Goal: Information Seeking & Learning: Learn about a topic

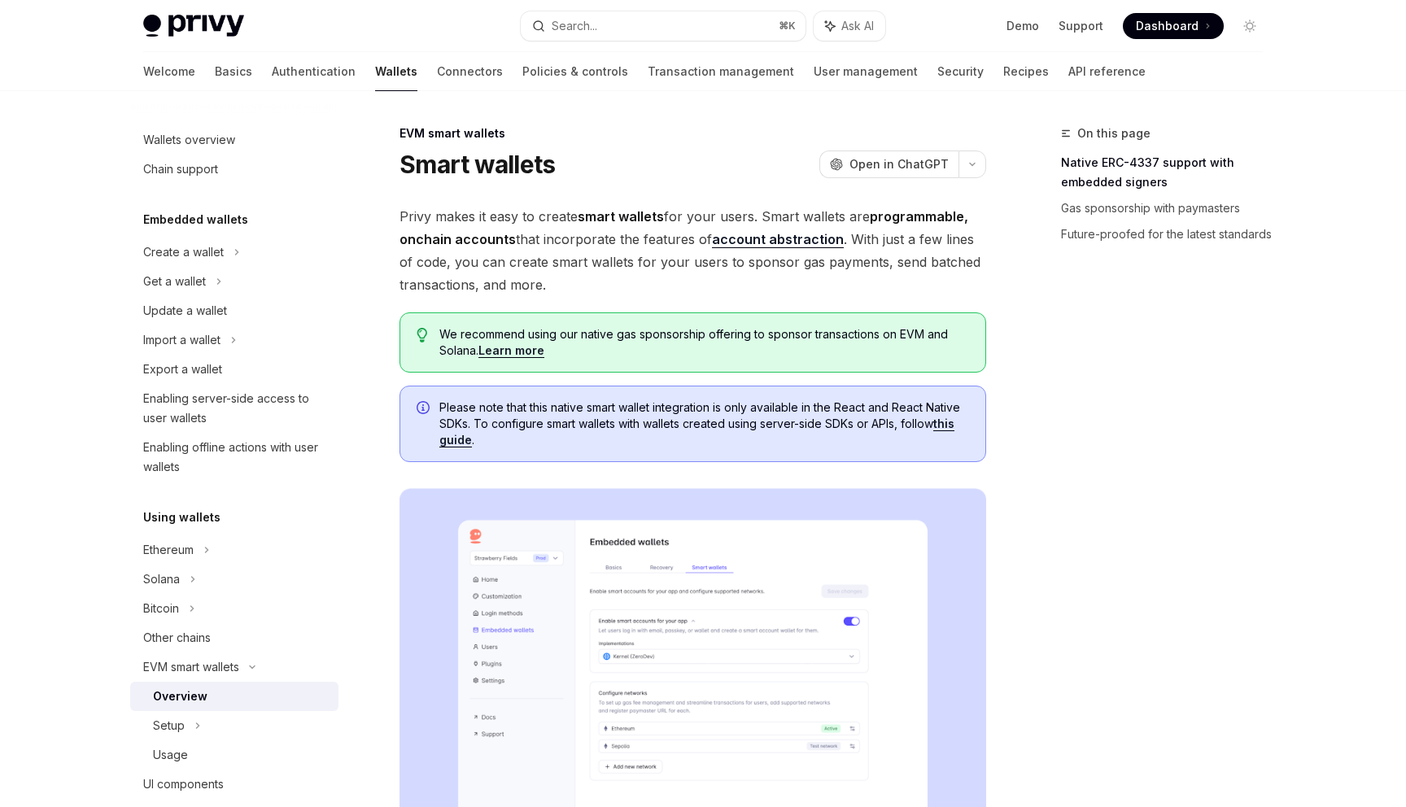
click at [1145, 421] on div "On this page Native ERC-4337 support with embedded signers Gas sponsorship with…" at bounding box center [1151, 465] width 247 height 683
click at [681, 168] on div "Smart wallets OpenAI Open in ChatGPT" at bounding box center [693, 164] width 587 height 29
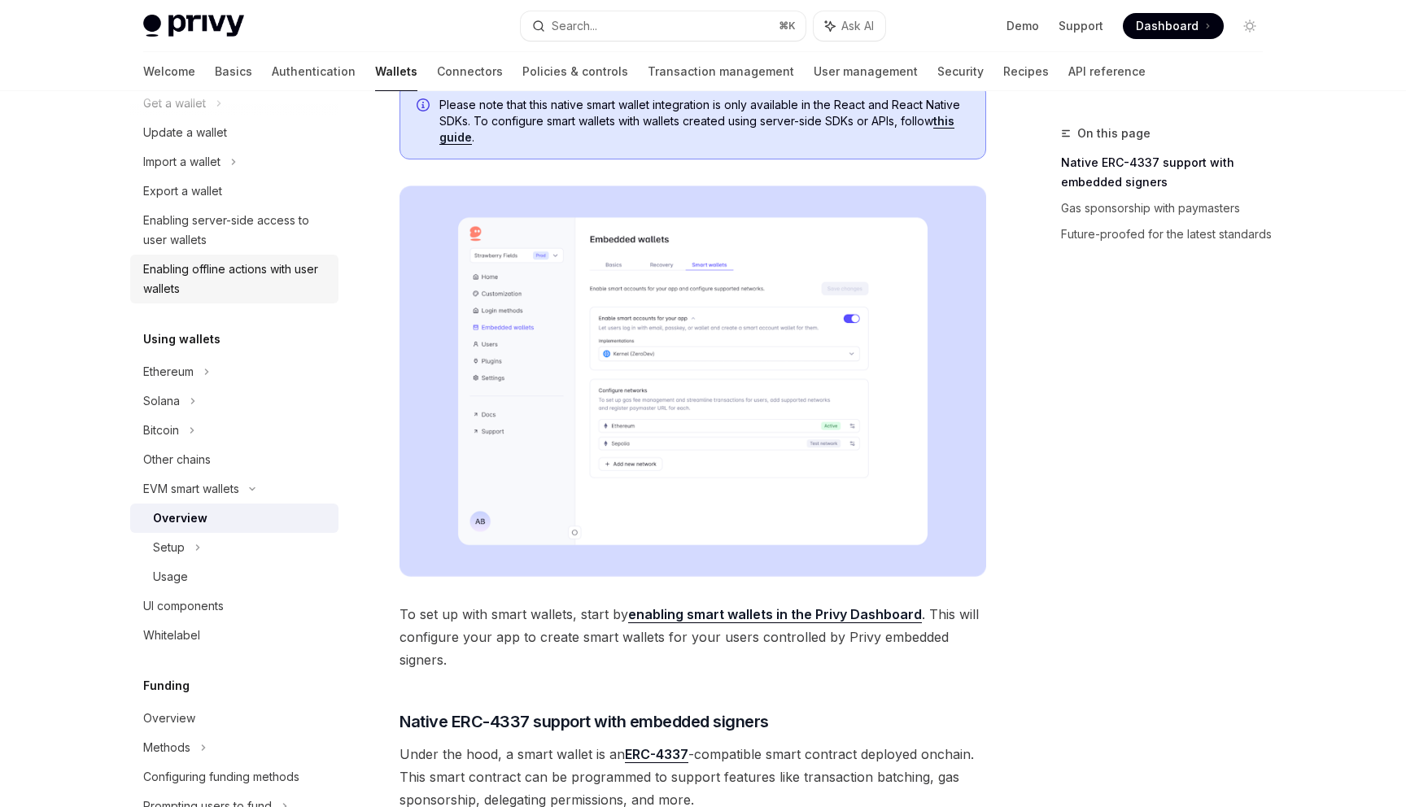
scroll to position [325, 0]
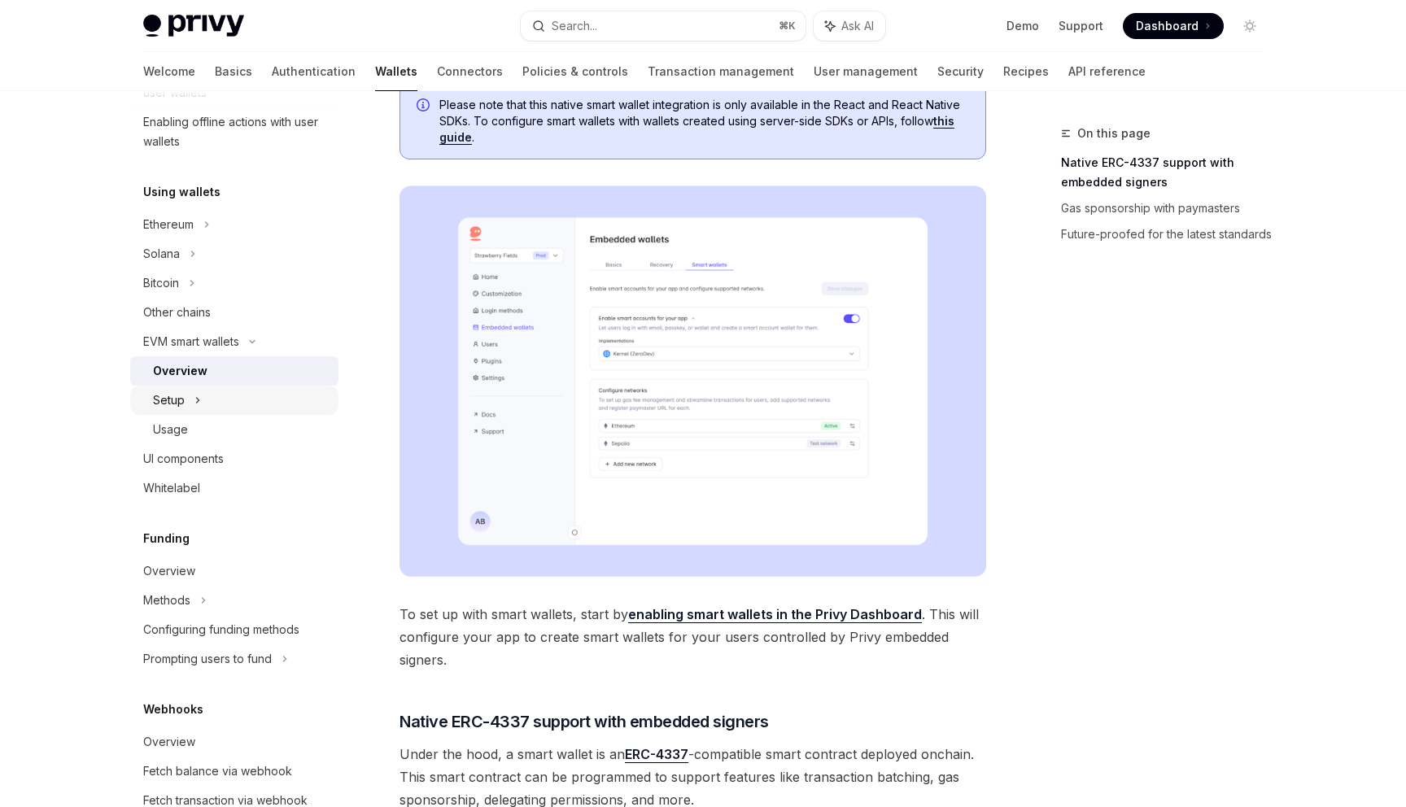
click at [194, 395] on icon at bounding box center [197, 401] width 7 height 20
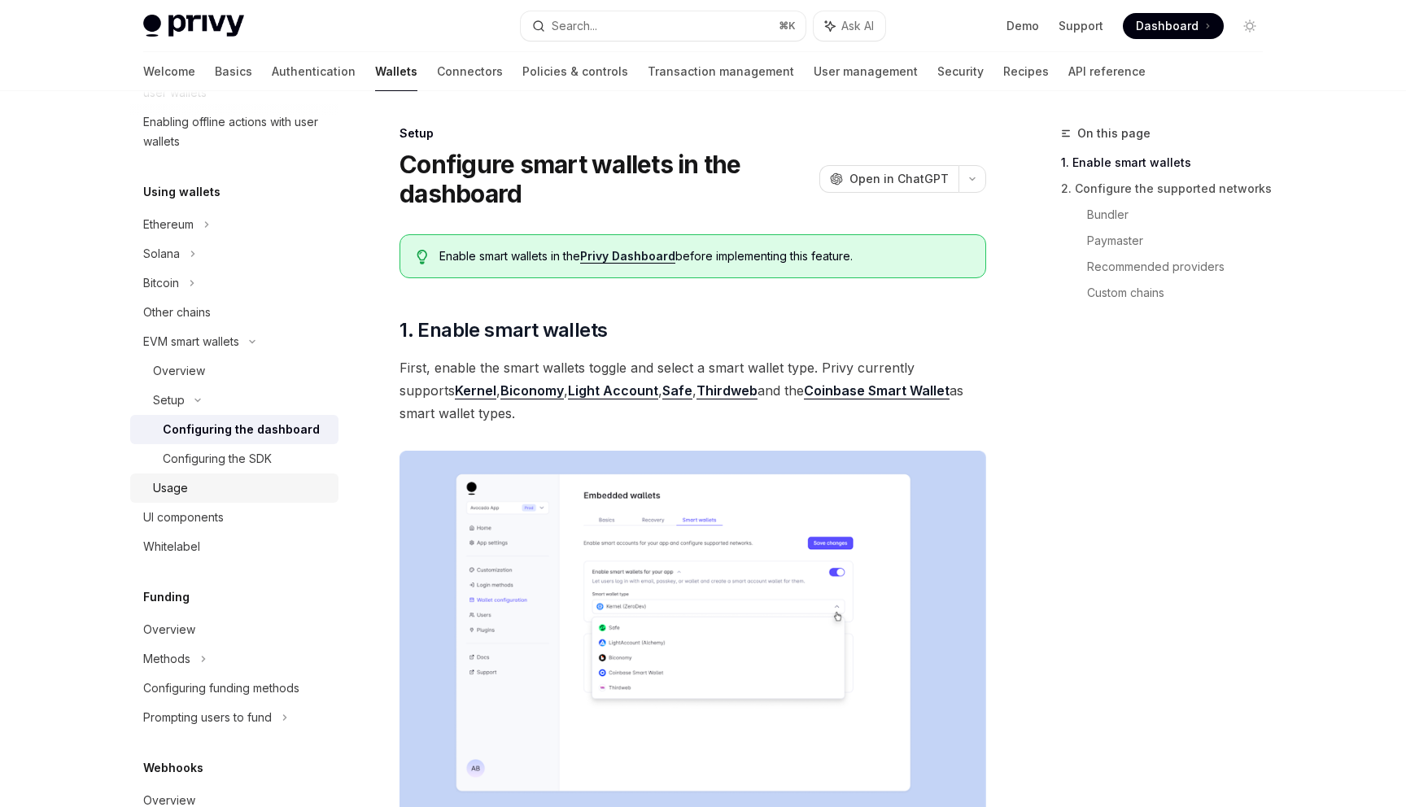
click at [181, 483] on div "Usage" at bounding box center [170, 488] width 35 height 20
type textarea "*"
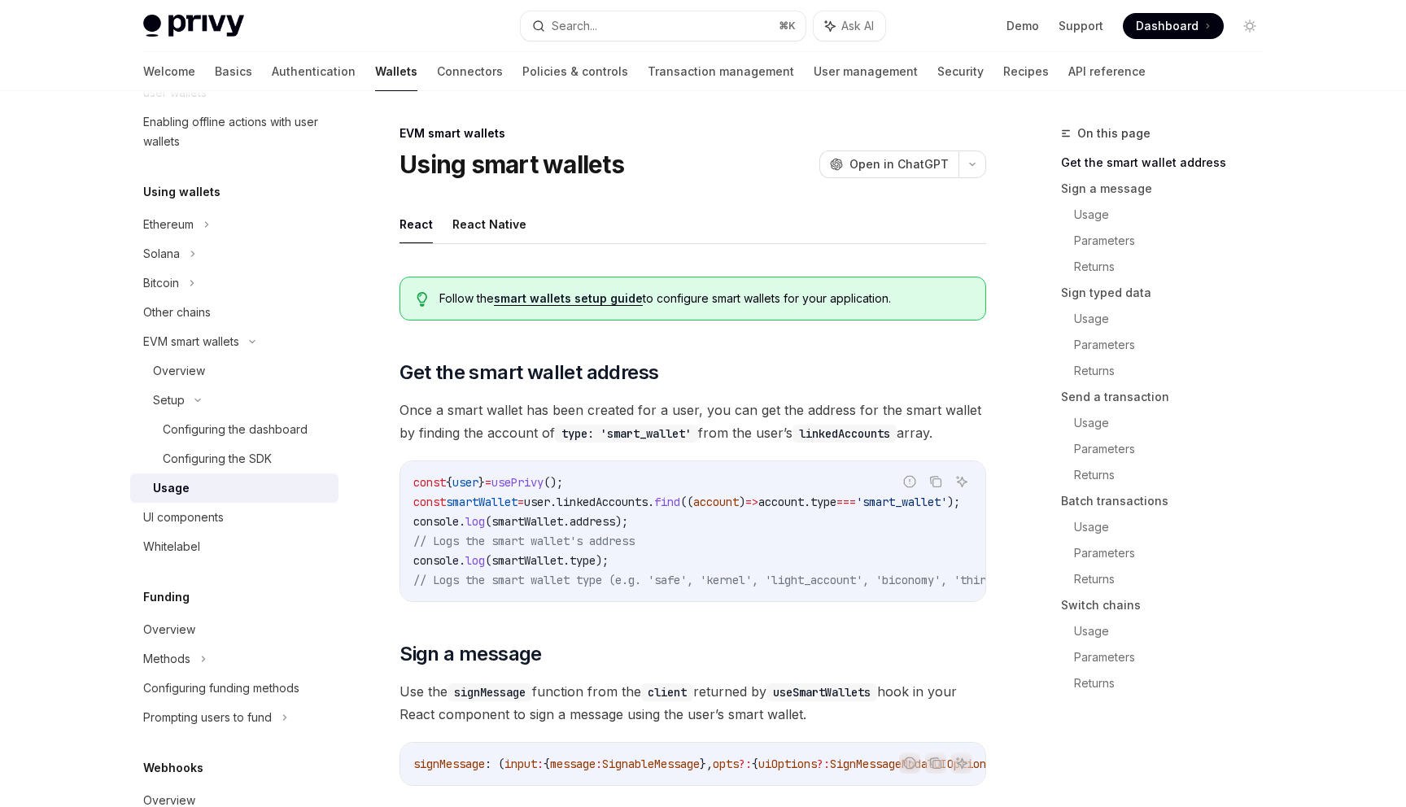
click at [181, 483] on div "Usage" at bounding box center [171, 488] width 37 height 20
click at [179, 365] on div "Overview" at bounding box center [179, 371] width 52 height 20
click at [743, 207] on ul "React React Native" at bounding box center [693, 224] width 587 height 39
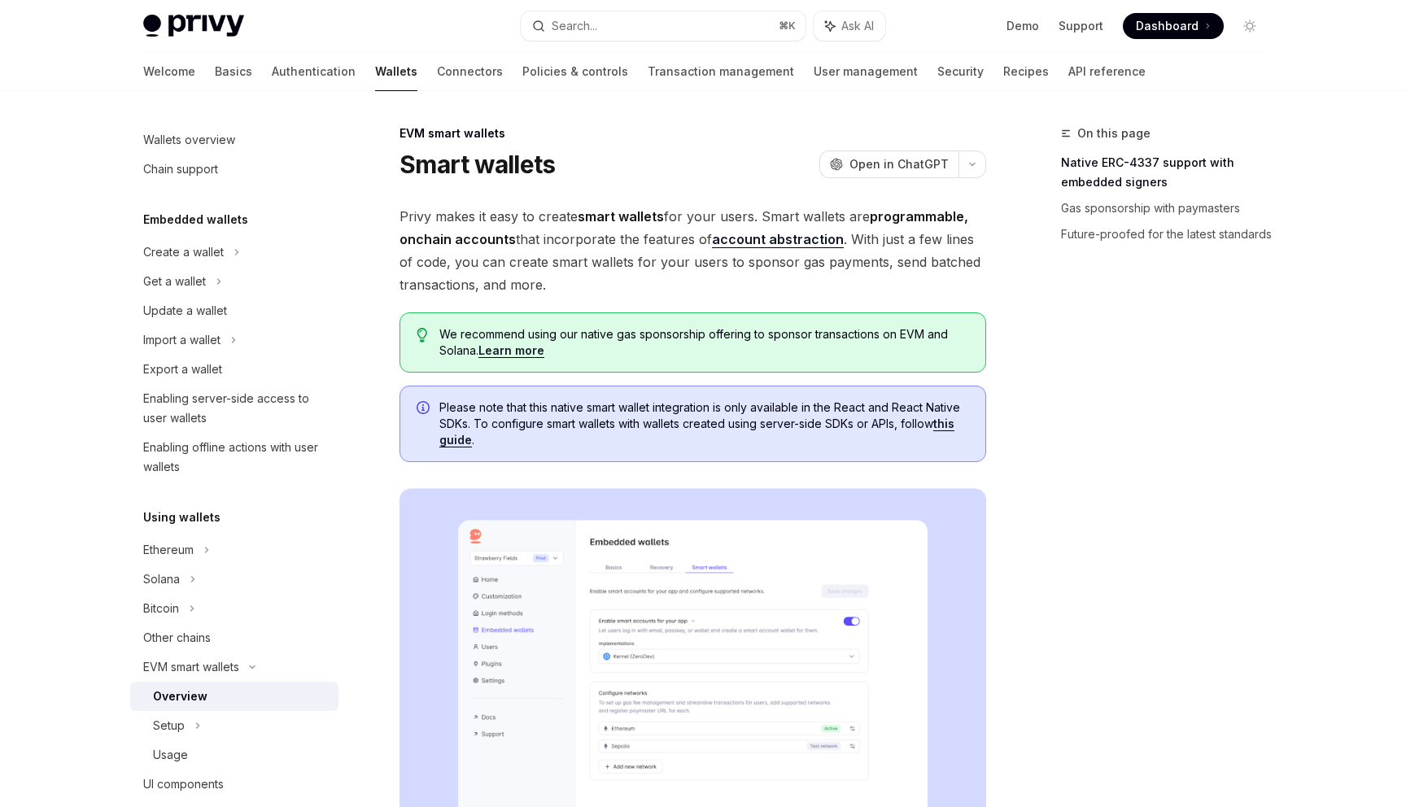
click at [1065, 394] on div "On this page Native ERC-4337 support with embedded signers Gas sponsorship with…" at bounding box center [1151, 465] width 247 height 683
click at [507, 354] on link "Learn more" at bounding box center [511, 350] width 66 height 15
click at [1142, 460] on div "On this page Native ERC-4337 support with embedded signers Gas sponsorship with…" at bounding box center [1151, 465] width 247 height 683
click at [1070, 466] on div "On this page Native ERC-4337 support with embedded signers Gas sponsorship with…" at bounding box center [1151, 465] width 247 height 683
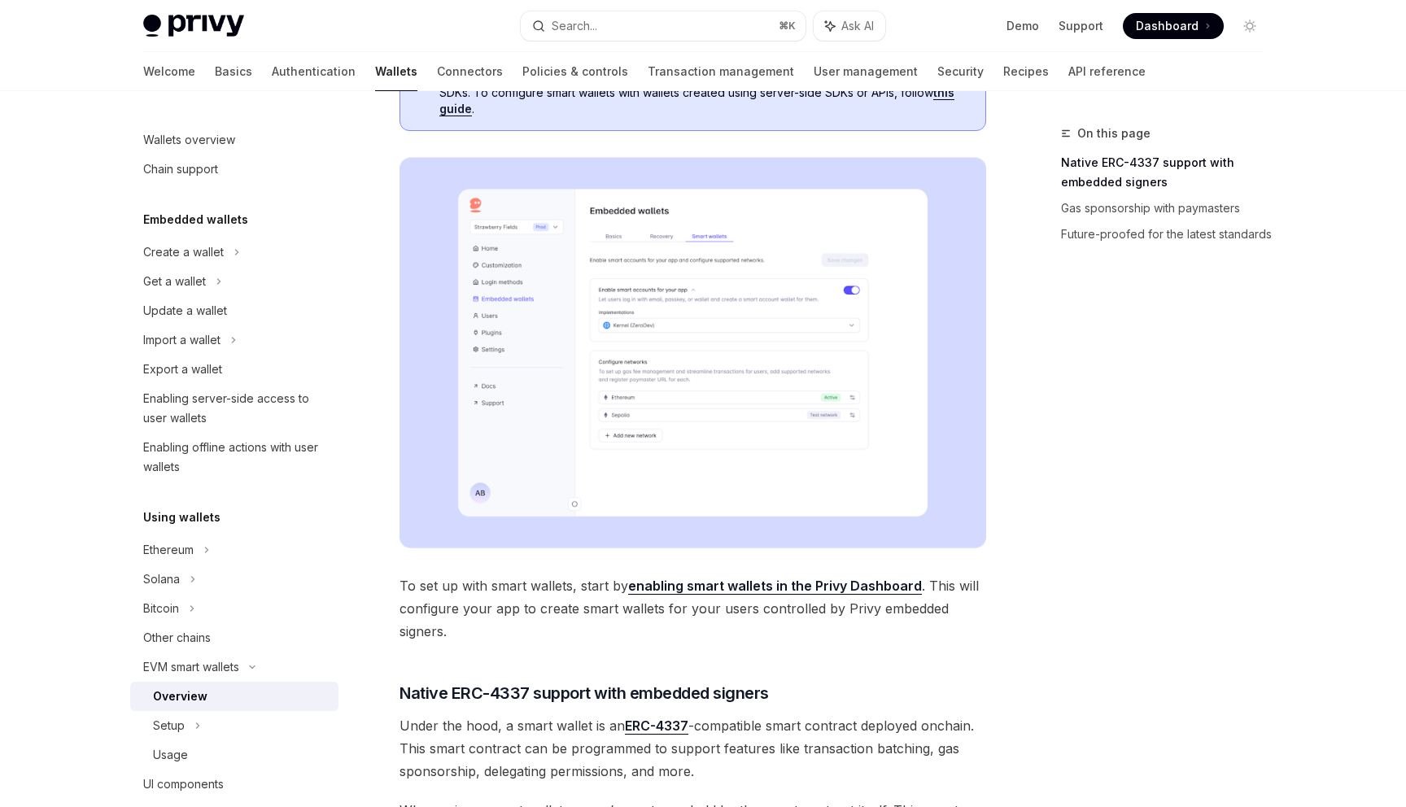
scroll to position [415, 0]
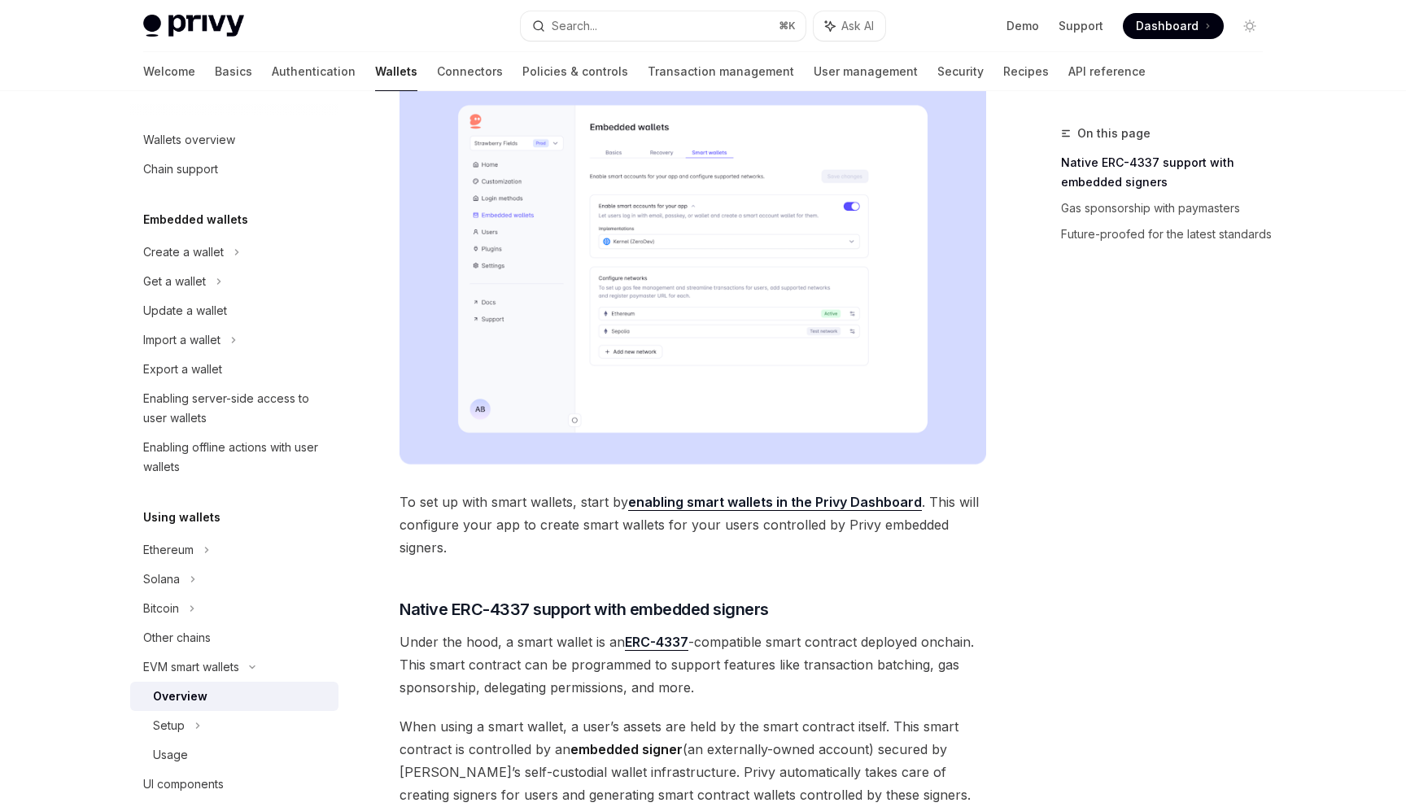
click at [1139, 438] on div "On this page Native ERC-4337 support with embedded signers Gas sponsorship with…" at bounding box center [1151, 465] width 247 height 683
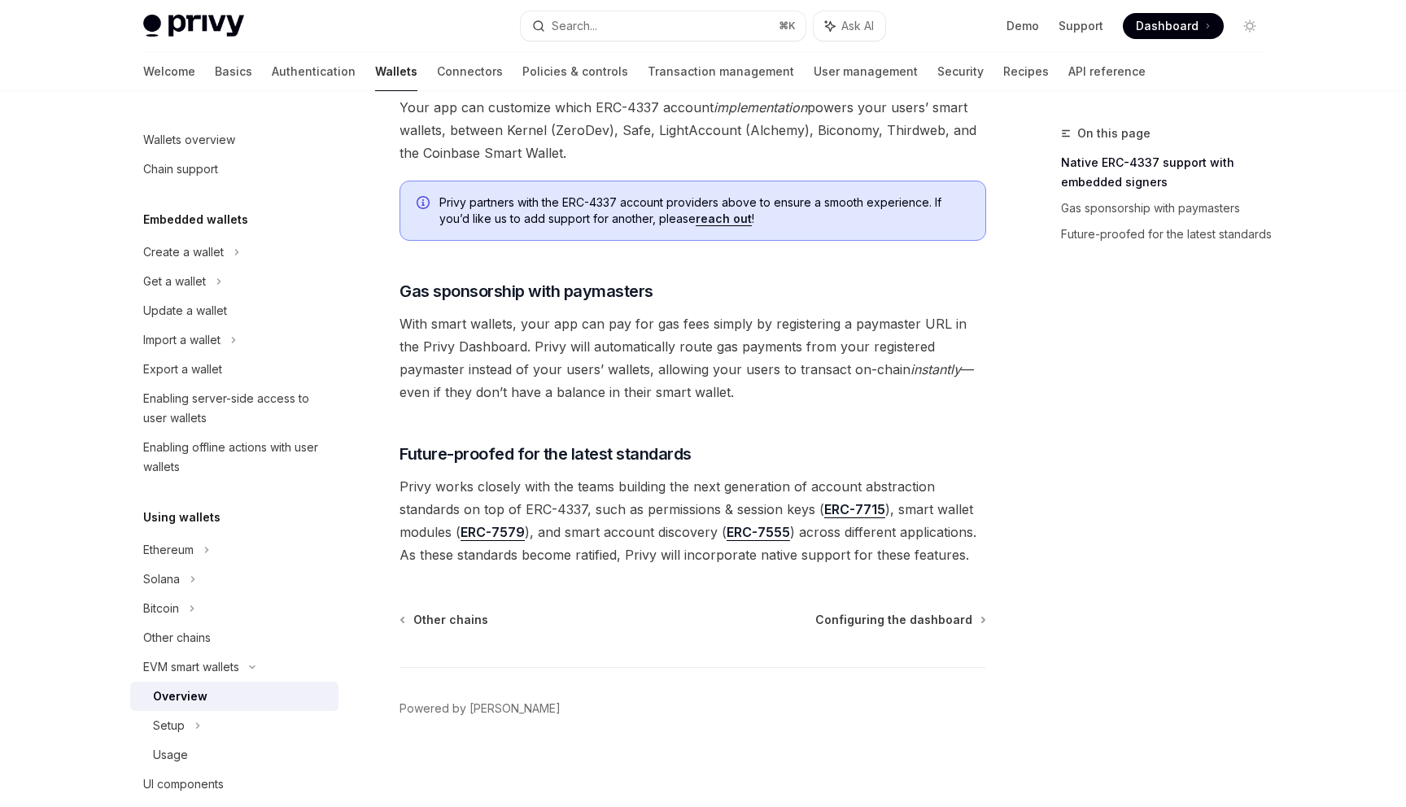
scroll to position [1142, 0]
click at [849, 506] on link "ERC-7715" at bounding box center [854, 508] width 61 height 17
click at [492, 524] on link "ERC-7579" at bounding box center [493, 531] width 64 height 17
click at [749, 533] on link "ERC-7555" at bounding box center [758, 531] width 63 height 17
click at [1133, 427] on div "On this page Native ERC-4337 support with embedded signers Gas sponsorship with…" at bounding box center [1151, 465] width 247 height 683
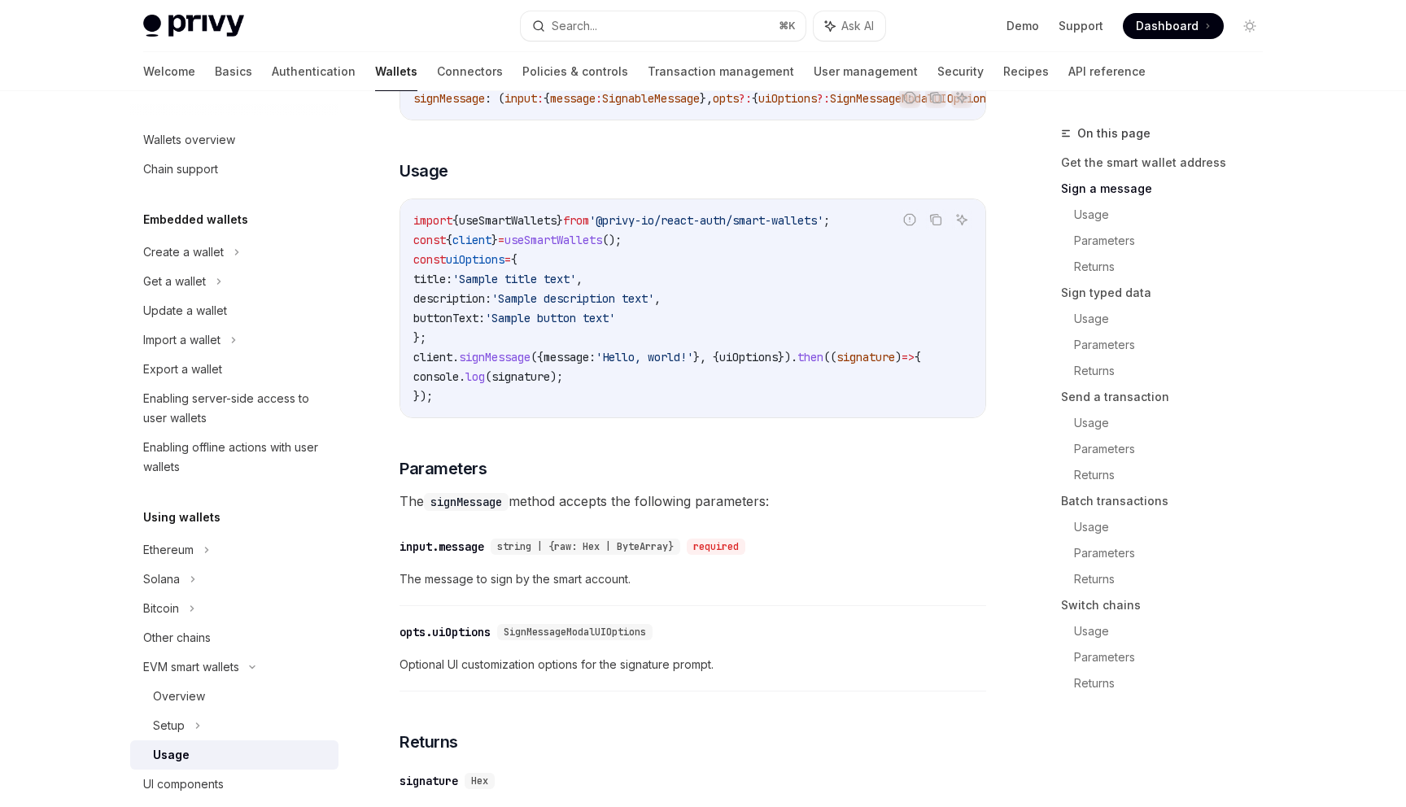
scroll to position [675, 0]
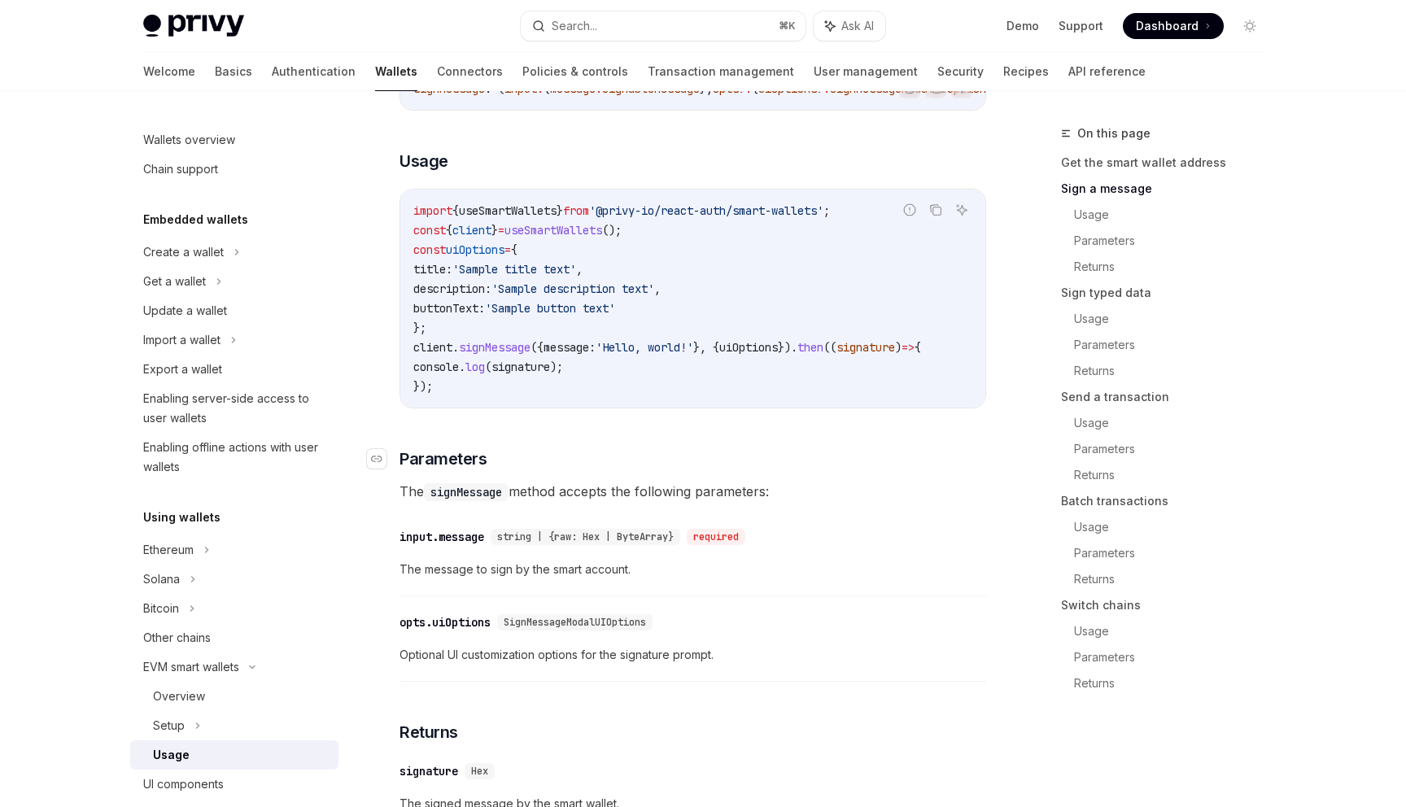
click at [941, 470] on h3 "​ Parameters" at bounding box center [693, 459] width 587 height 23
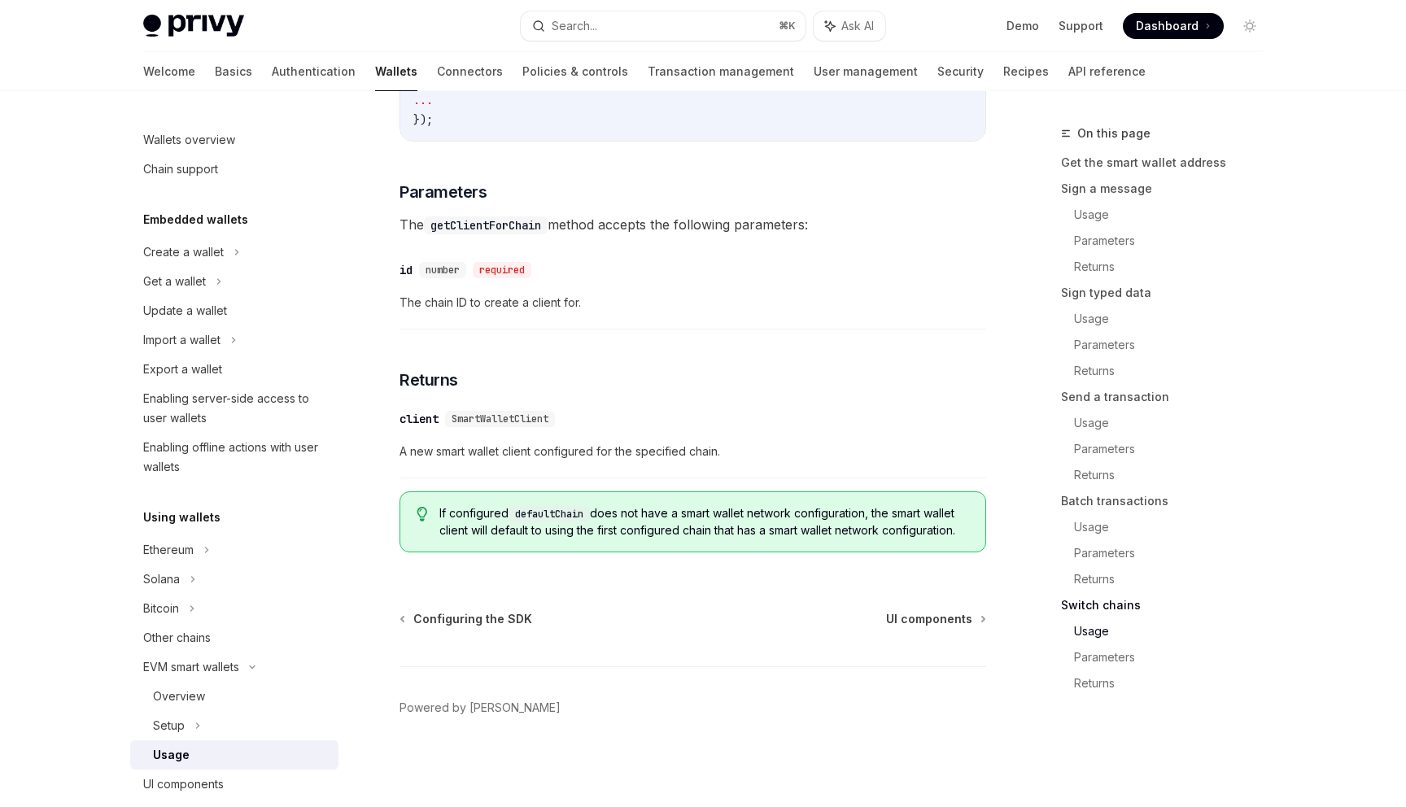
scroll to position [4951, 0]
click at [921, 430] on div "​ client SmartWalletClient A new smart wallet client configured for the specifi…" at bounding box center [693, 439] width 587 height 77
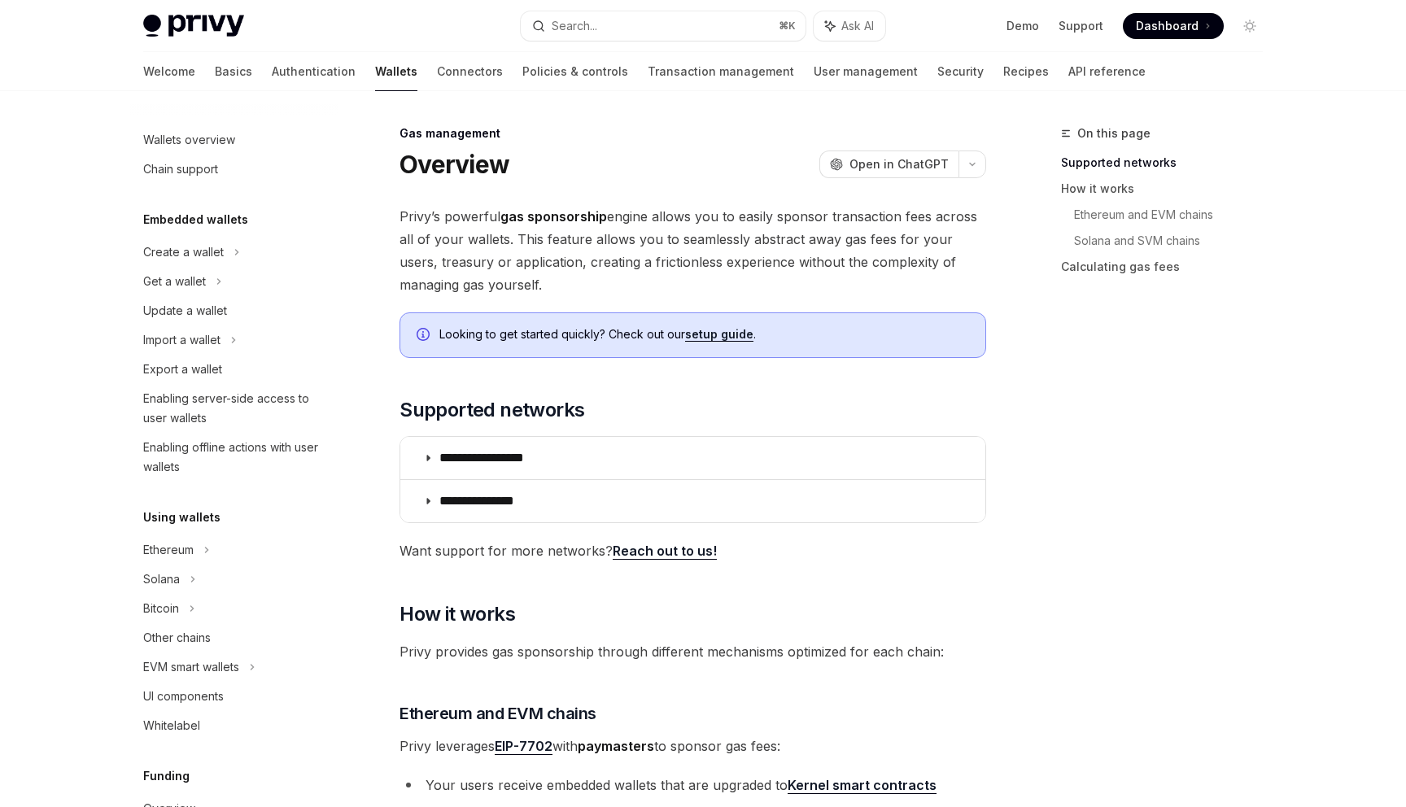
scroll to position [591, 0]
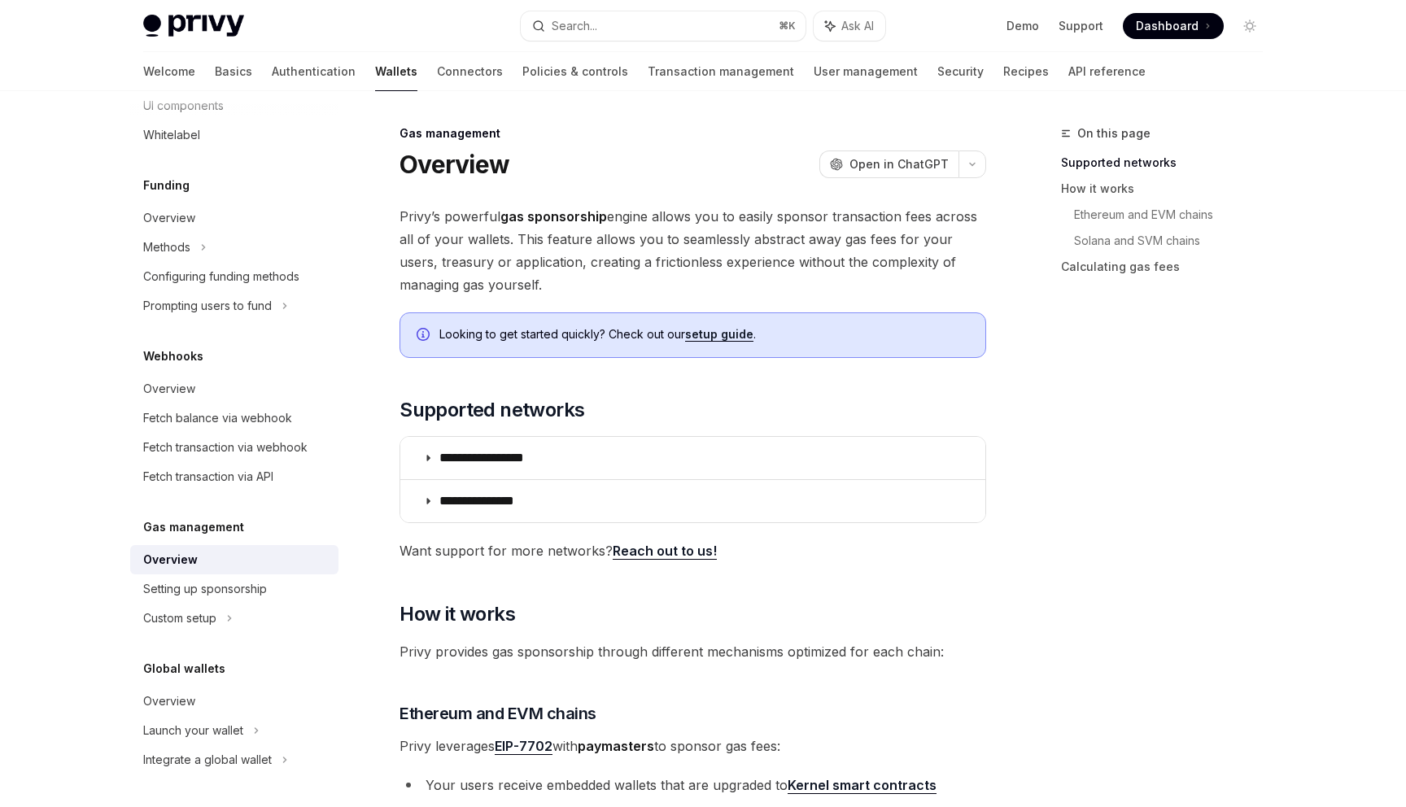
click at [708, 170] on div "Overview OpenAI Open in ChatGPT" at bounding box center [693, 164] width 587 height 29
click at [708, 336] on link "setup guide" at bounding box center [719, 334] width 68 height 15
click at [229, 614] on icon at bounding box center [229, 619] width 7 height 20
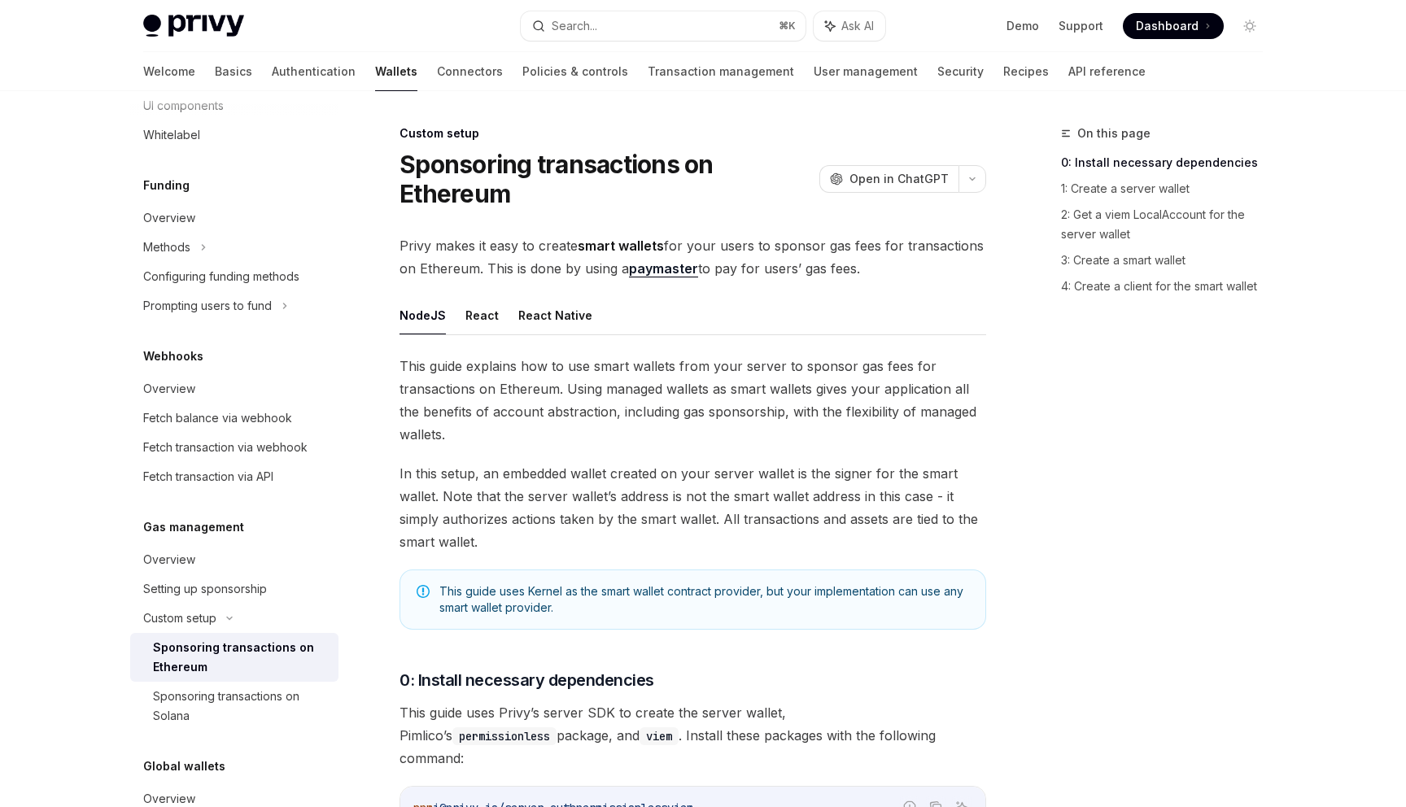
click at [203, 653] on div "Sponsoring transactions on Ethereum" at bounding box center [241, 657] width 176 height 39
click at [171, 557] on div "Overview" at bounding box center [169, 560] width 52 height 20
type textarea "*"
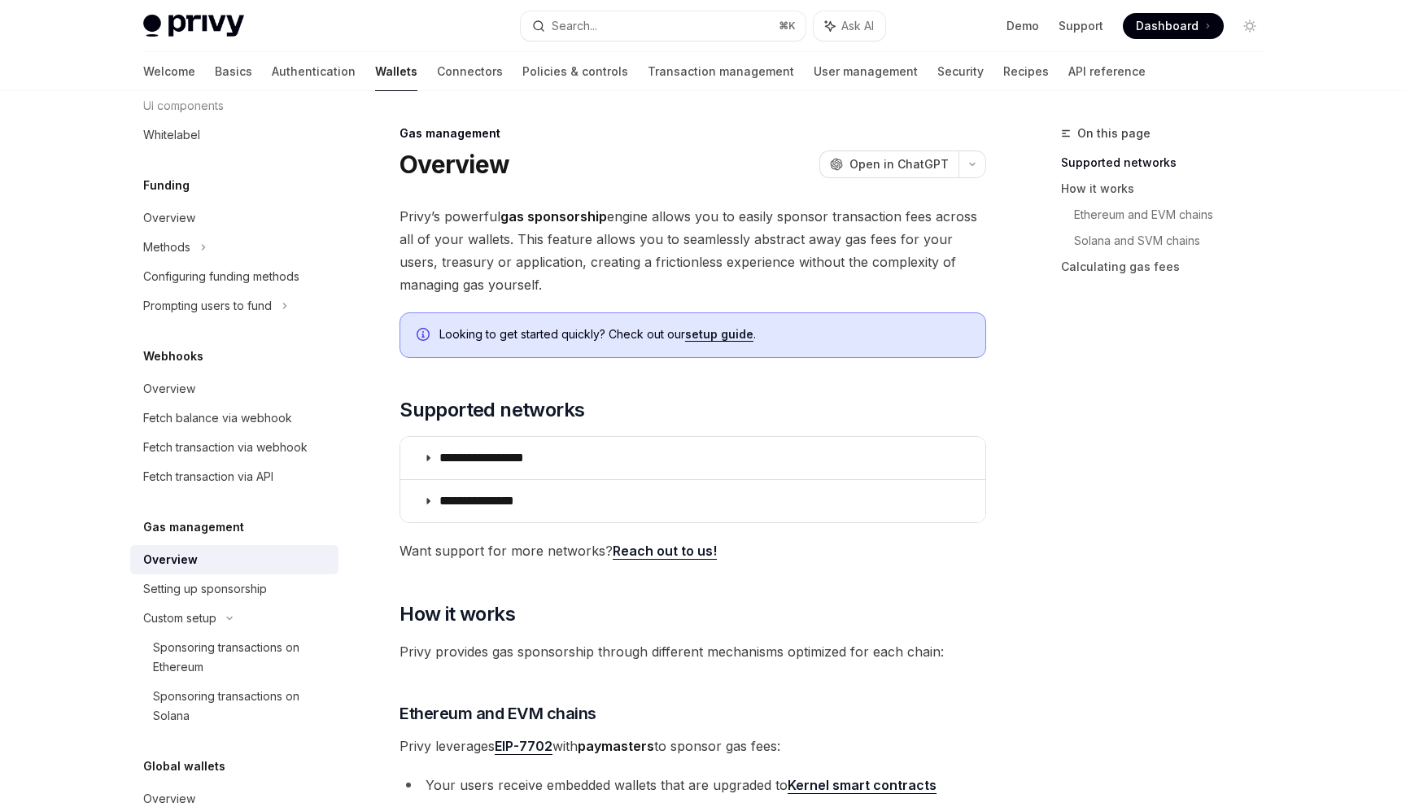
click at [1097, 482] on div "On this page Supported networks How it works Ethereum and EVM chains Solana and…" at bounding box center [1151, 465] width 247 height 683
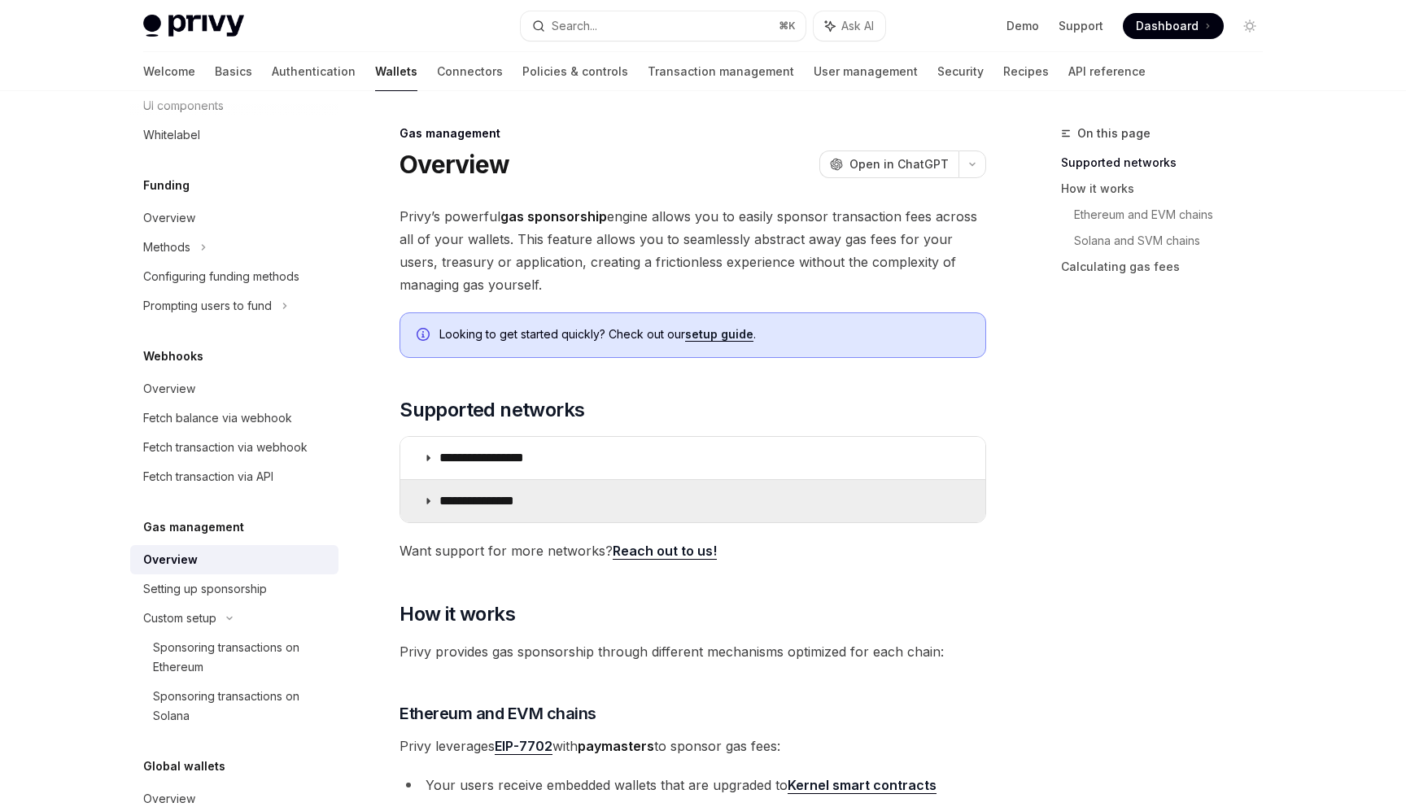
click at [429, 517] on summary "**********" at bounding box center [692, 501] width 585 height 42
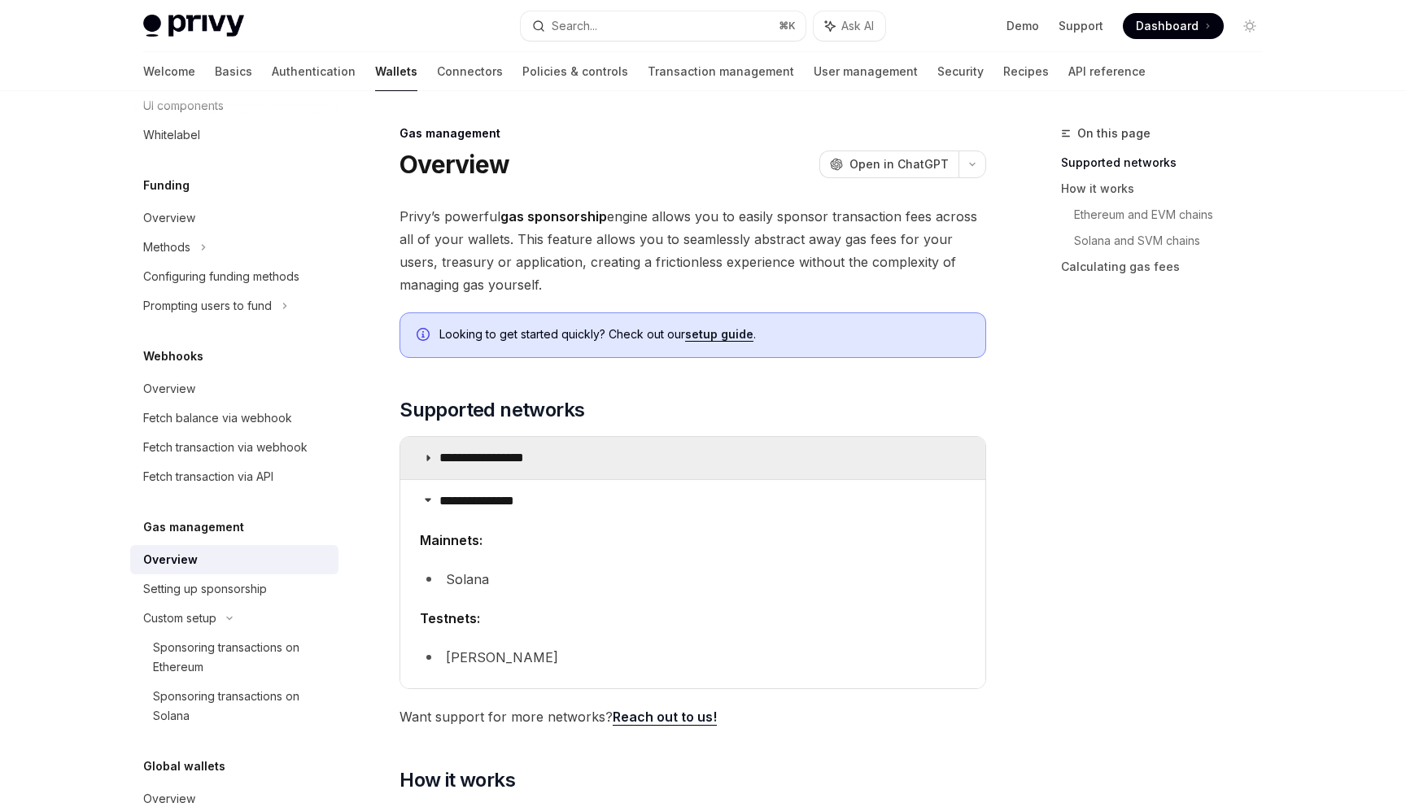
click at [422, 461] on summary "**********" at bounding box center [692, 458] width 585 height 42
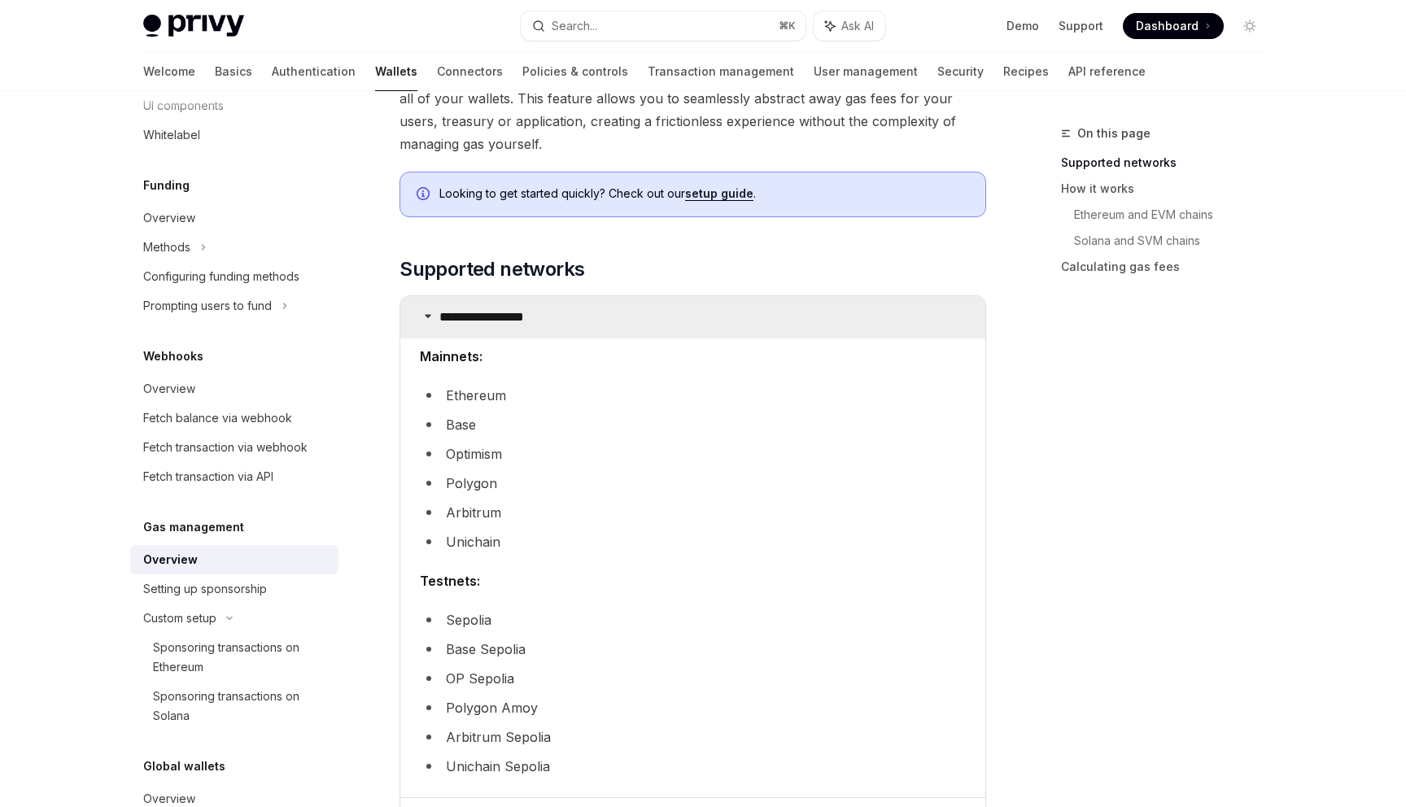
scroll to position [329, 0]
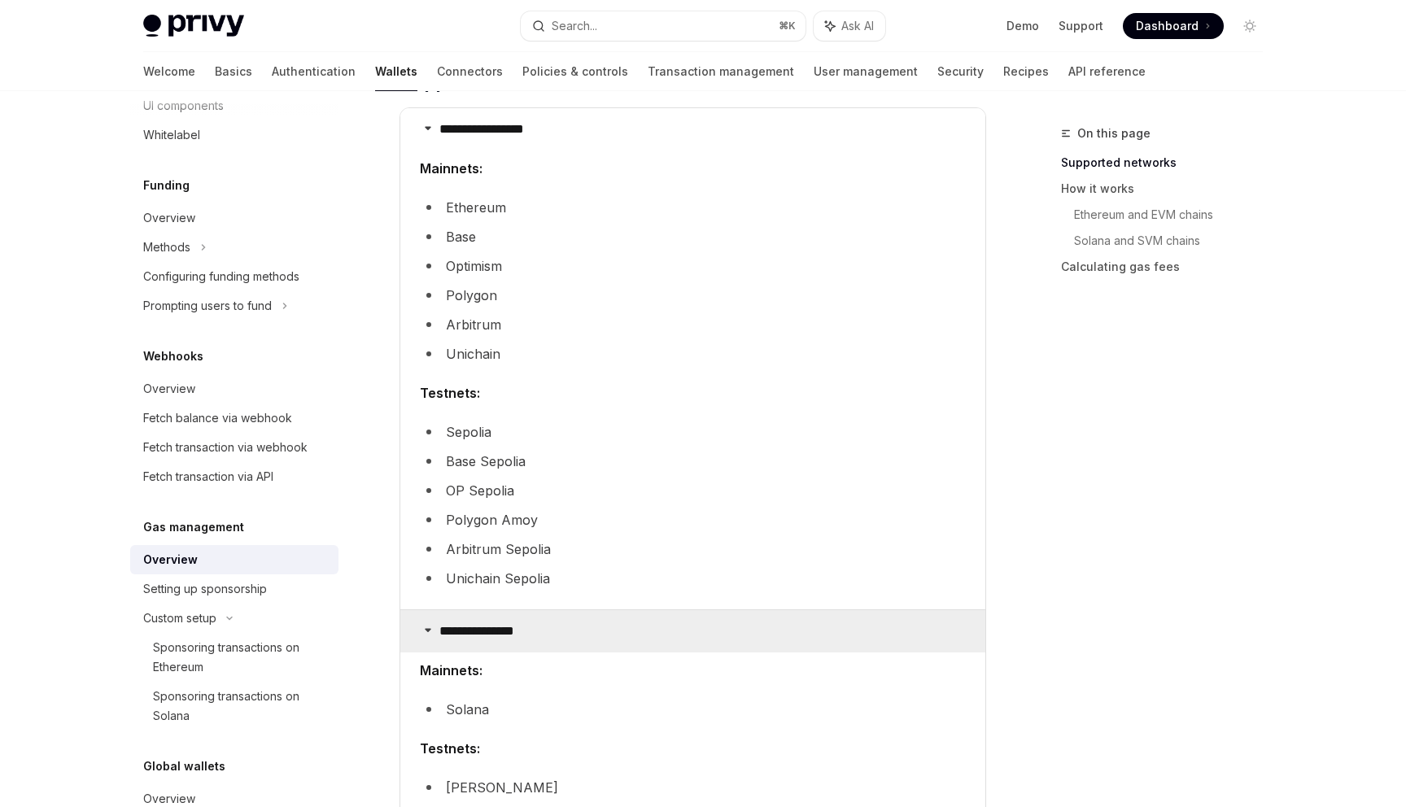
click at [429, 629] on icon at bounding box center [428, 630] width 10 height 10
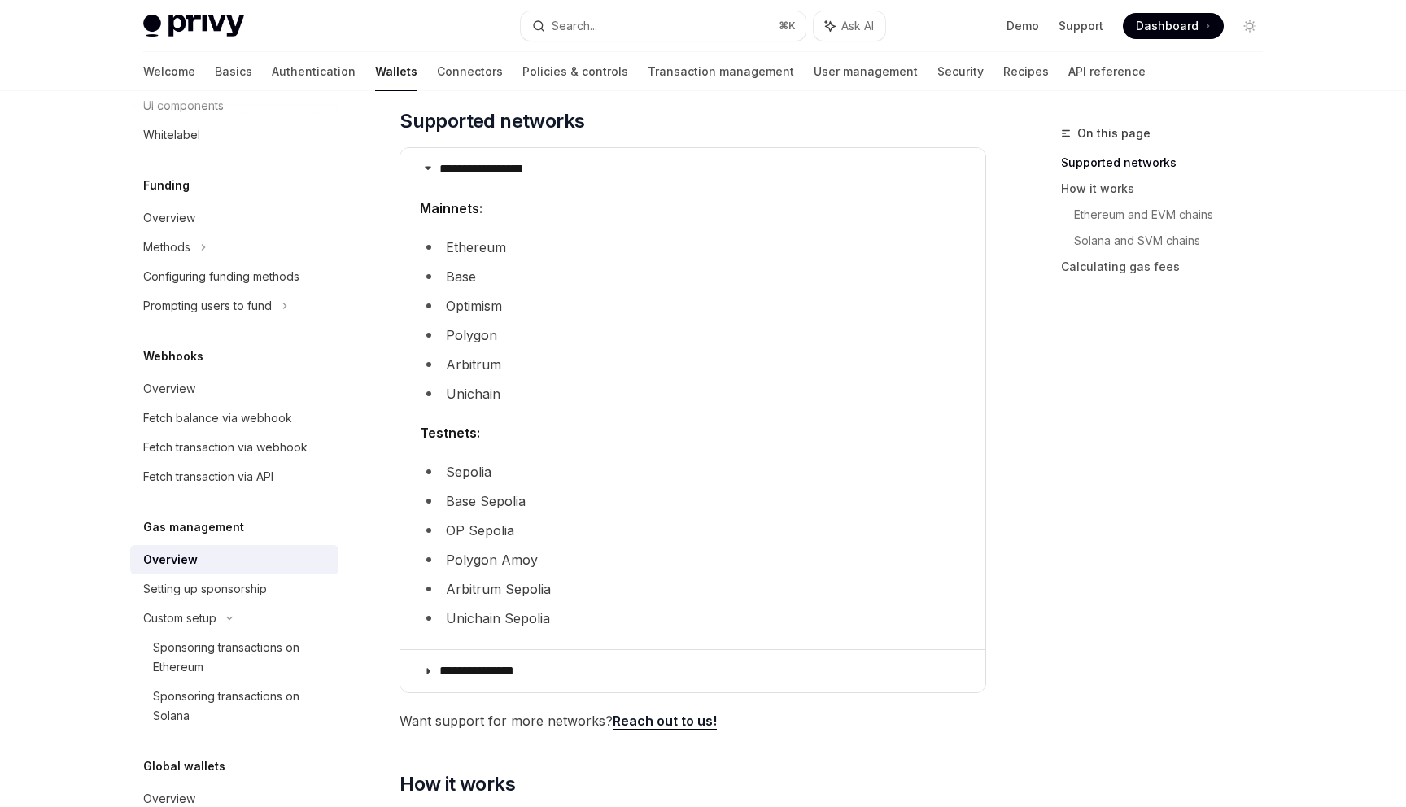
scroll to position [279, 0]
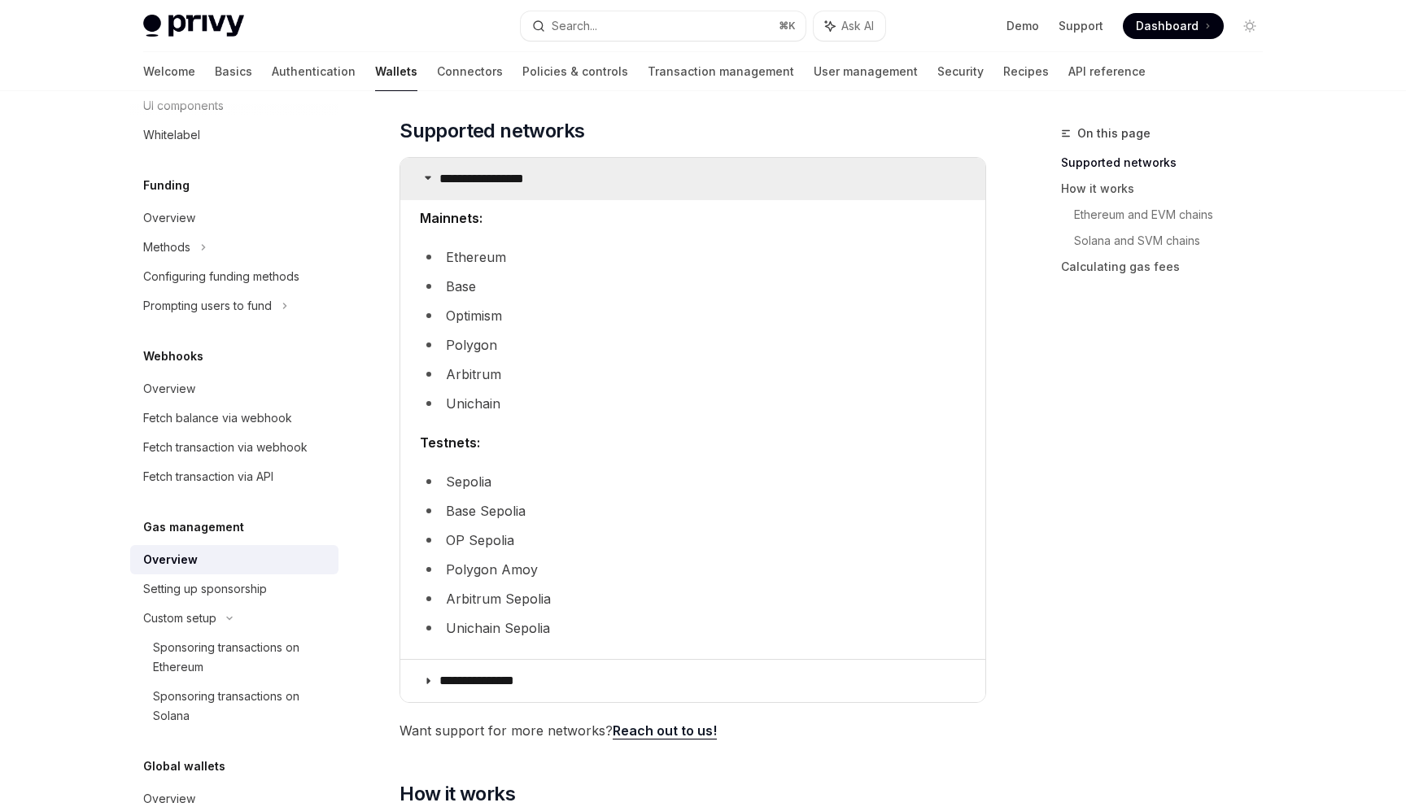
click at [428, 173] on icon at bounding box center [428, 178] width 10 height 10
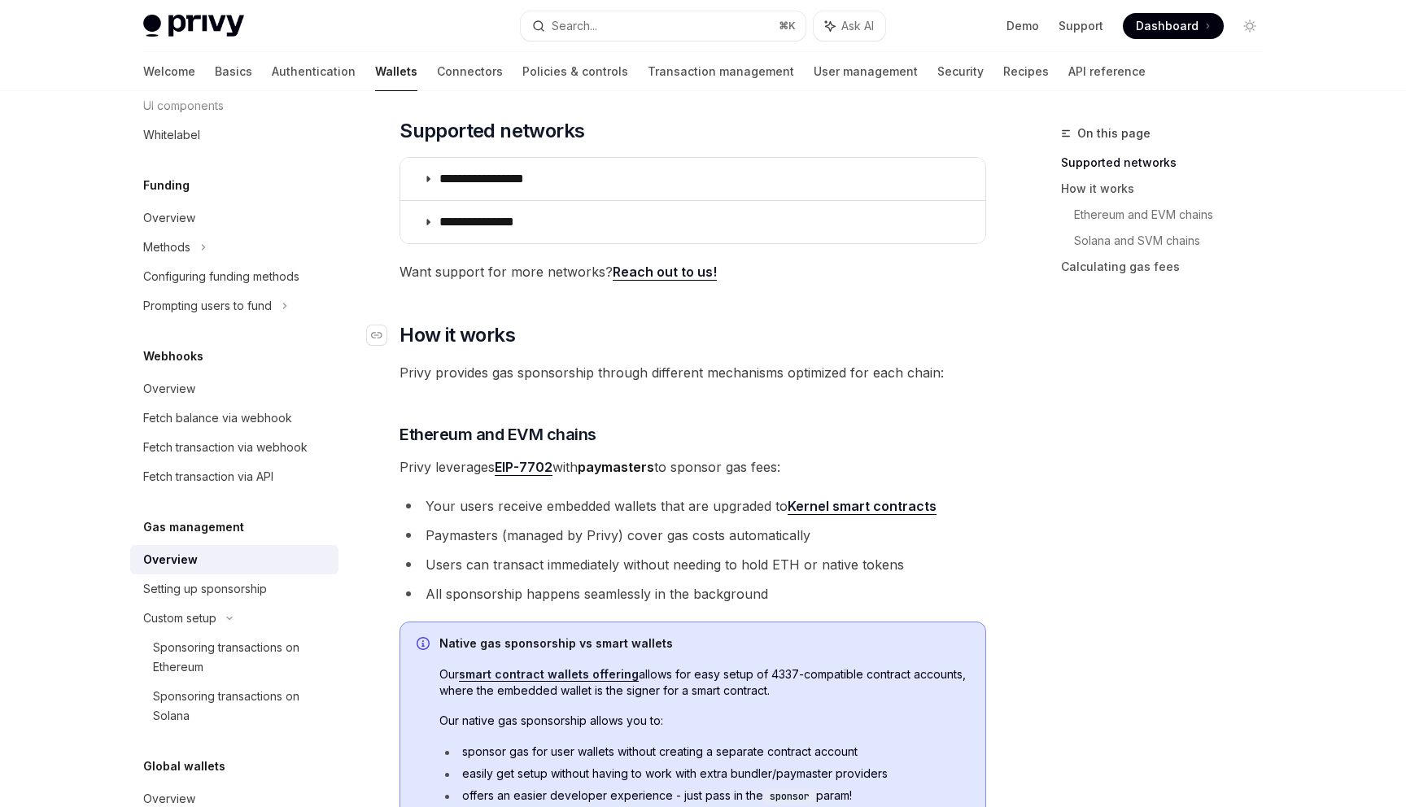
click at [855, 341] on h2 "​ How it works" at bounding box center [693, 335] width 587 height 26
click at [1124, 509] on div "On this page Supported networks How it works Ethereum and EVM chains Solana and…" at bounding box center [1151, 465] width 247 height 683
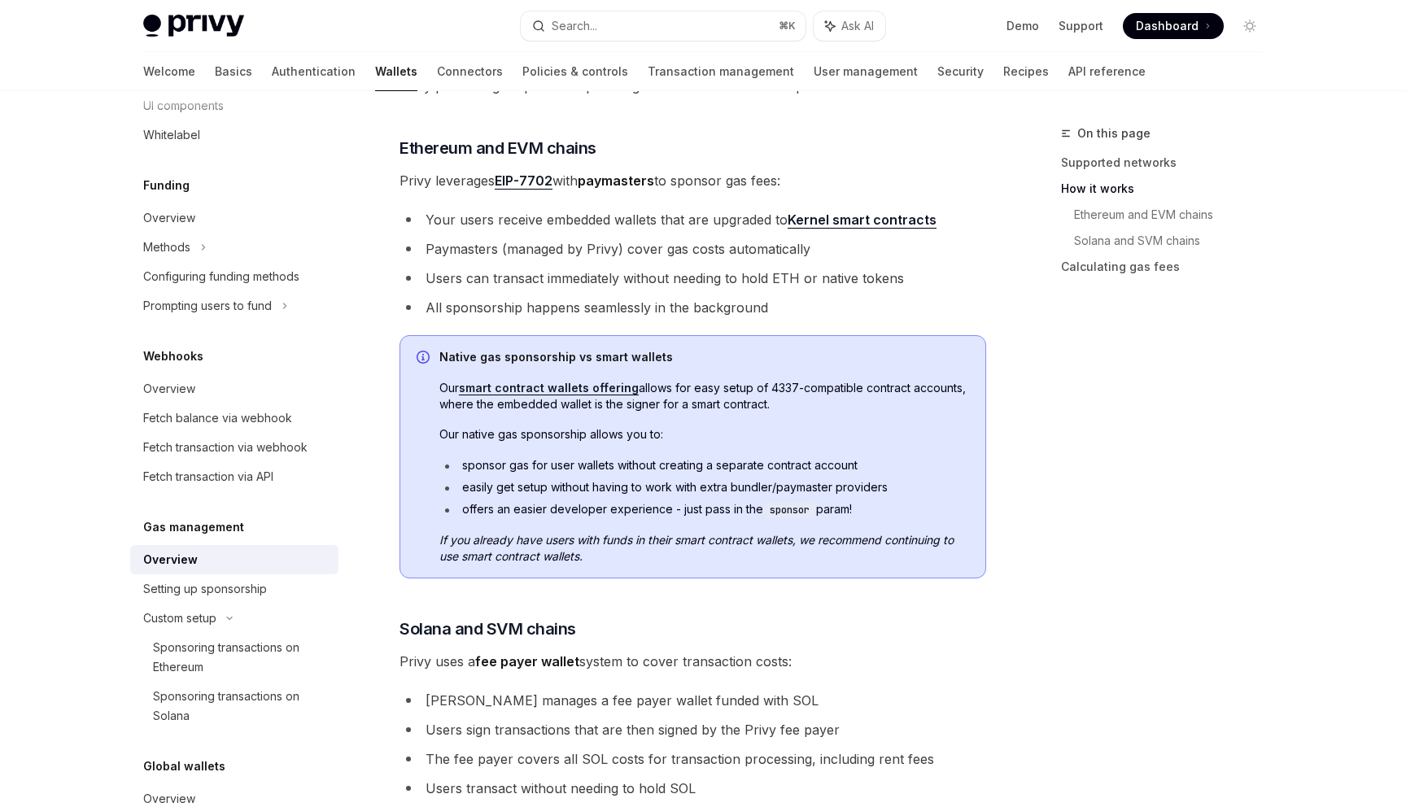
scroll to position [576, 0]
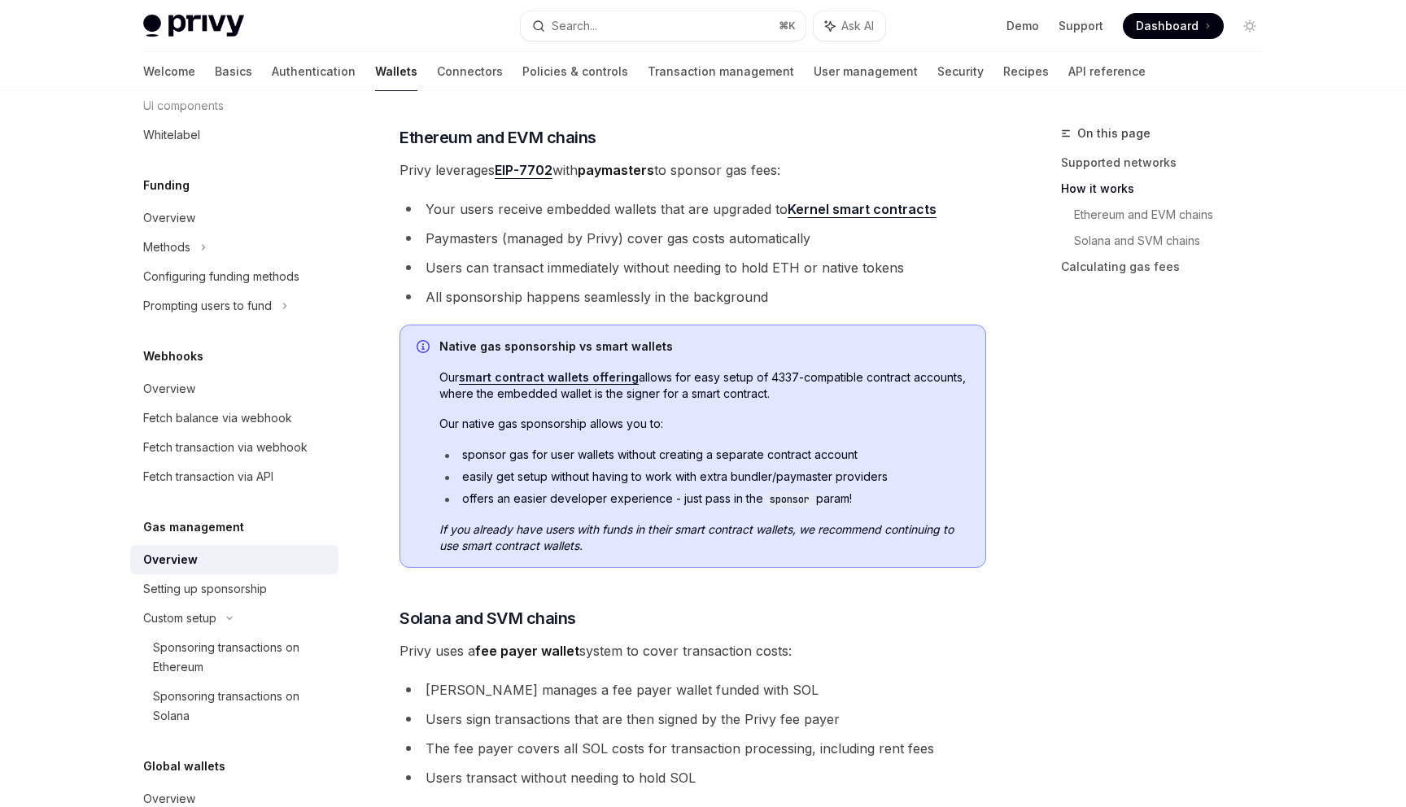
click at [845, 207] on link "Kernel smart contracts" at bounding box center [862, 209] width 149 height 17
click at [895, 300] on li "All sponsorship happens seamlessly in the background" at bounding box center [693, 297] width 587 height 23
click at [1118, 551] on div "On this page Supported networks How it works Ethereum and EVM chains Solana and…" at bounding box center [1151, 465] width 247 height 683
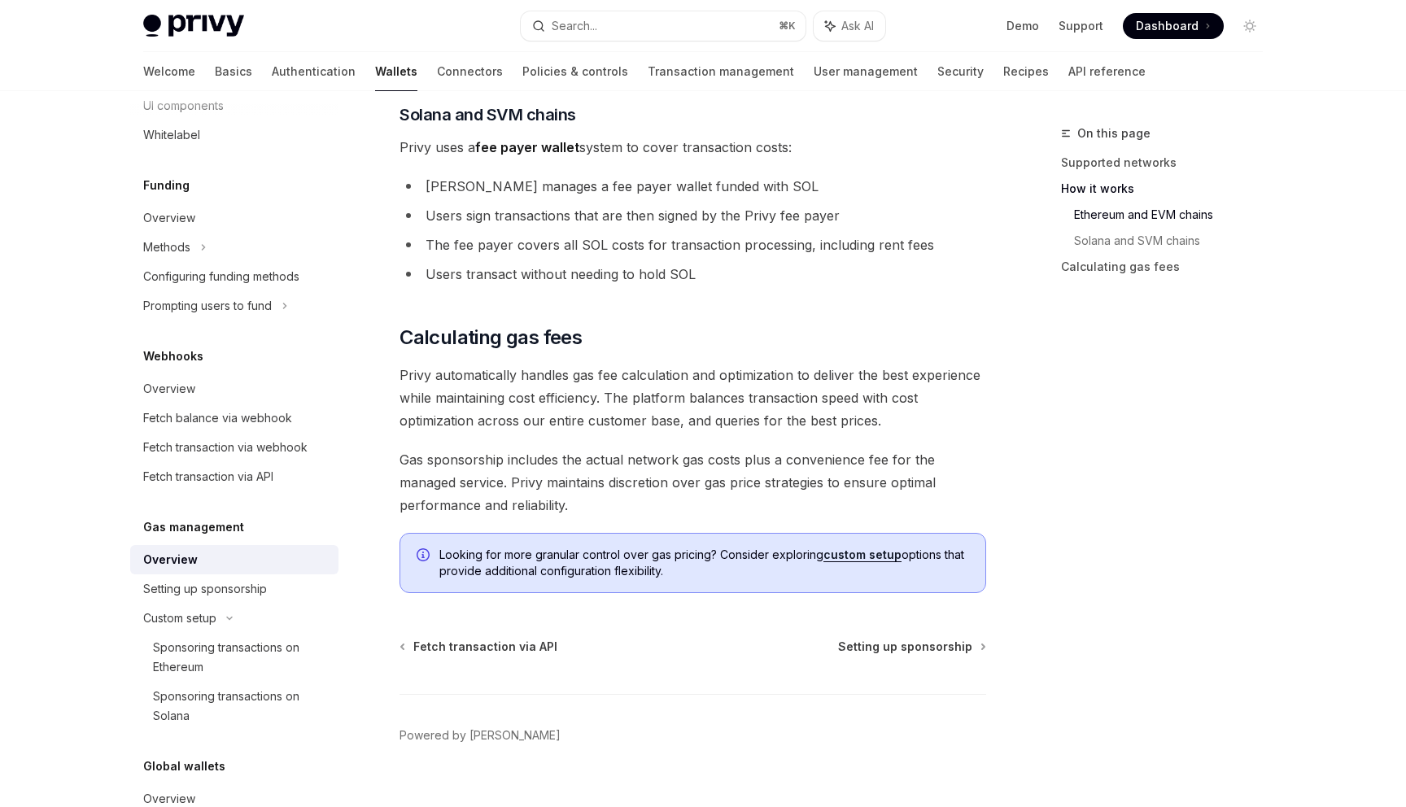
scroll to position [1107, 0]
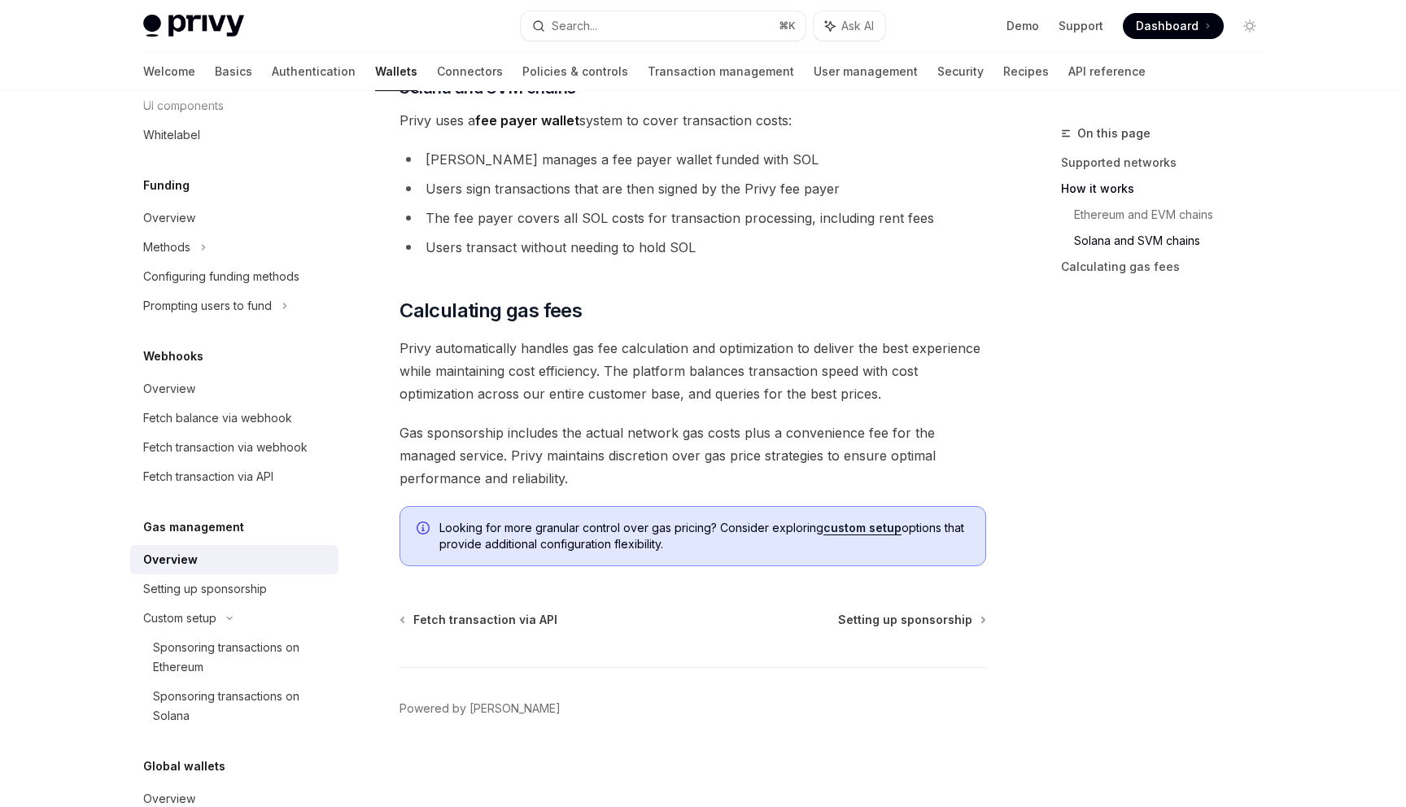
click at [1118, 551] on div "On this page Supported networks How it works Ethereum and EVM chains Solana and…" at bounding box center [1151, 465] width 247 height 683
click at [865, 524] on link "custom setup" at bounding box center [862, 528] width 78 height 15
click at [1112, 492] on div "On this page Supported networks How it works Ethereum and EVM chains Solana and…" at bounding box center [1151, 465] width 247 height 683
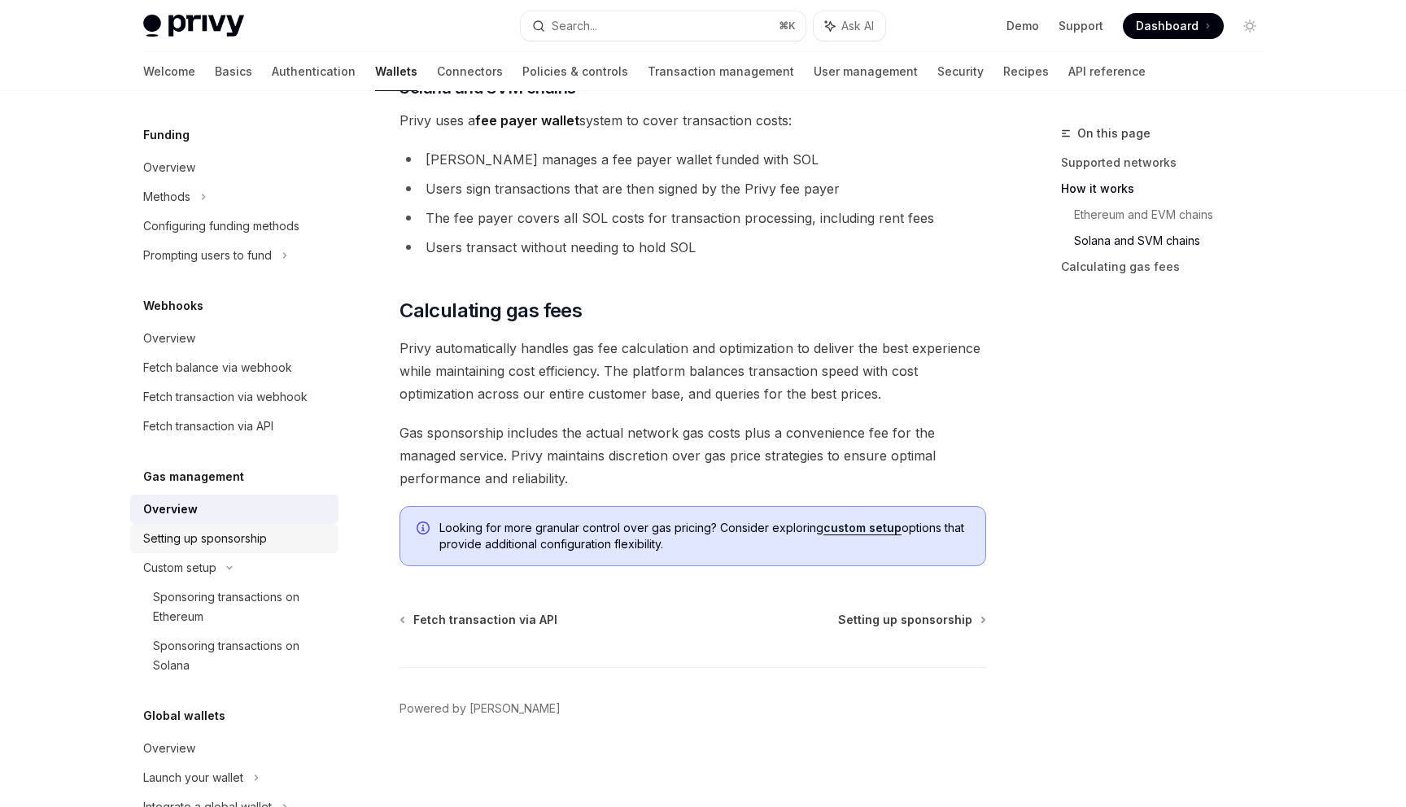
scroll to position [688, 0]
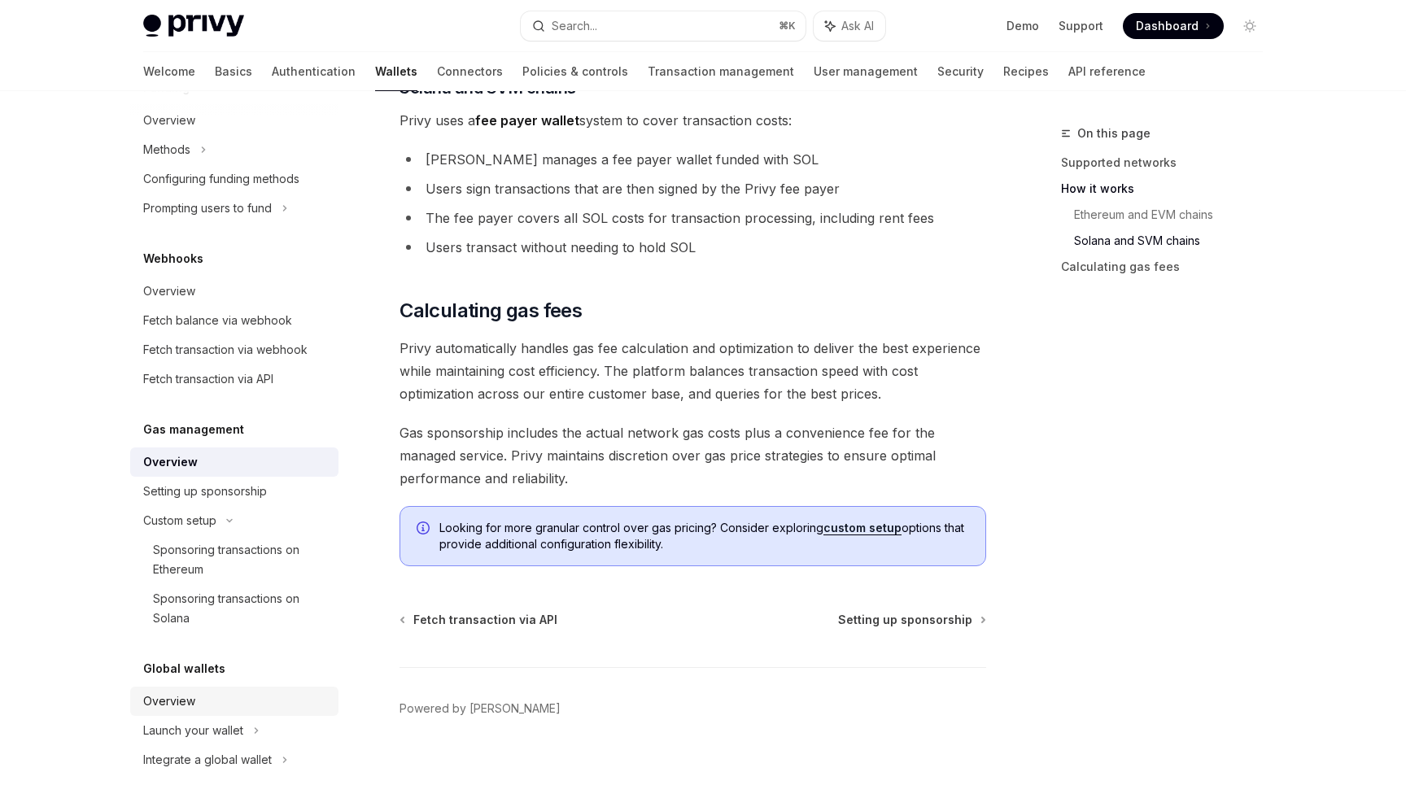
click at [167, 695] on div "Overview" at bounding box center [169, 702] width 52 height 20
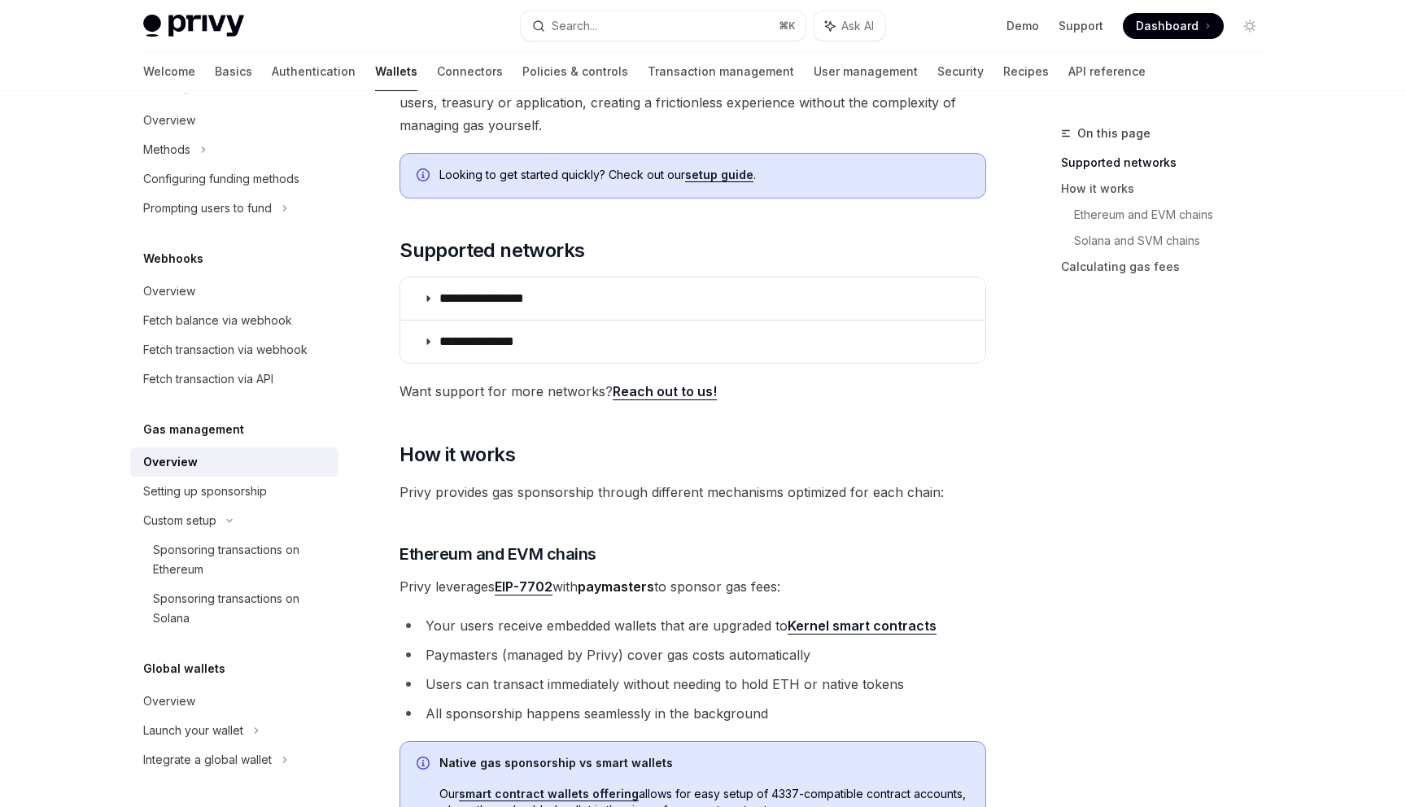
scroll to position [0, 0]
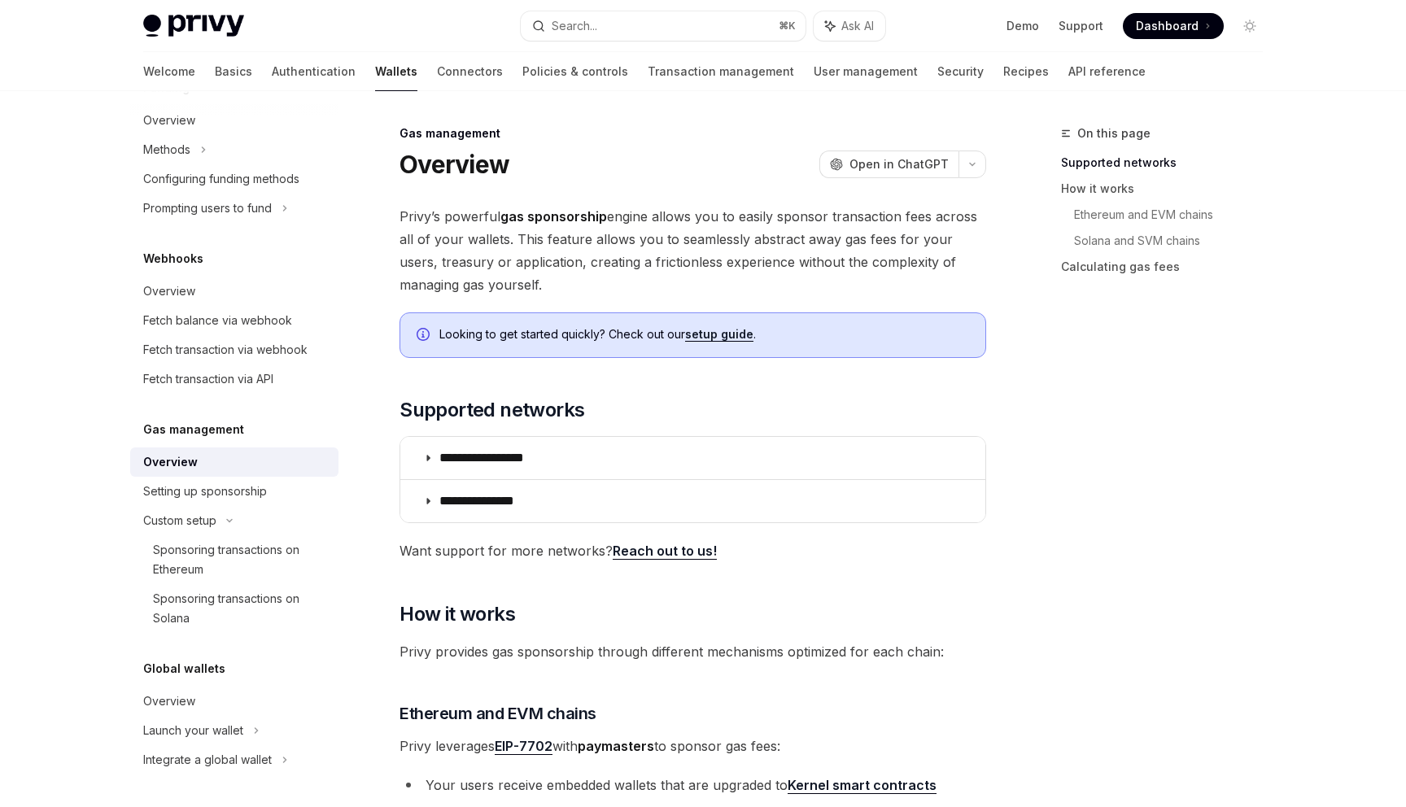
click at [1042, 402] on div "On this page Supported networks How it works Ethereum and EVM chains Solana and…" at bounding box center [1151, 465] width 247 height 683
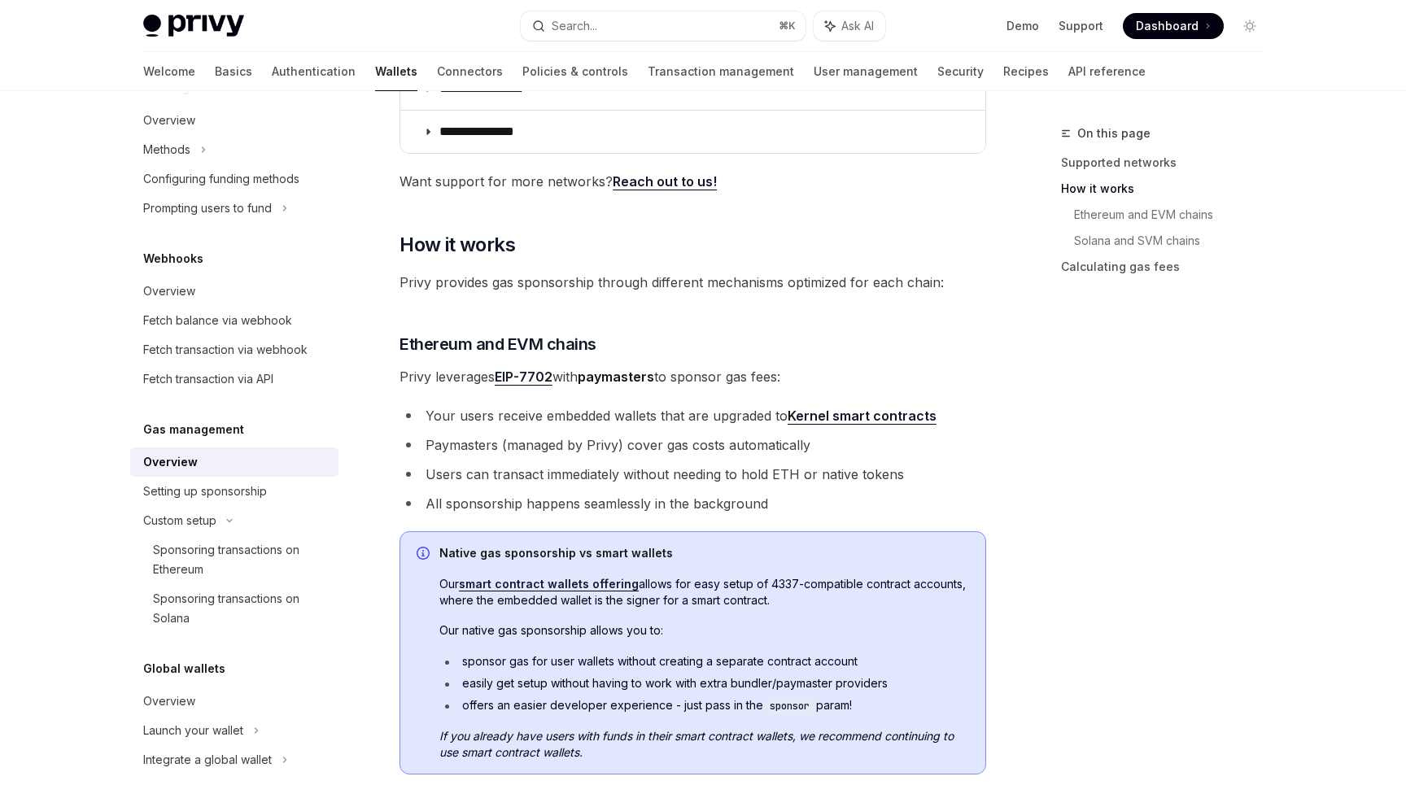
scroll to position [479, 0]
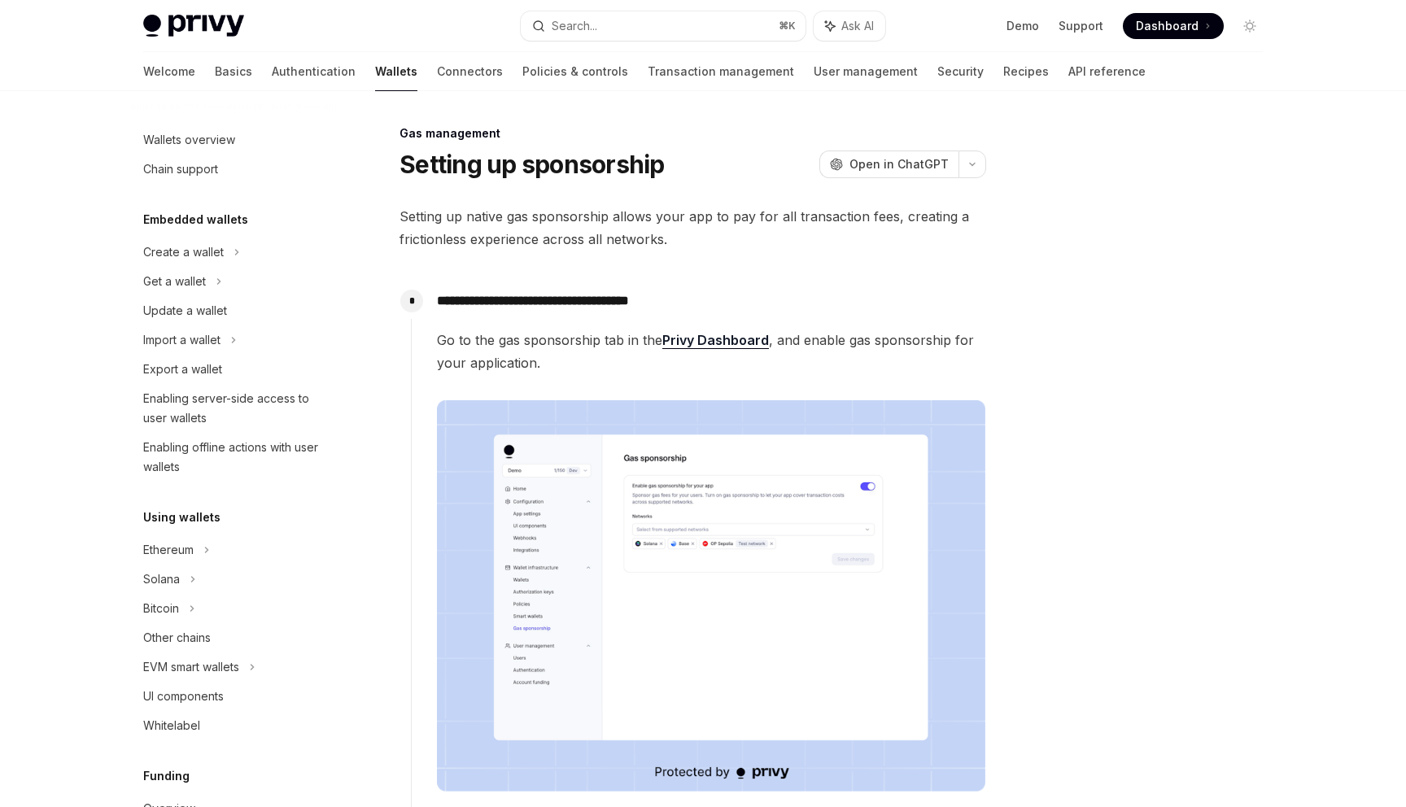
scroll to position [591, 0]
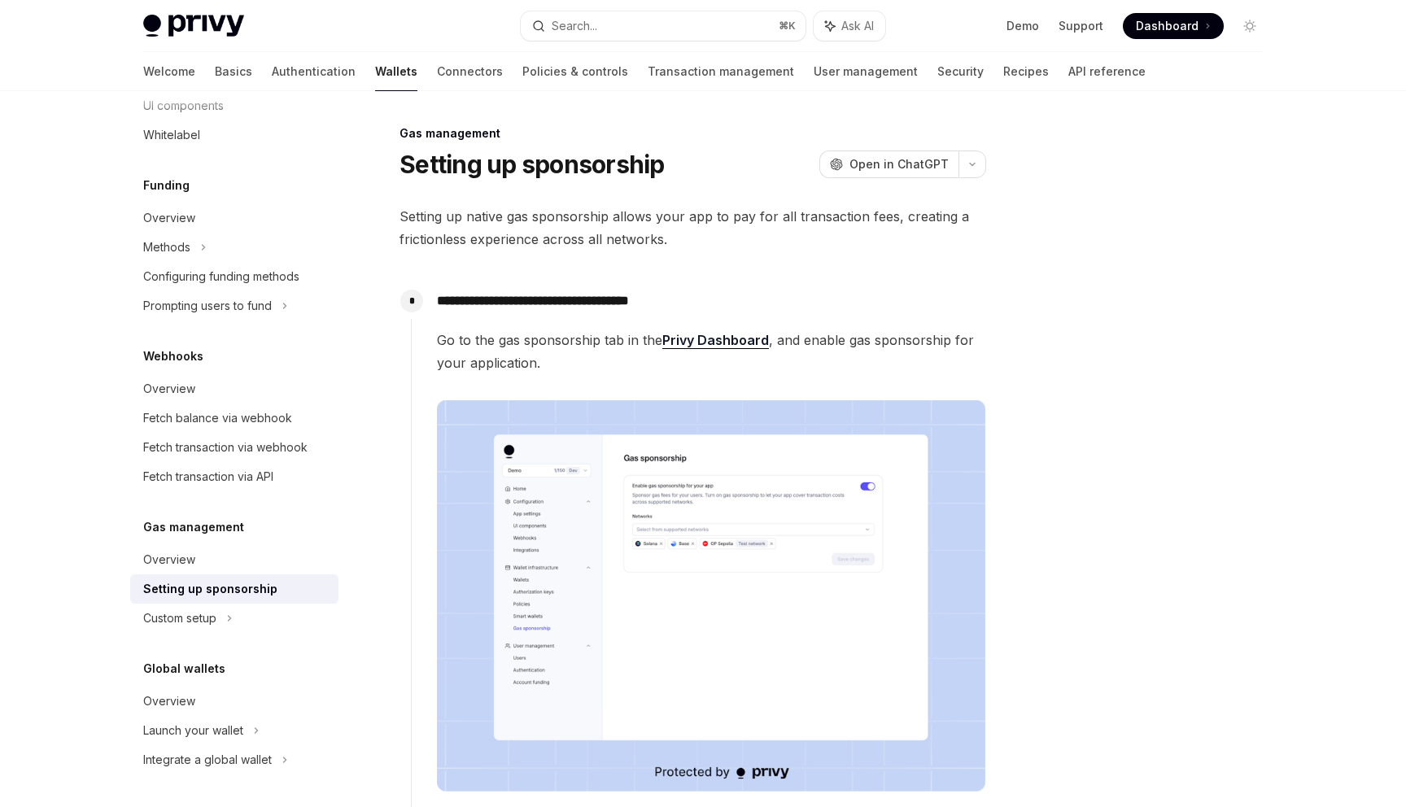
click at [1142, 440] on div at bounding box center [1151, 465] width 247 height 683
click at [1120, 326] on div at bounding box center [1151, 465] width 247 height 683
click at [1168, 431] on div at bounding box center [1151, 465] width 247 height 683
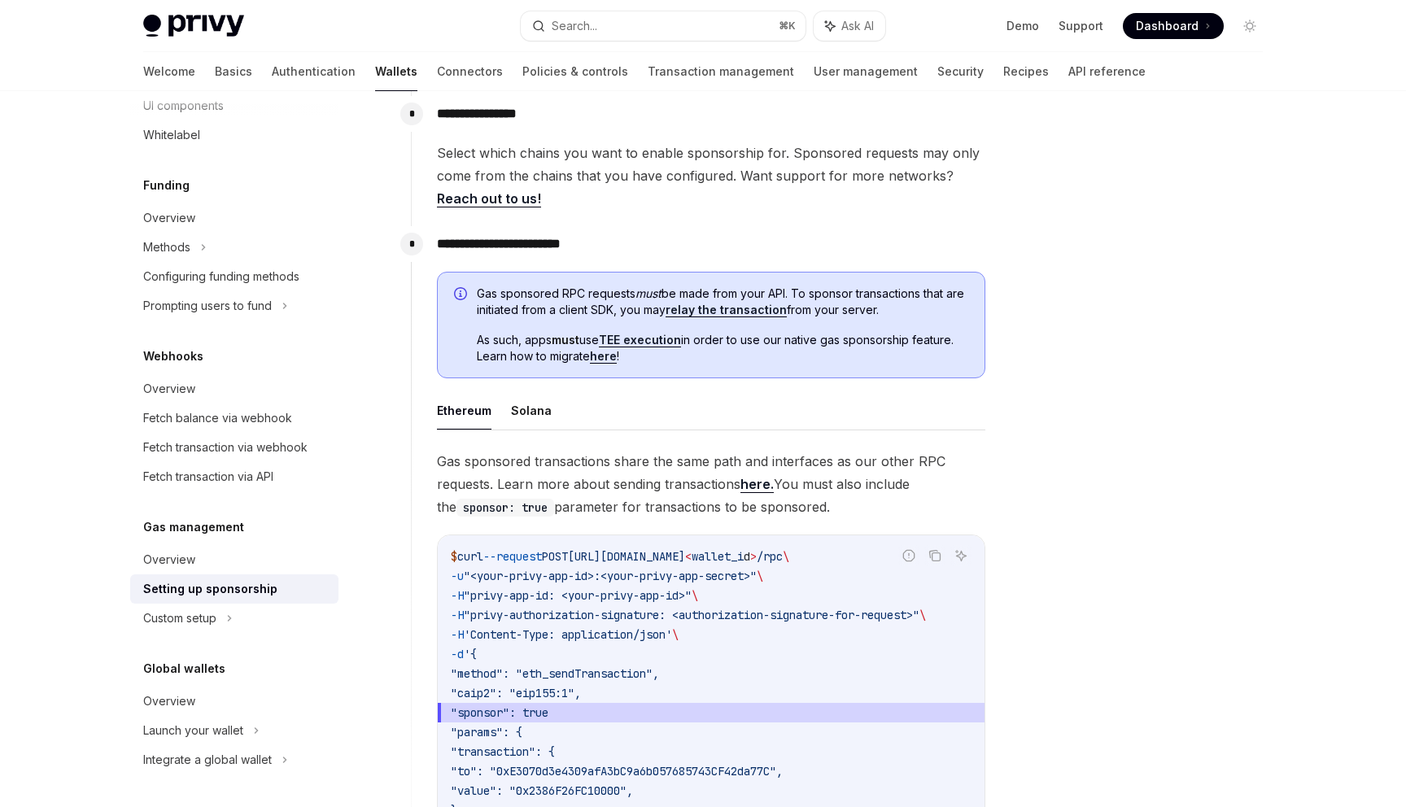
scroll to position [740, 0]
click at [1168, 431] on div at bounding box center [1151, 465] width 247 height 683
click at [642, 339] on link "TEE execution" at bounding box center [640, 338] width 82 height 15
click at [1088, 411] on div at bounding box center [1151, 465] width 247 height 683
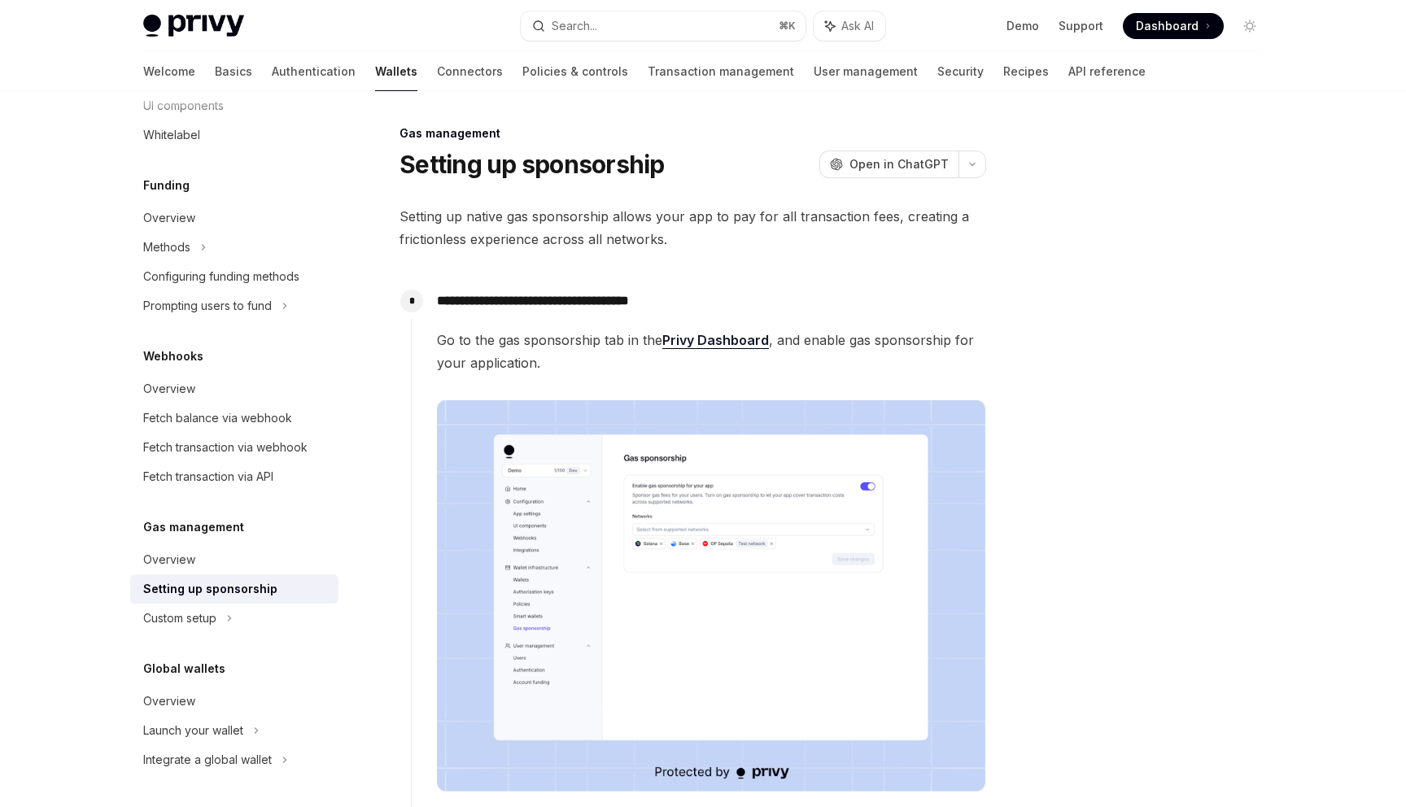
click at [1142, 463] on div at bounding box center [1151, 465] width 247 height 683
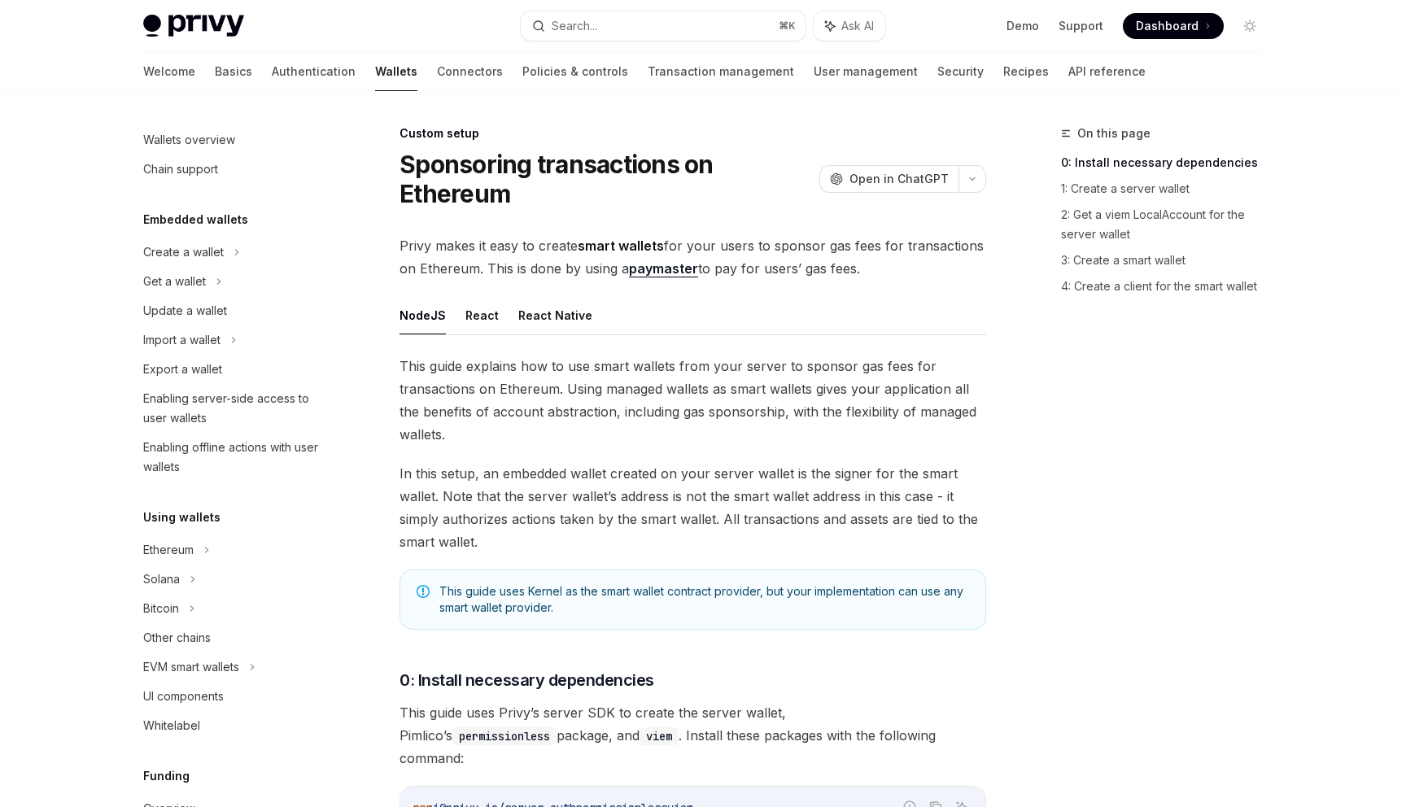
scroll to position [688, 0]
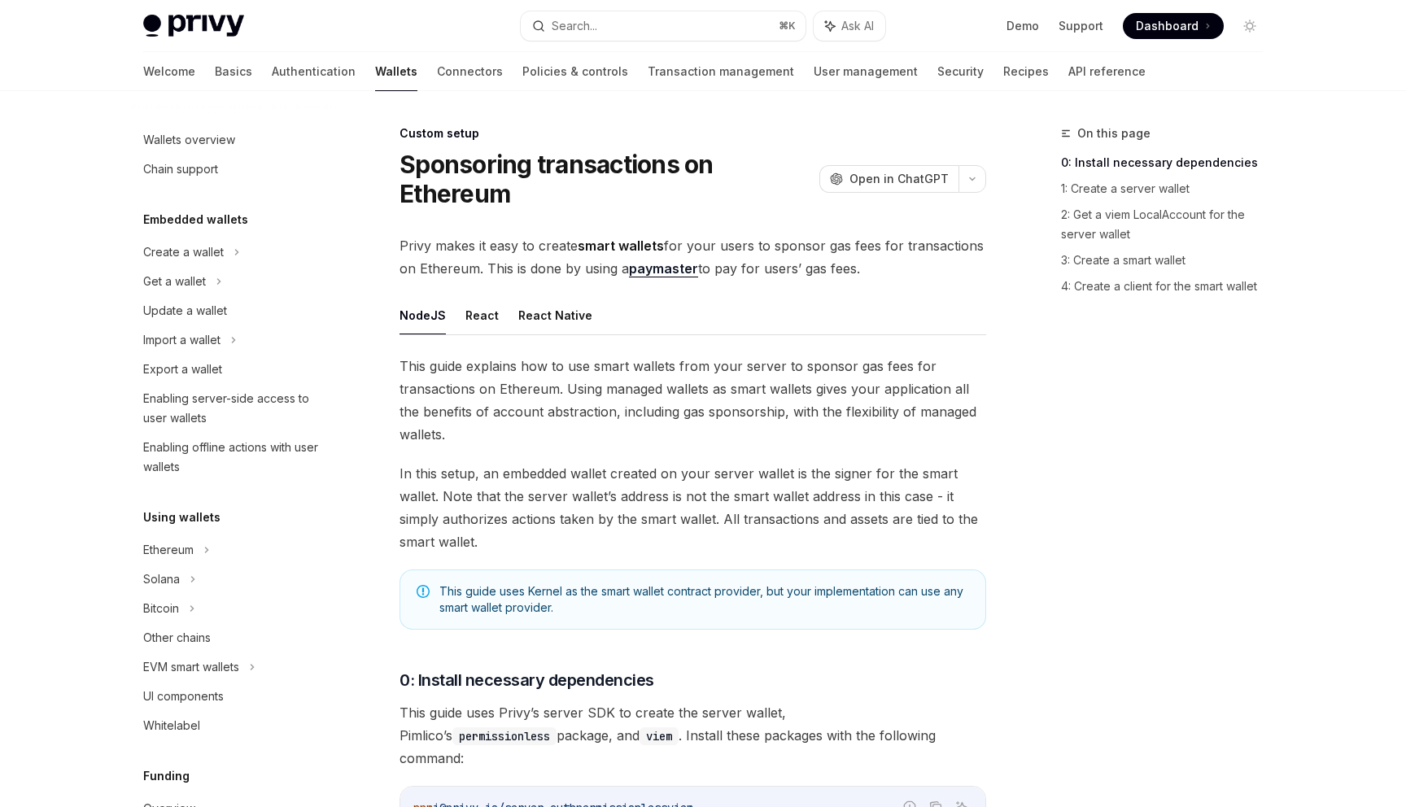
scroll to position [688, 0]
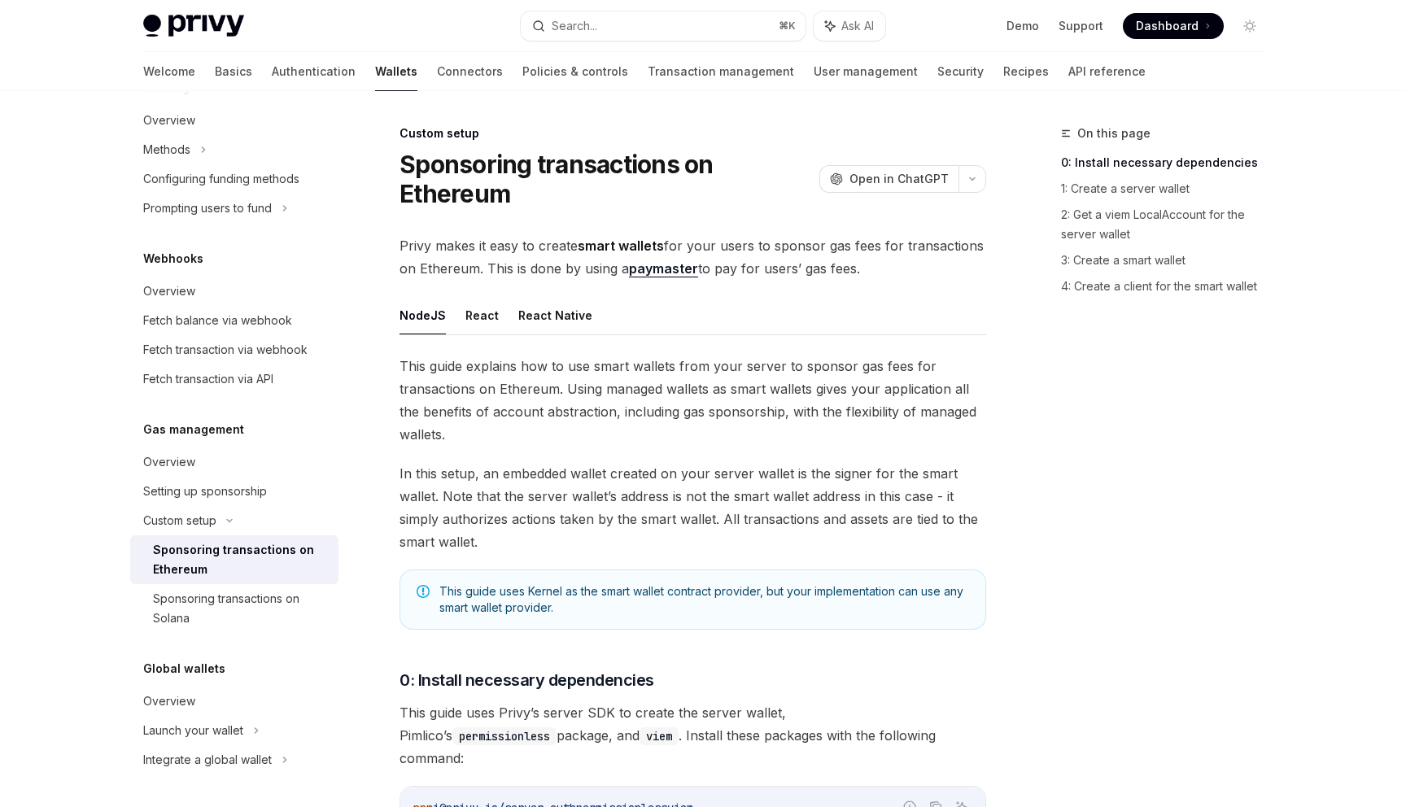
click at [1069, 461] on div "On this page 0: Install necessary dependencies 1: Create a server wallet 2: Get…" at bounding box center [1151, 465] width 247 height 683
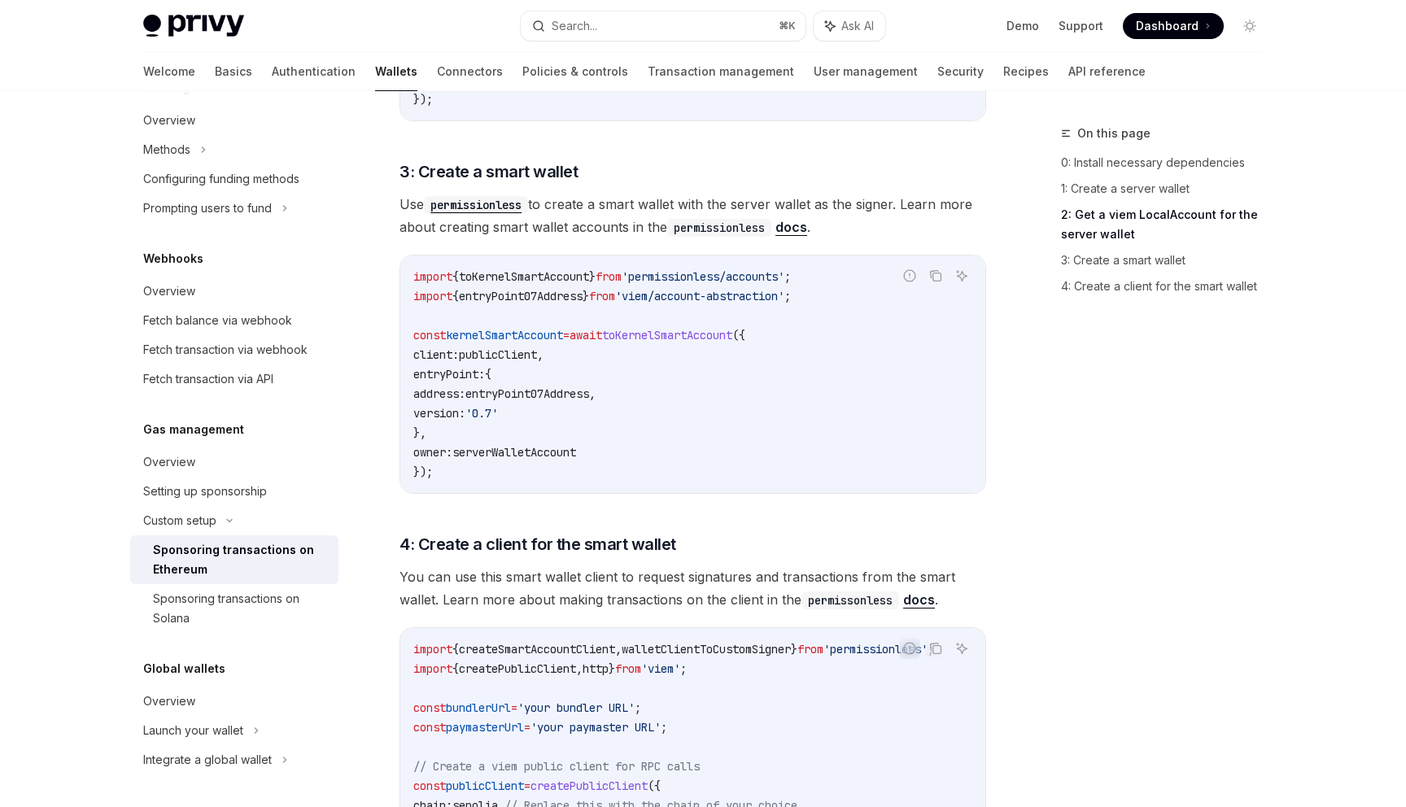
scroll to position [1398, 0]
click at [791, 216] on link "docs" at bounding box center [791, 224] width 32 height 17
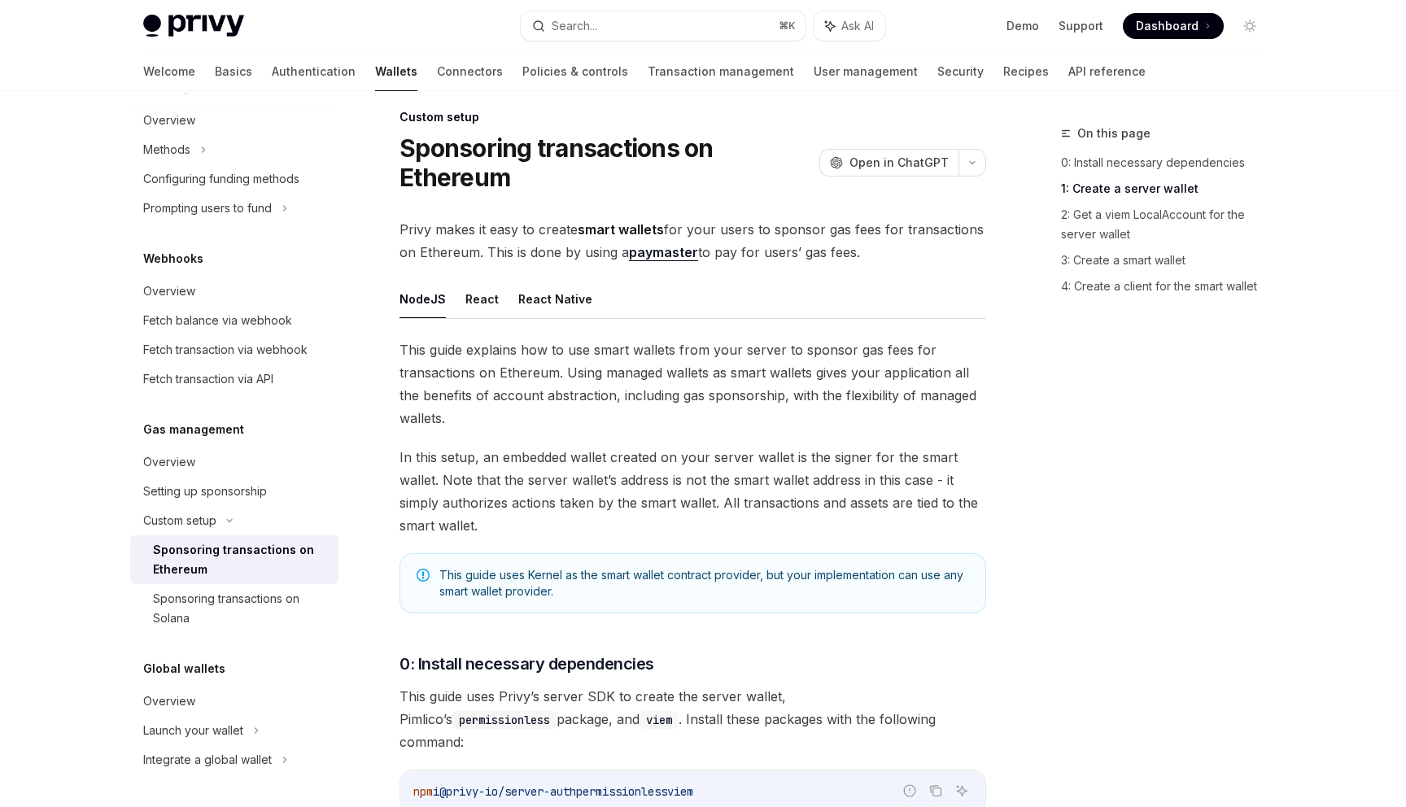
scroll to position [0, 0]
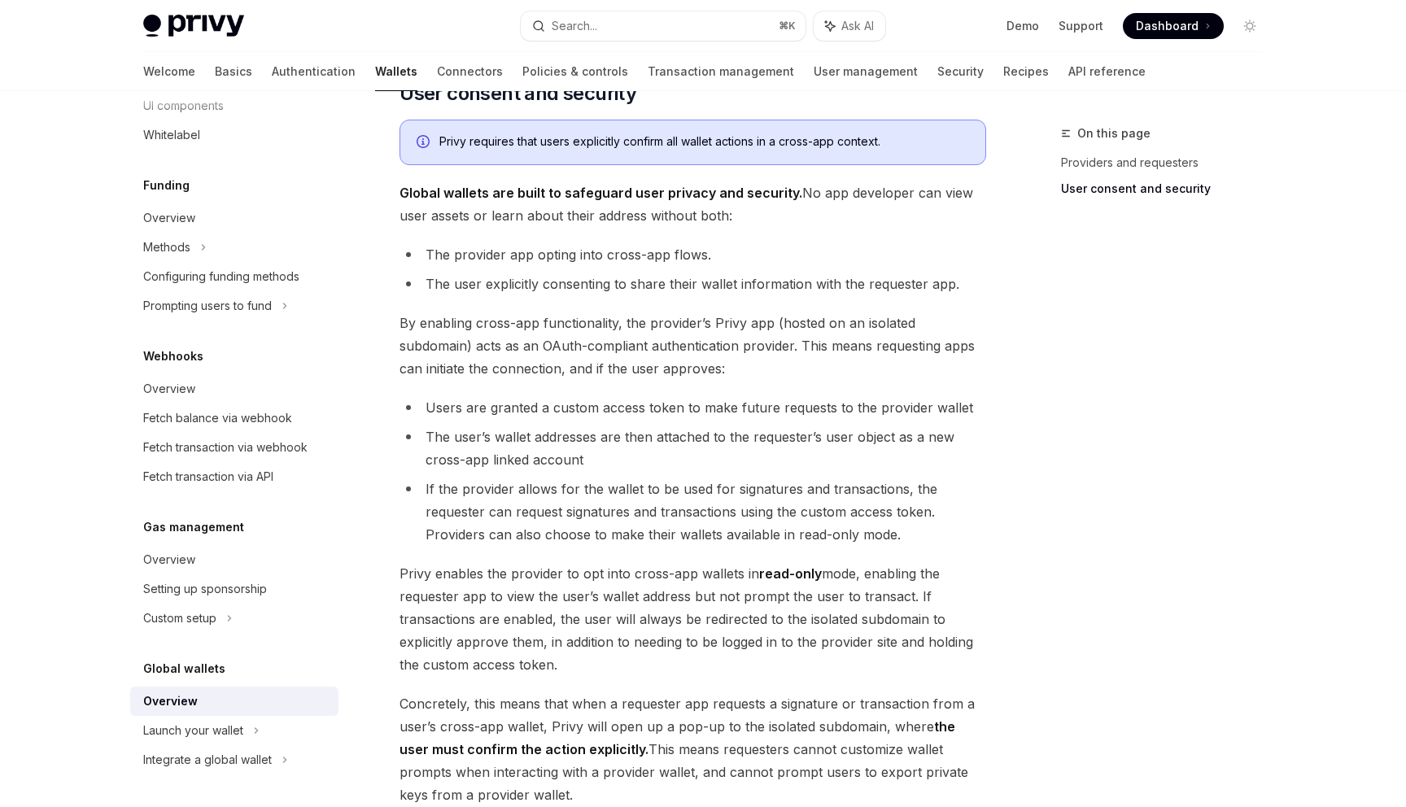
scroll to position [1017, 0]
click at [279, 767] on div "Integrate a global wallet" at bounding box center [234, 759] width 208 height 29
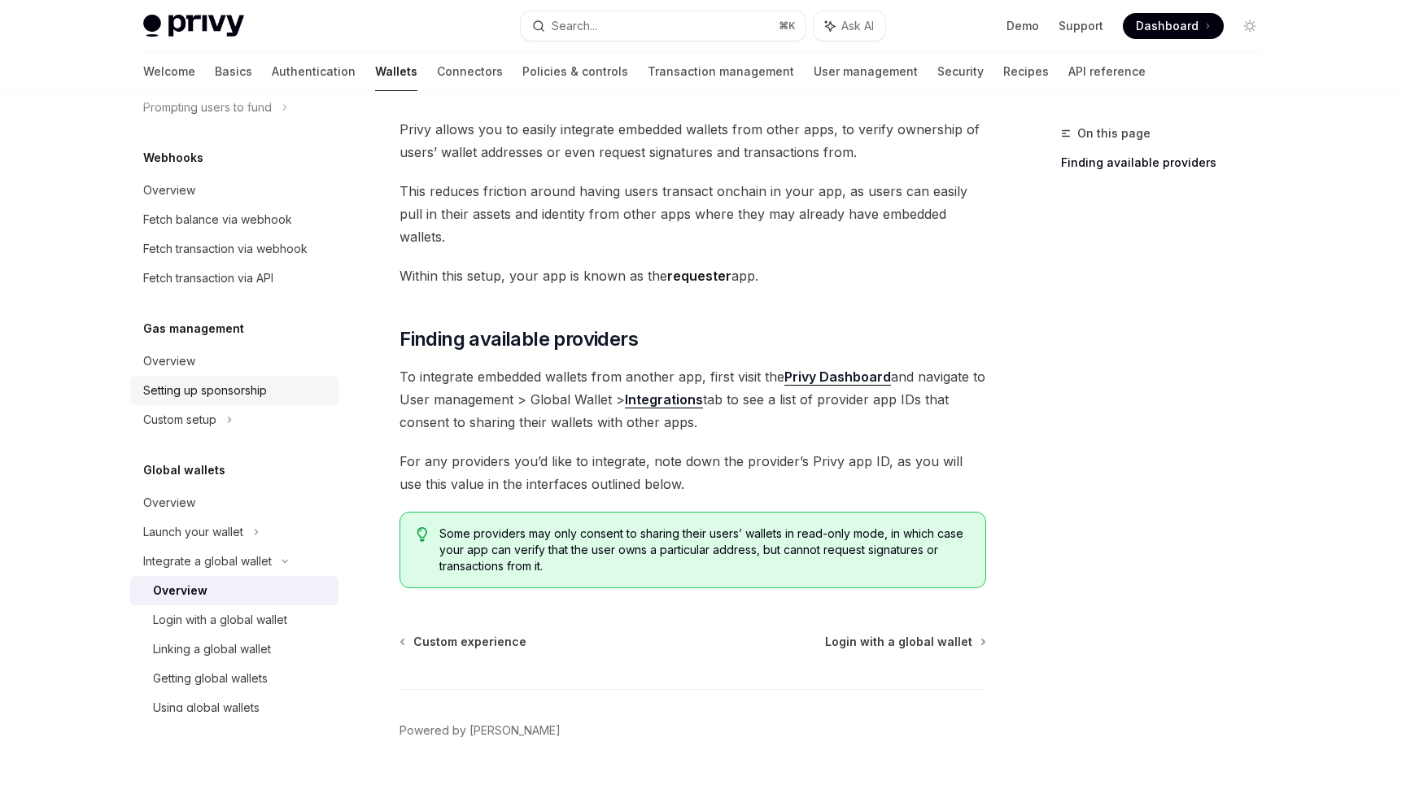
scroll to position [796, 0]
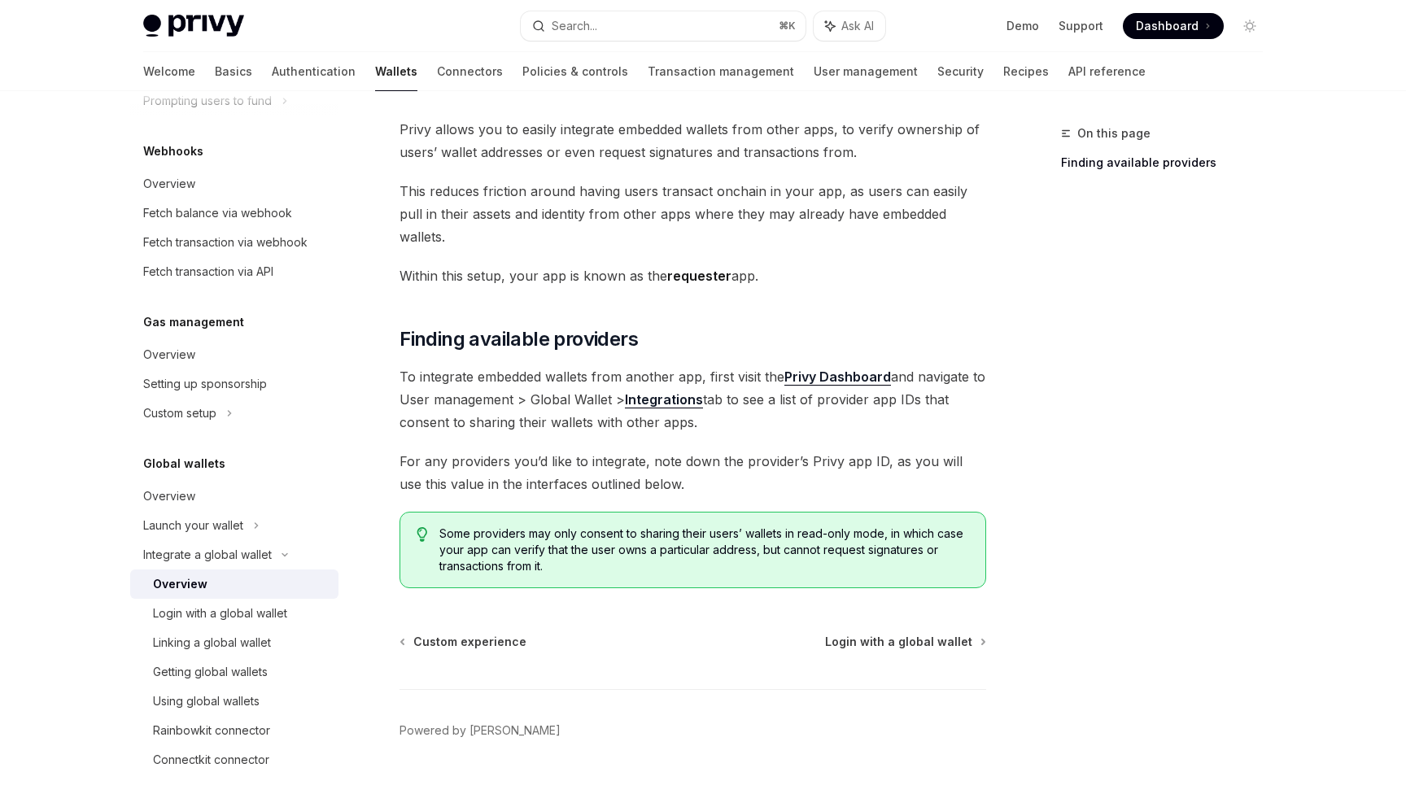
click at [835, 264] on span "Within this setup, your app is known as the requester app." at bounding box center [693, 275] width 587 height 23
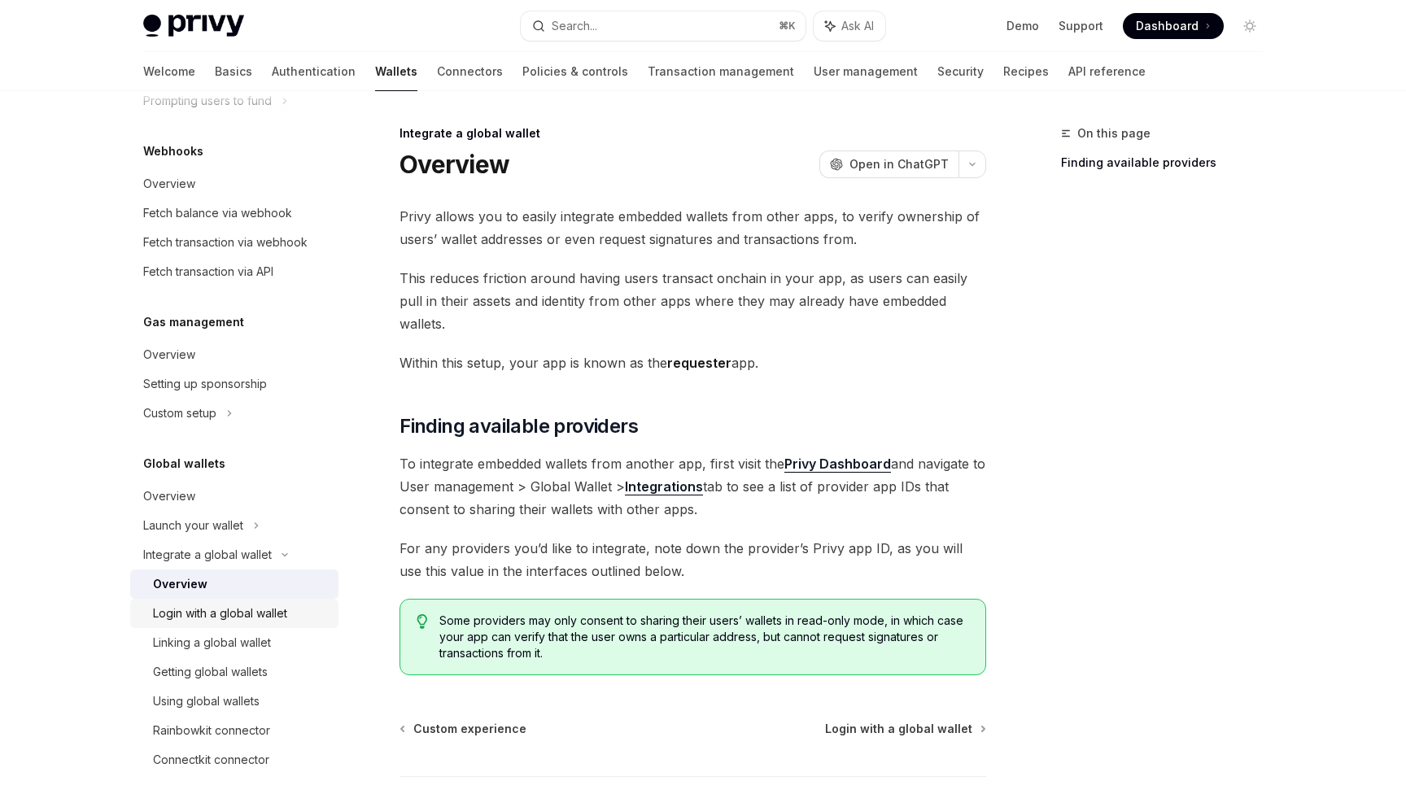
click at [196, 614] on div "Login with a global wallet" at bounding box center [220, 614] width 134 height 20
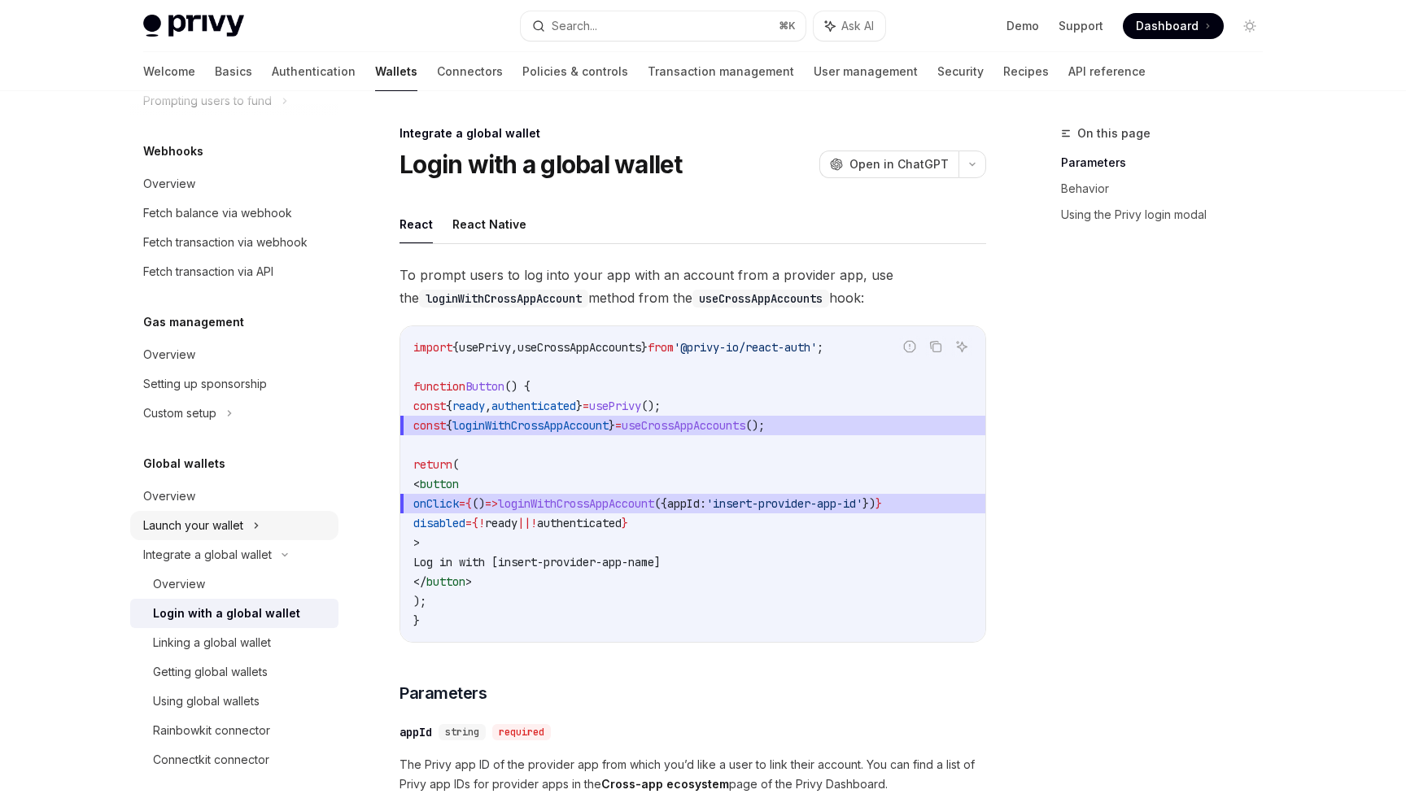
click at [164, 528] on div "Launch your wallet" at bounding box center [193, 526] width 100 height 20
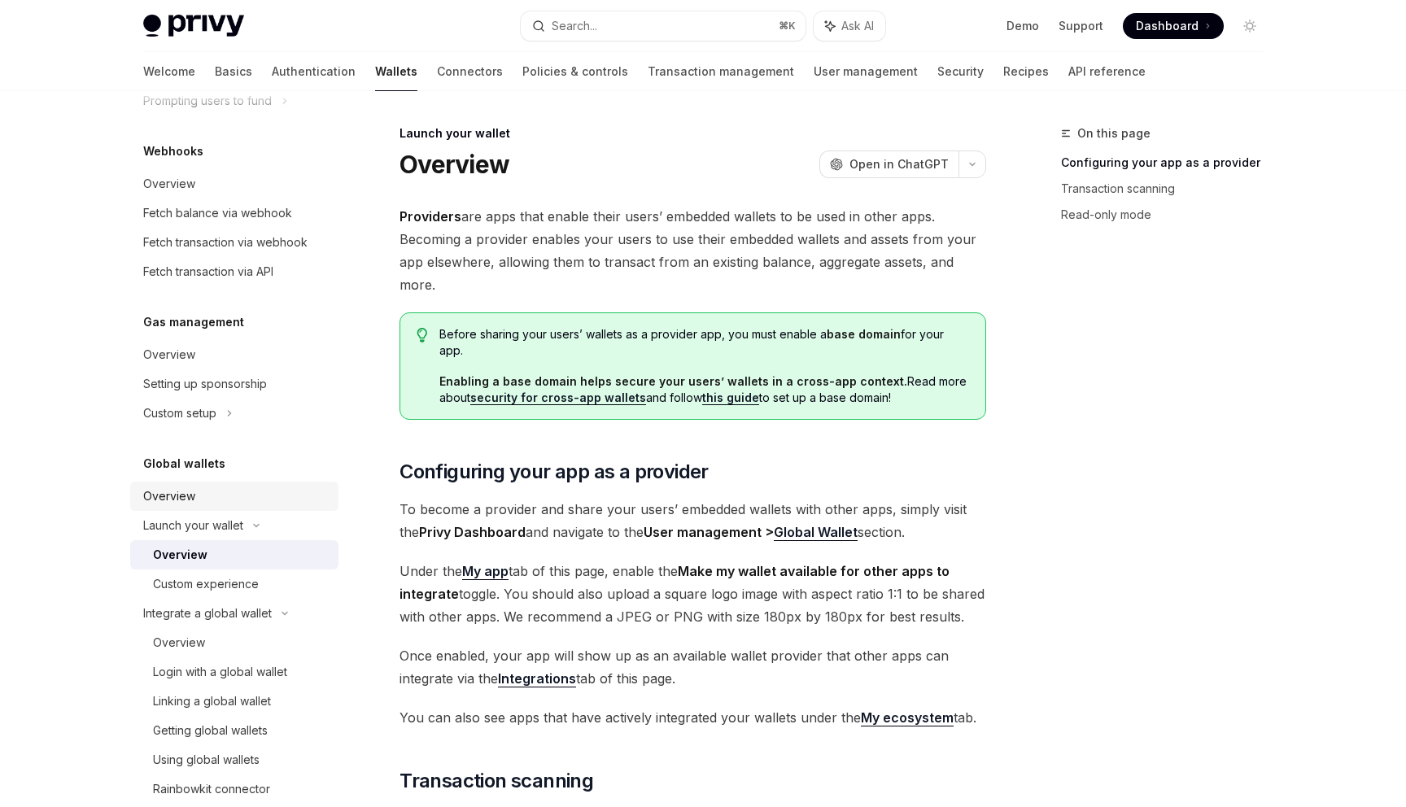
click at [166, 499] on div "Overview" at bounding box center [169, 497] width 52 height 20
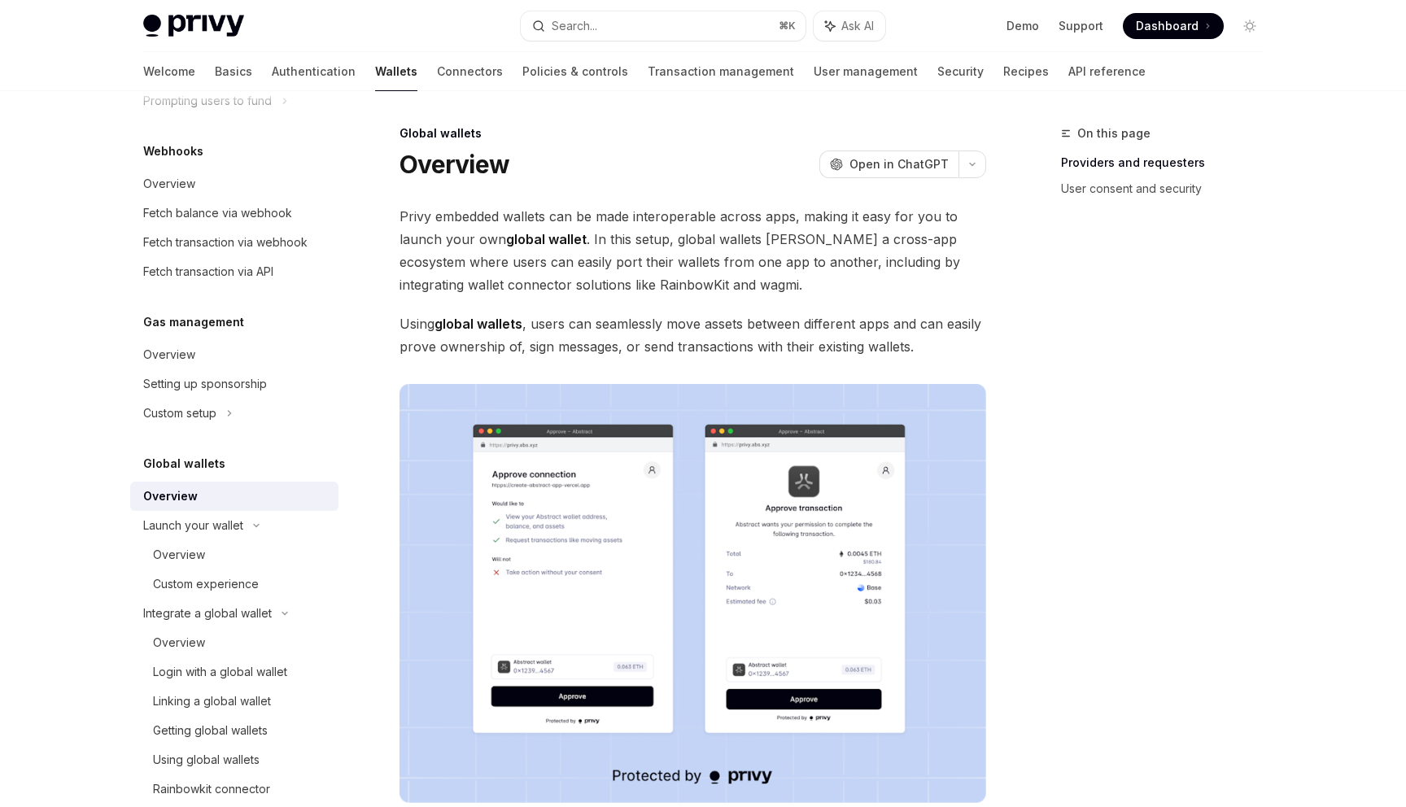
click at [714, 168] on div "Overview OpenAI Open in ChatGPT" at bounding box center [693, 164] width 587 height 29
click at [816, 275] on span "Privy embedded wallets can be made interoperable across apps, making it easy fo…" at bounding box center [693, 250] width 587 height 91
click at [795, 255] on span "Privy embedded wallets can be made interoperable across apps, making it easy fo…" at bounding box center [693, 250] width 587 height 91
click at [1081, 320] on div "On this page Providers and requesters User consent and security" at bounding box center [1151, 465] width 247 height 683
click at [177, 357] on div "Overview" at bounding box center [169, 355] width 52 height 20
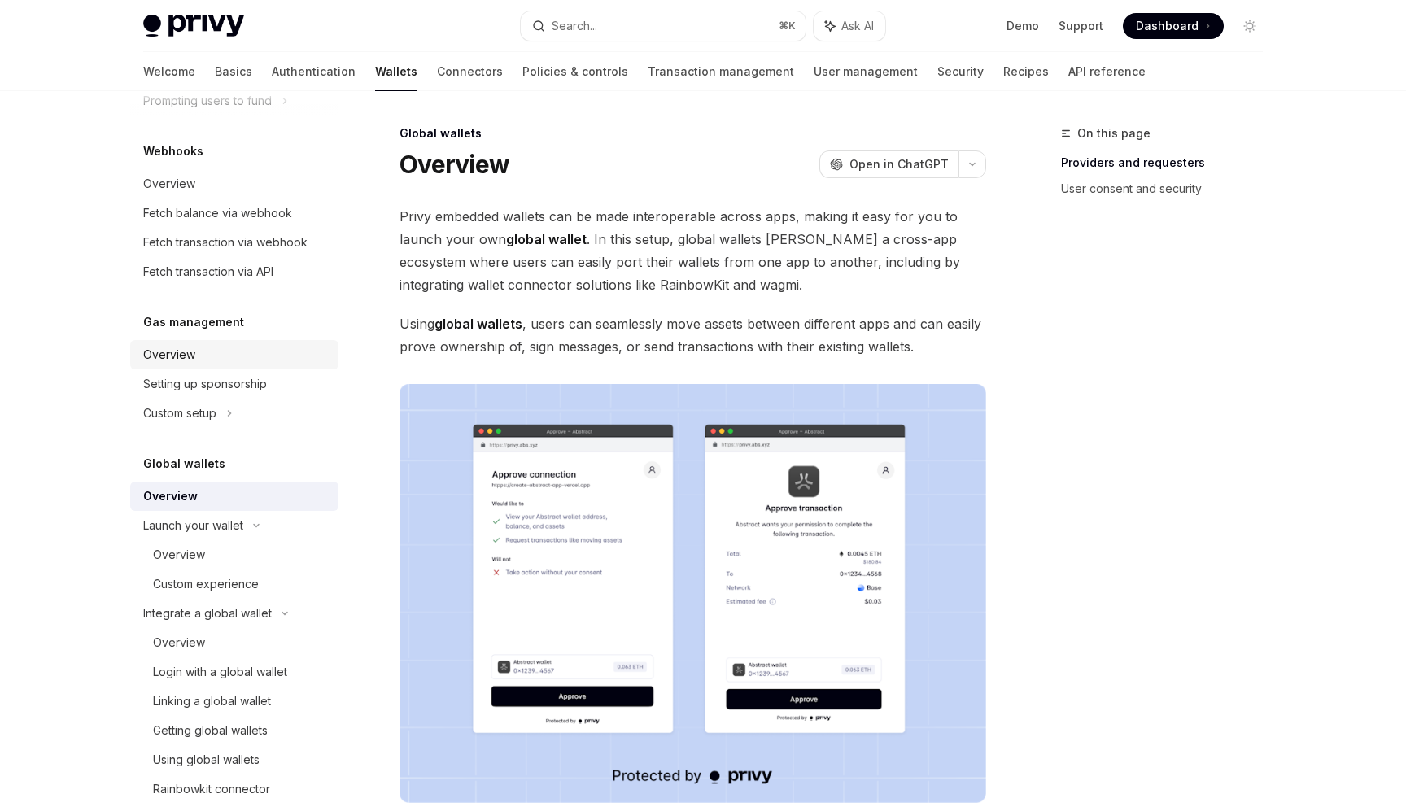
type textarea "*"
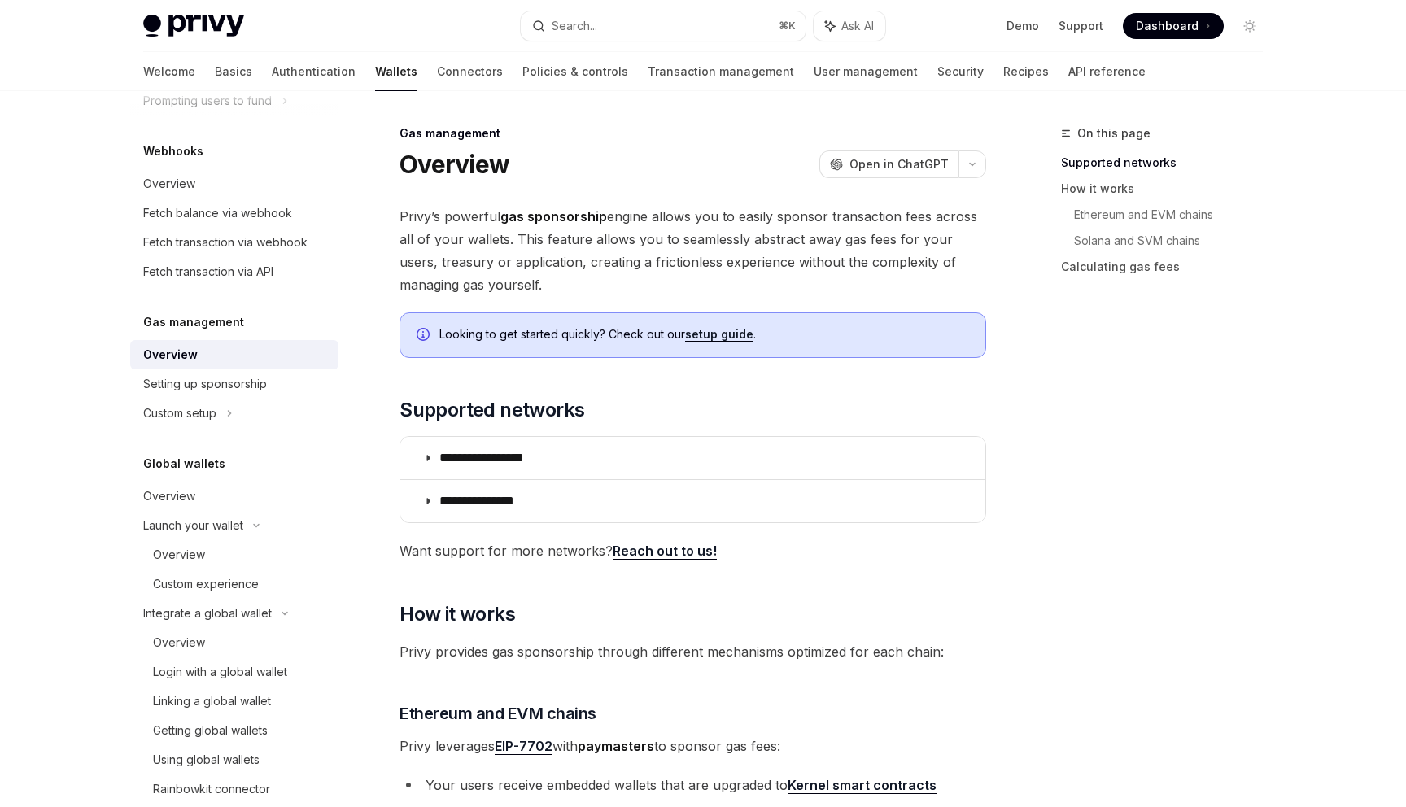
click at [783, 275] on span "Privy’s powerful gas sponsorship engine allows you to easily sponsor transactio…" at bounding box center [693, 250] width 587 height 91
click at [1115, 405] on div "On this page Supported networks How it works Ethereum and EVM chains Solana and…" at bounding box center [1151, 465] width 247 height 683
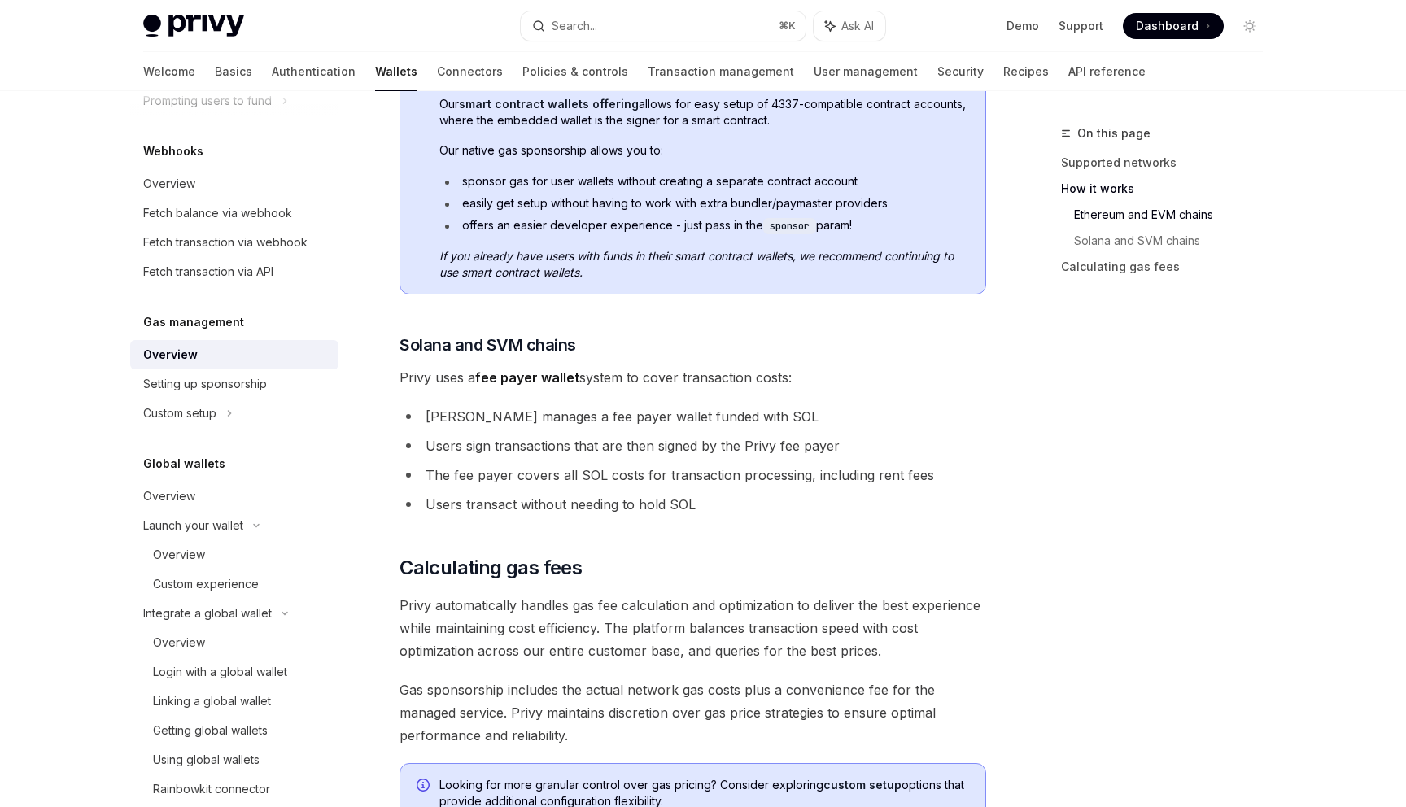
scroll to position [851, 0]
click at [1115, 405] on div "On this page Supported networks How it works Ethereum and EVM chains Solana and…" at bounding box center [1151, 465] width 247 height 683
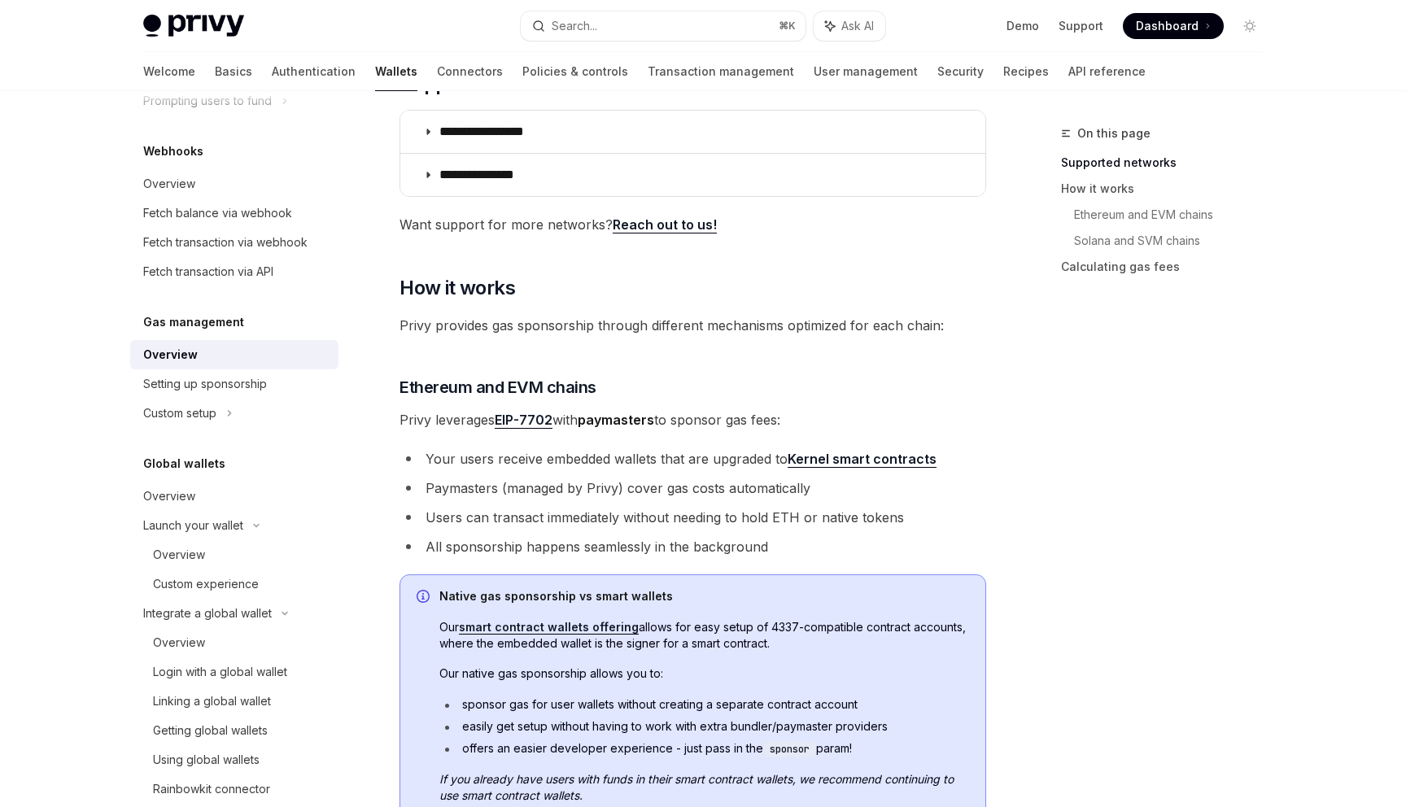
scroll to position [0, 0]
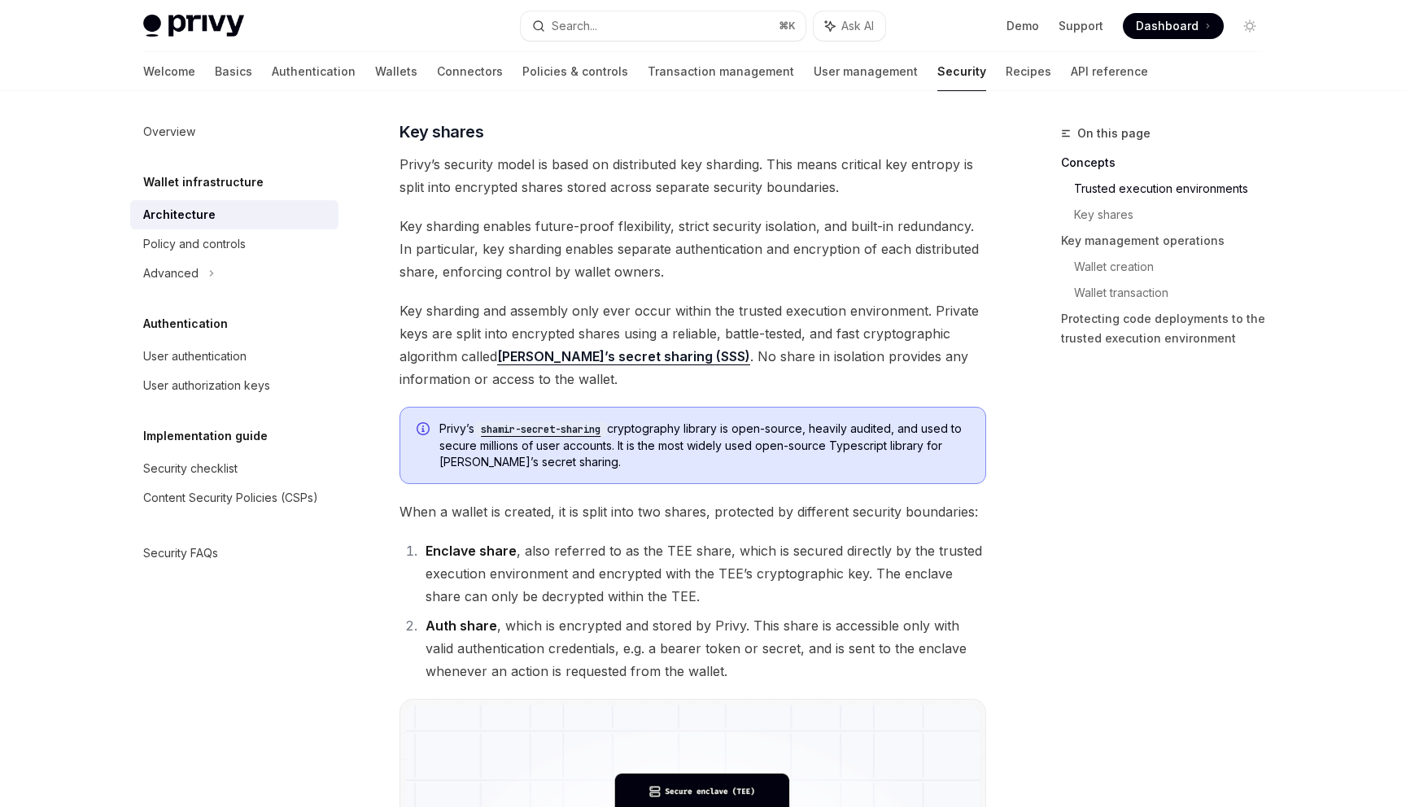
scroll to position [763, 0]
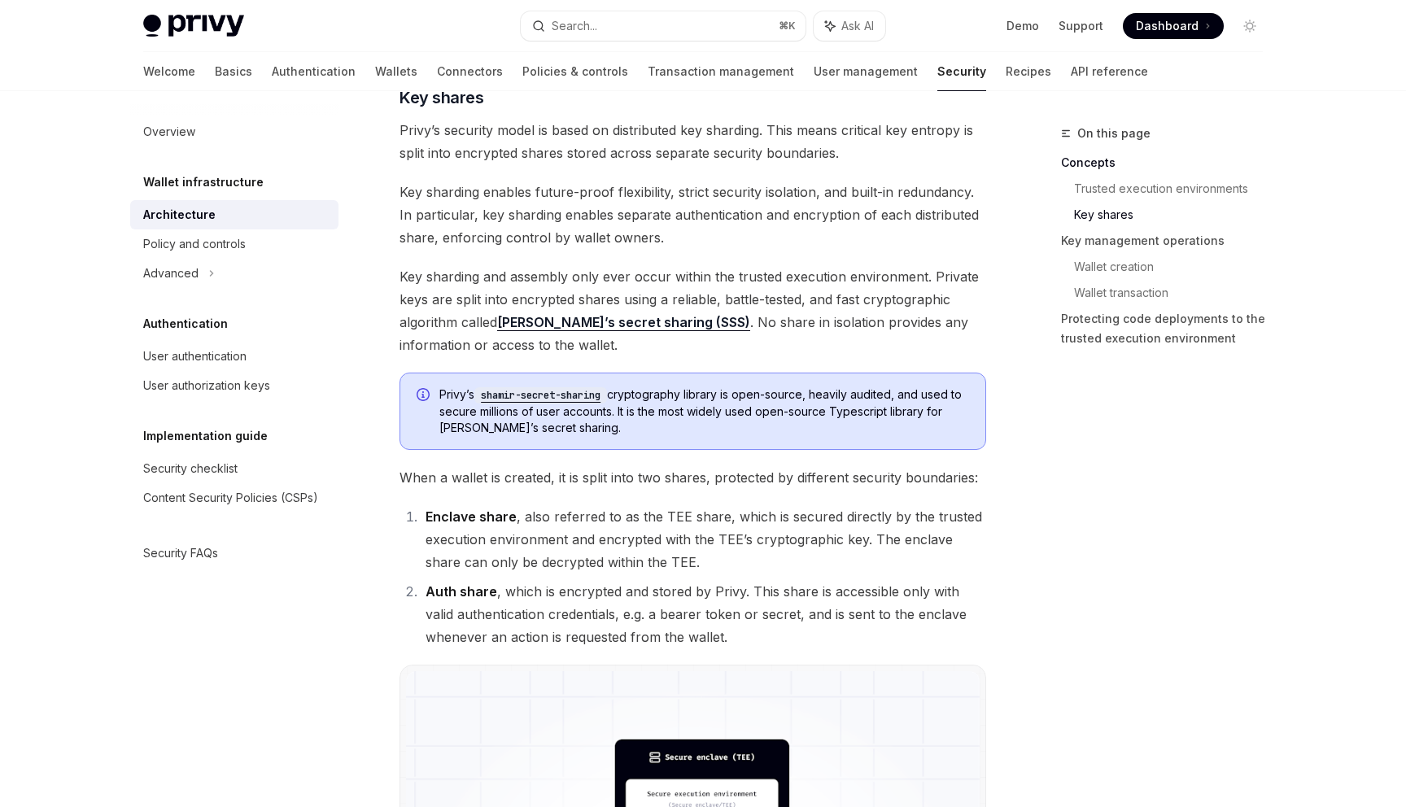
click at [575, 395] on code "shamir-secret-sharing" at bounding box center [540, 395] width 133 height 16
click at [1112, 500] on div "On this page Concepts Trusted execution environments Key shares Key management …" at bounding box center [1151, 465] width 247 height 683
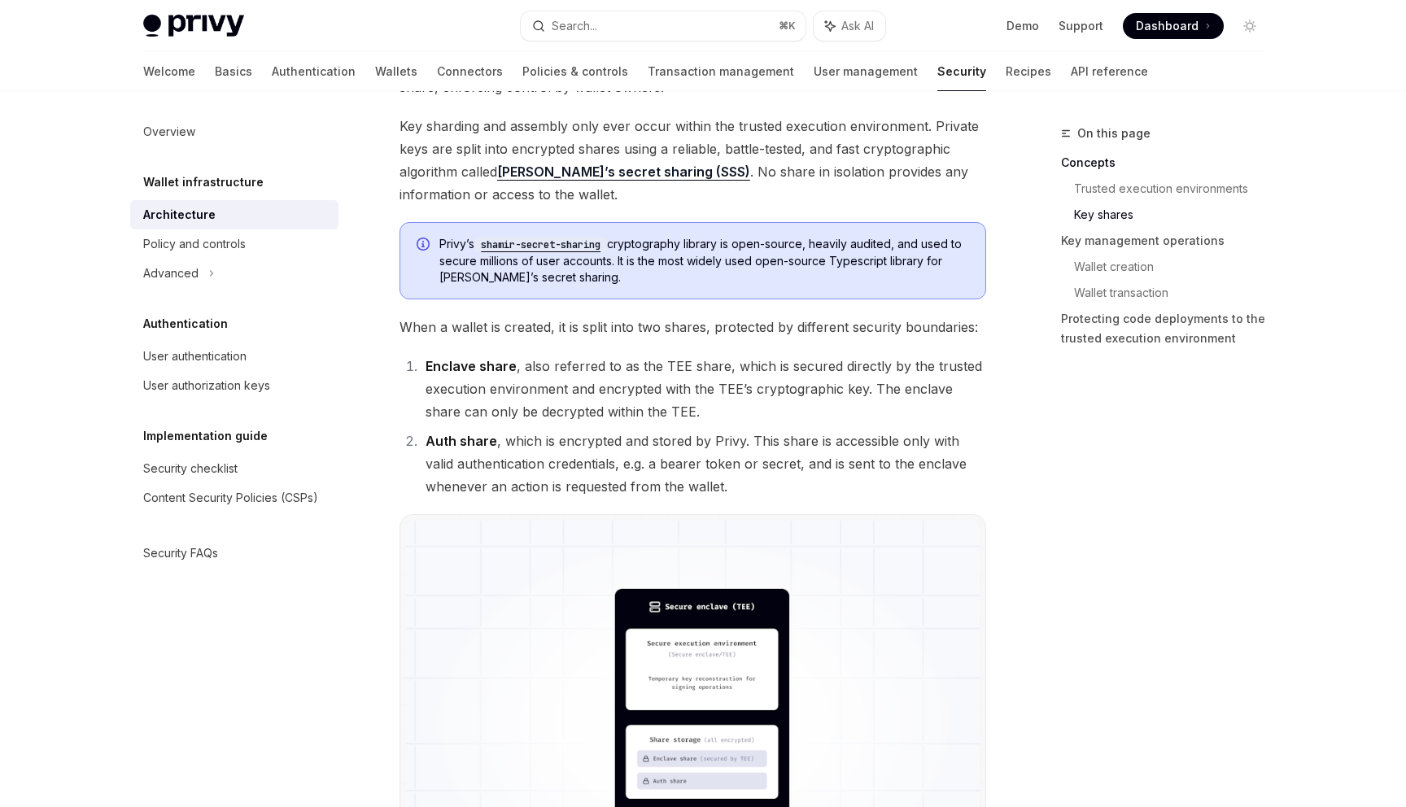
scroll to position [927, 0]
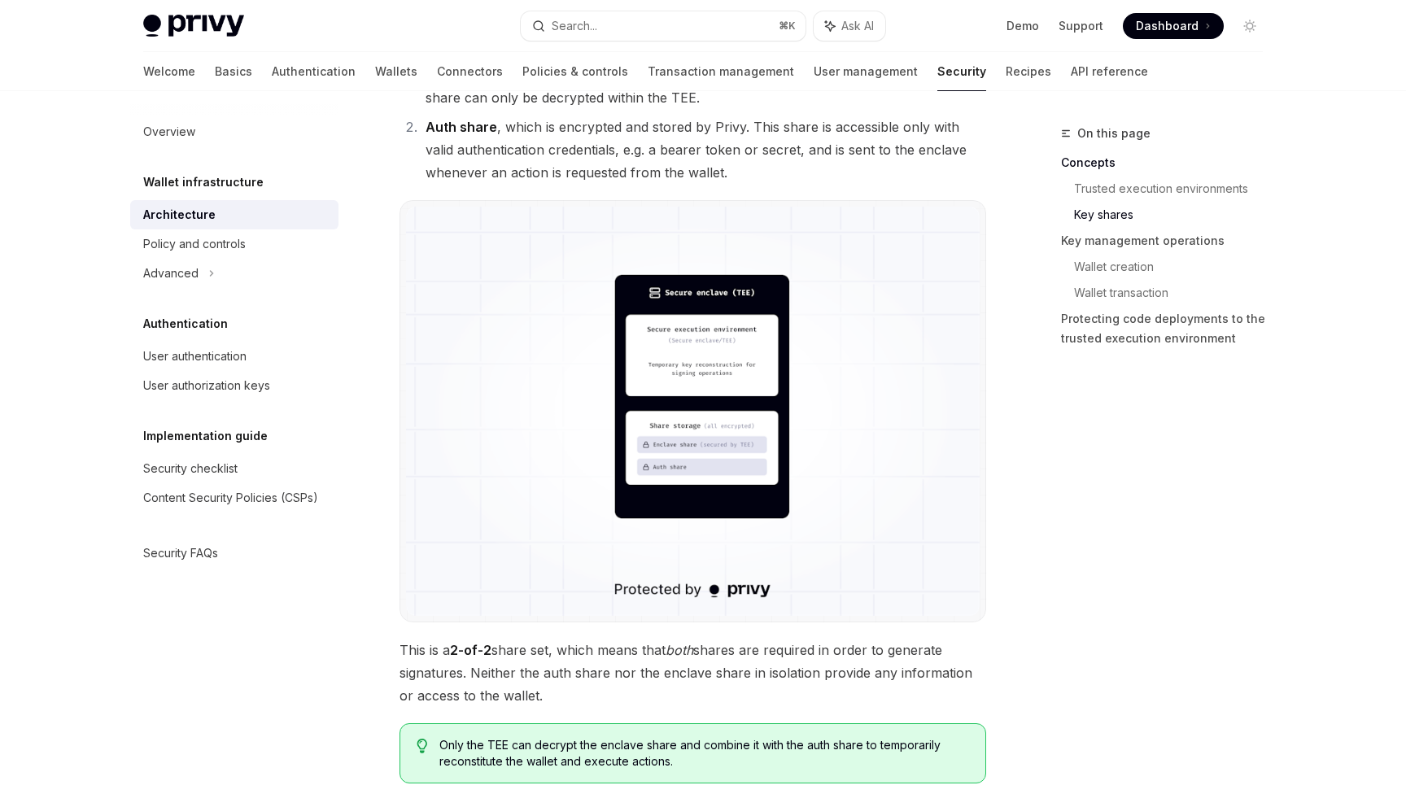
scroll to position [1247, 0]
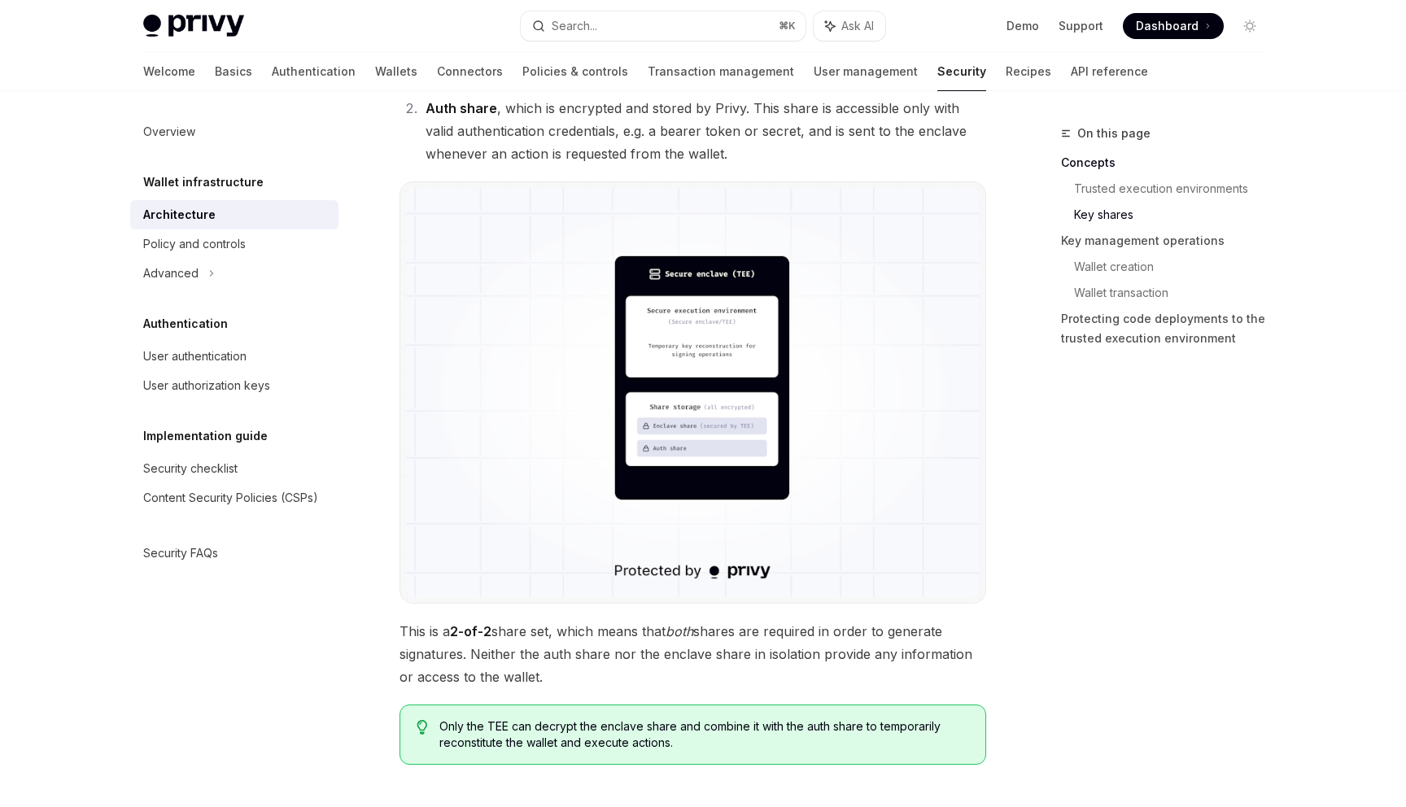
click at [1087, 518] on div "On this page Concepts Trusted execution environments Key shares Key management …" at bounding box center [1151, 465] width 247 height 683
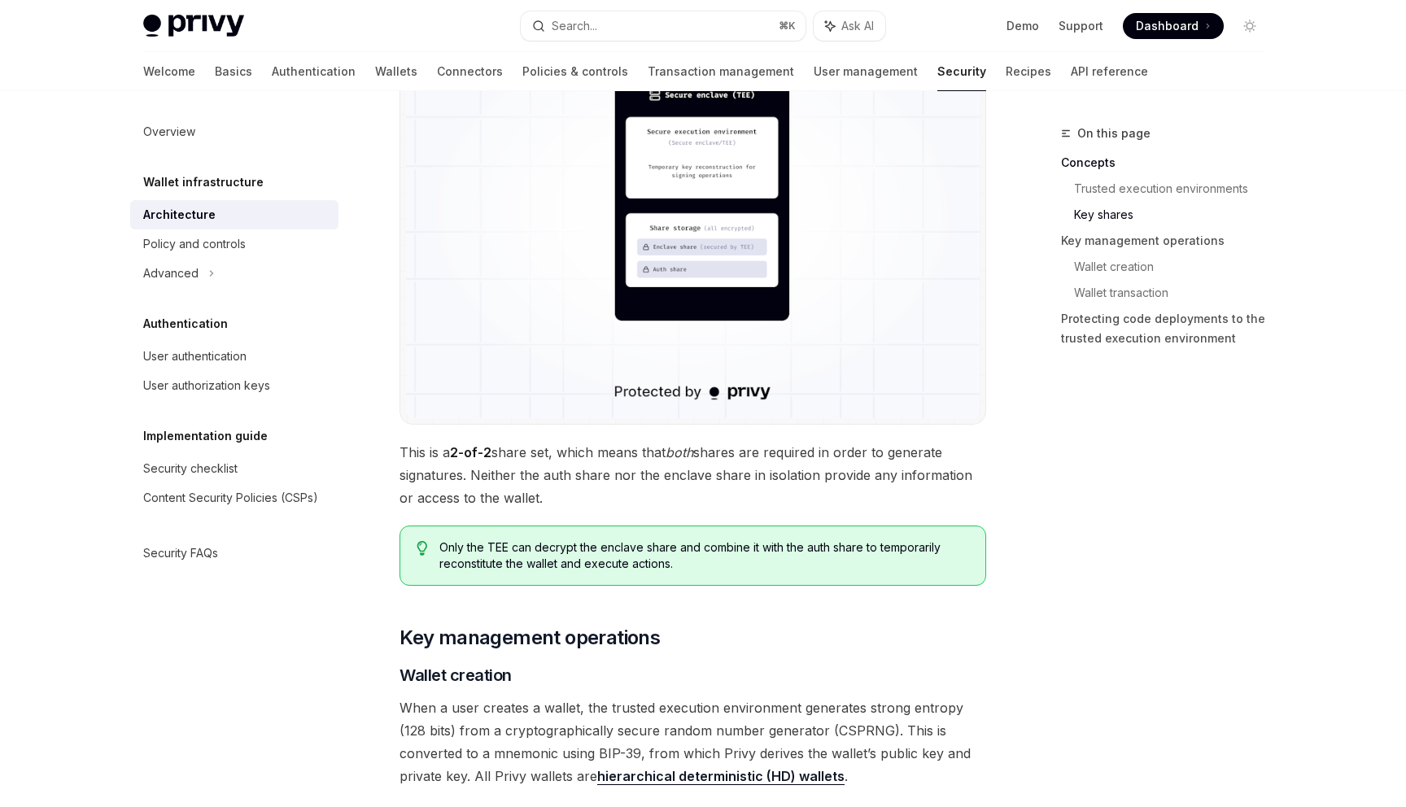
scroll to position [1428, 0]
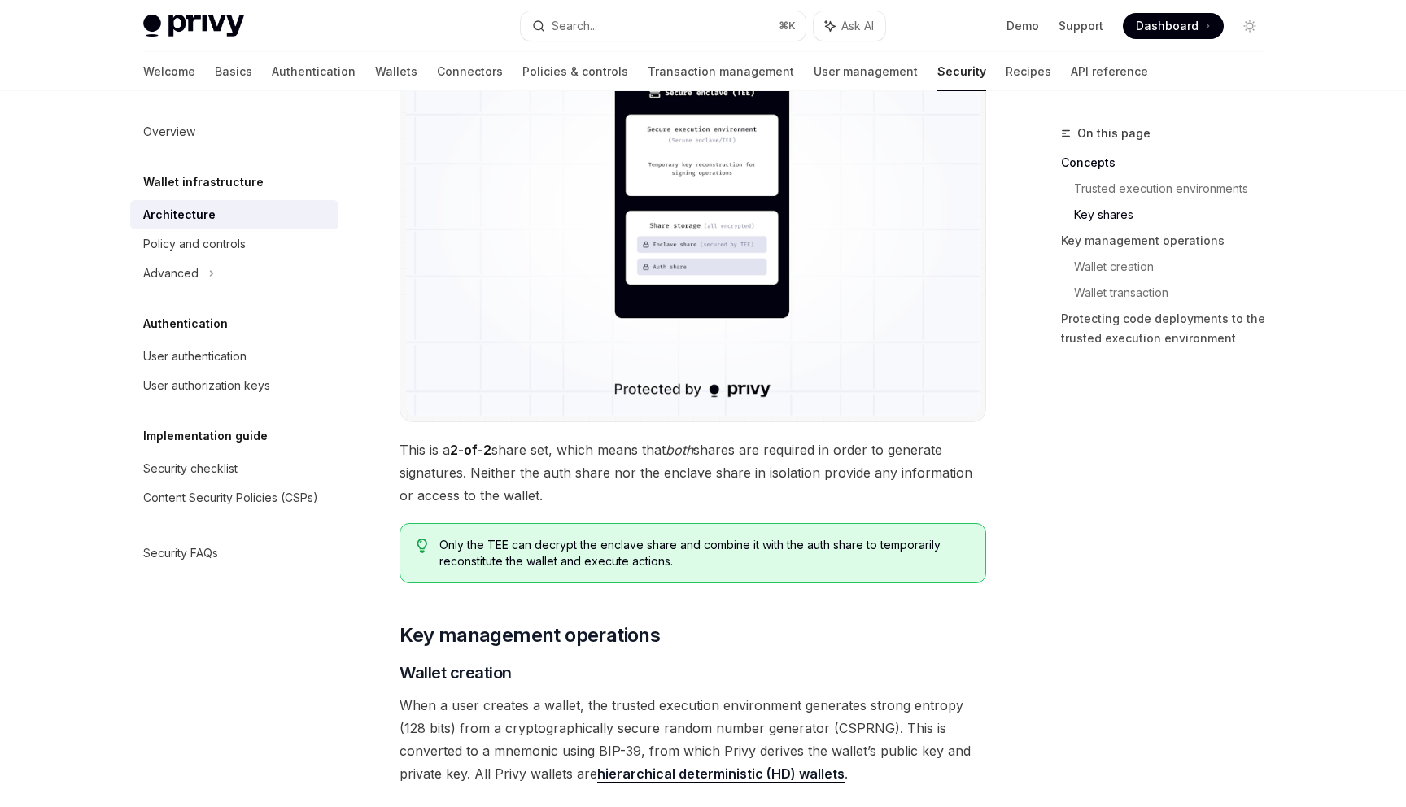
click at [1087, 518] on div "On this page Concepts Trusted execution environments Key shares Key management …" at bounding box center [1151, 465] width 247 height 683
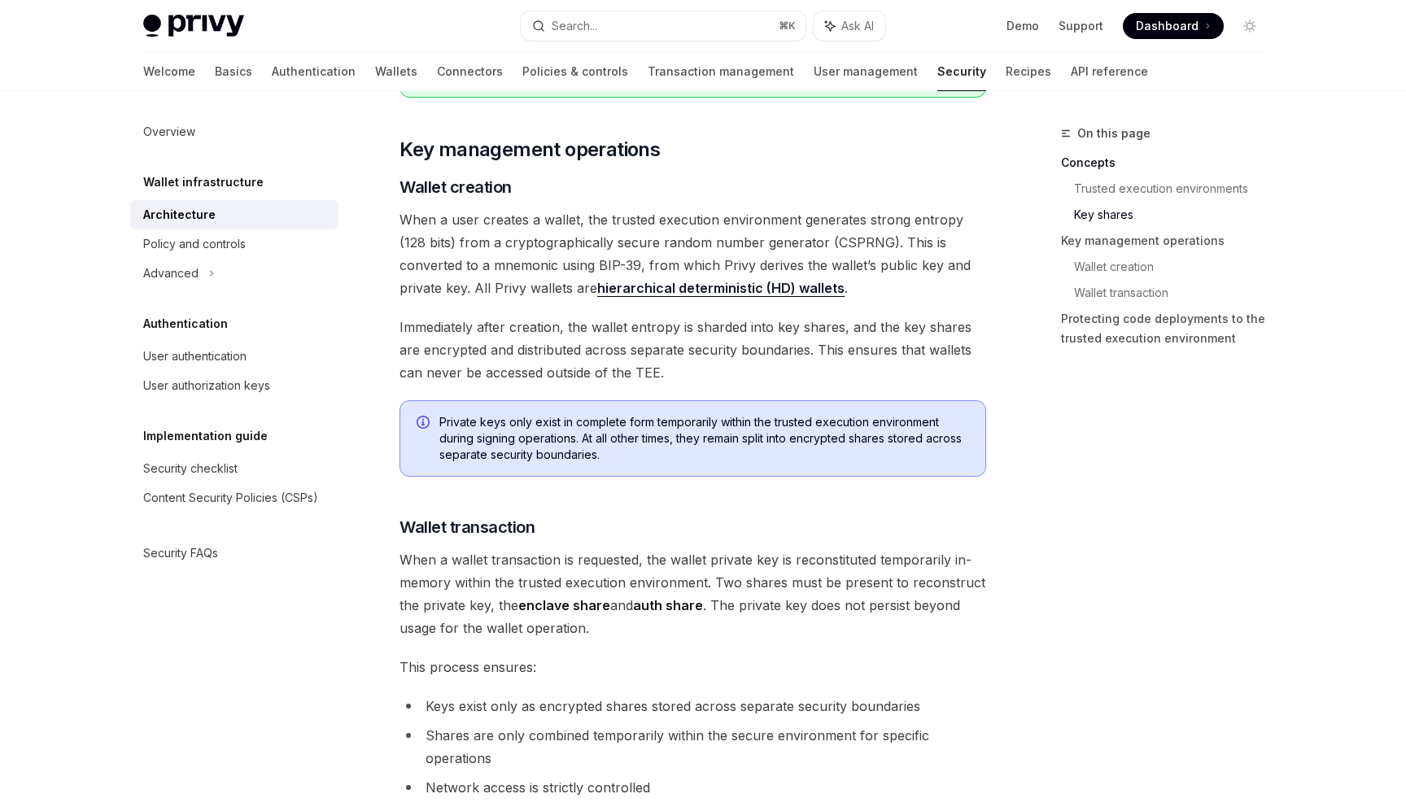
scroll to position [1931, 0]
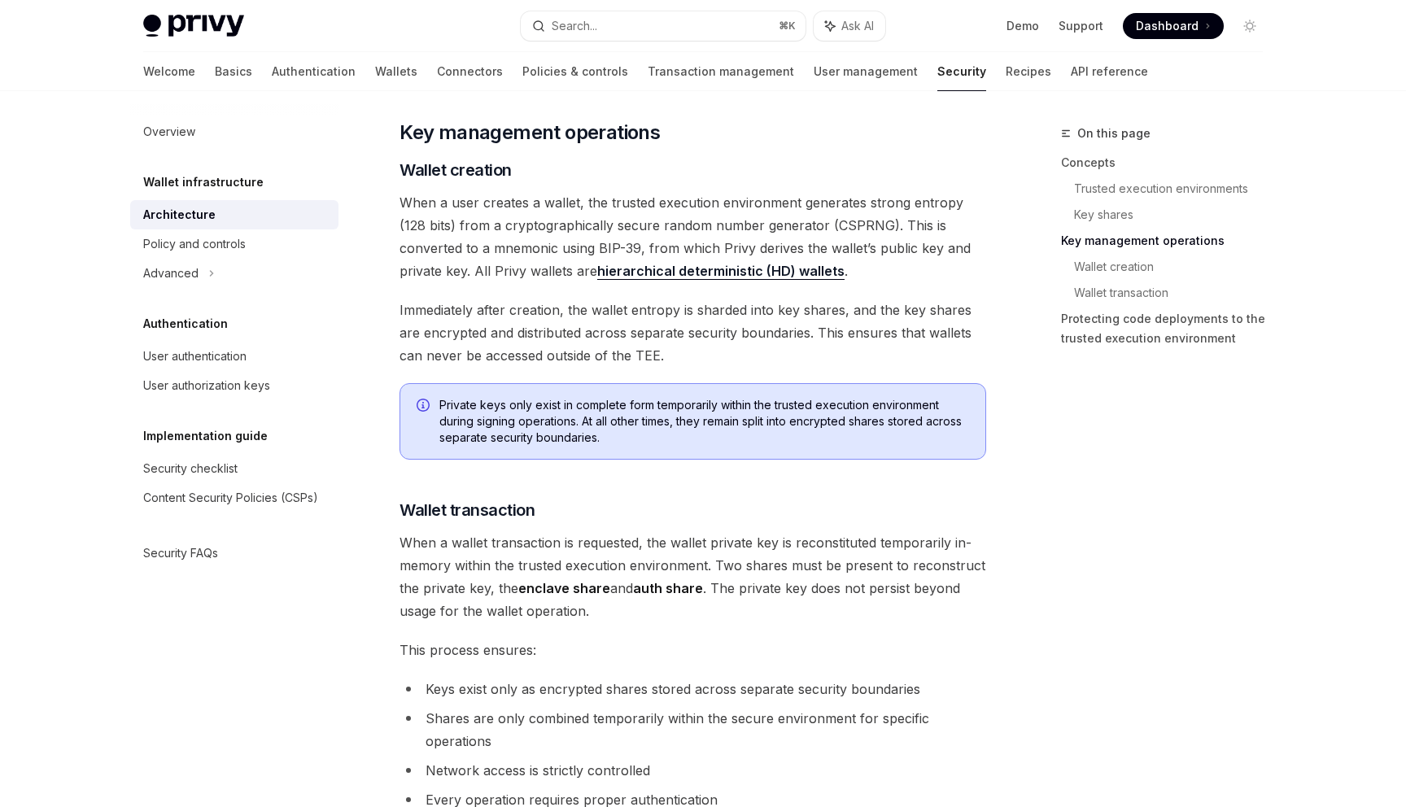
click at [1087, 518] on div "On this page Concepts Trusted execution environments Key shares Key management …" at bounding box center [1151, 465] width 247 height 683
click at [223, 244] on div "Policy and controls" at bounding box center [194, 244] width 103 height 20
click at [147, 360] on div "User authentication" at bounding box center [194, 357] width 103 height 20
click at [190, 469] on div "Security checklist" at bounding box center [190, 469] width 94 height 20
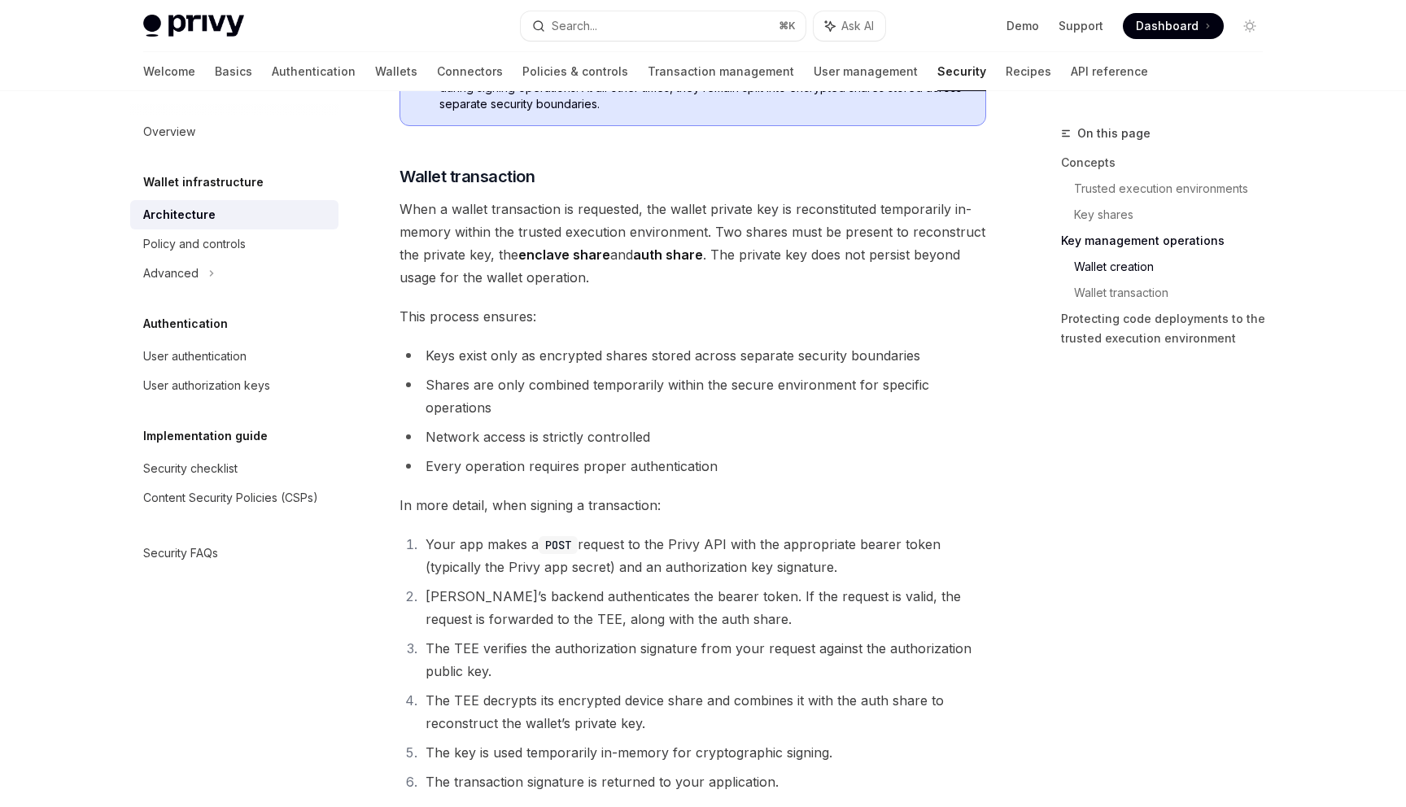
scroll to position [2299, 0]
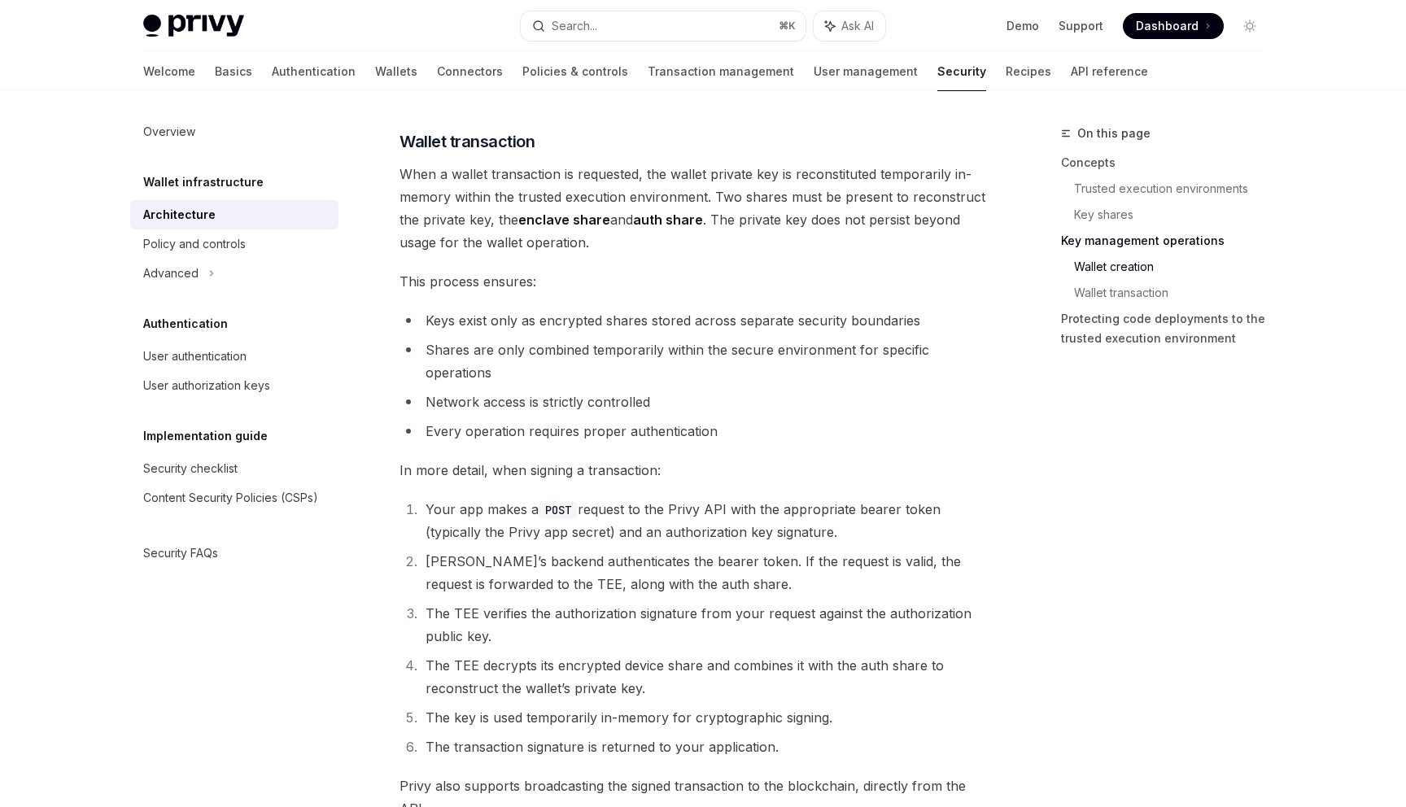
click at [1077, 551] on div "On this page Concepts Trusted execution environments Key shares Key management …" at bounding box center [1151, 465] width 247 height 683
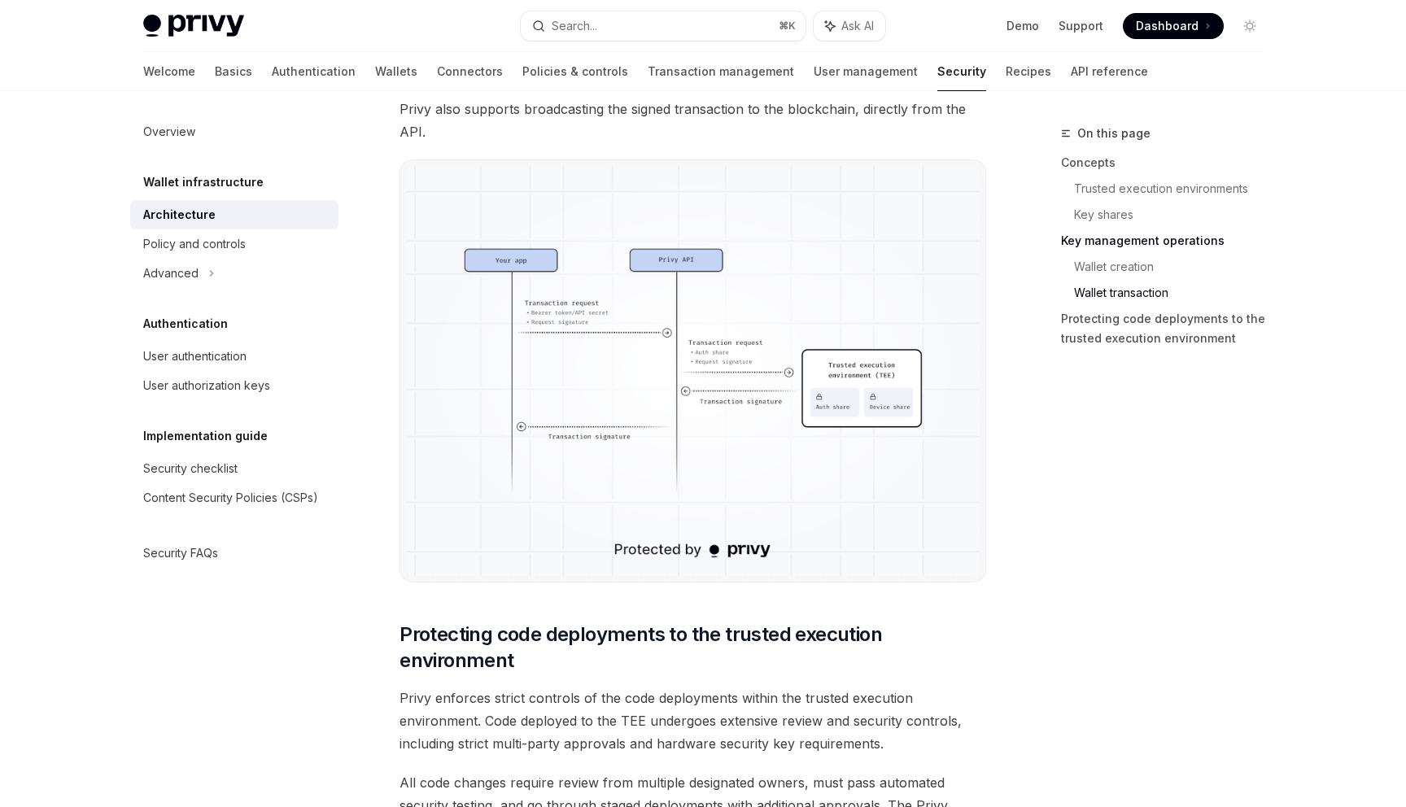
scroll to position [3010, 0]
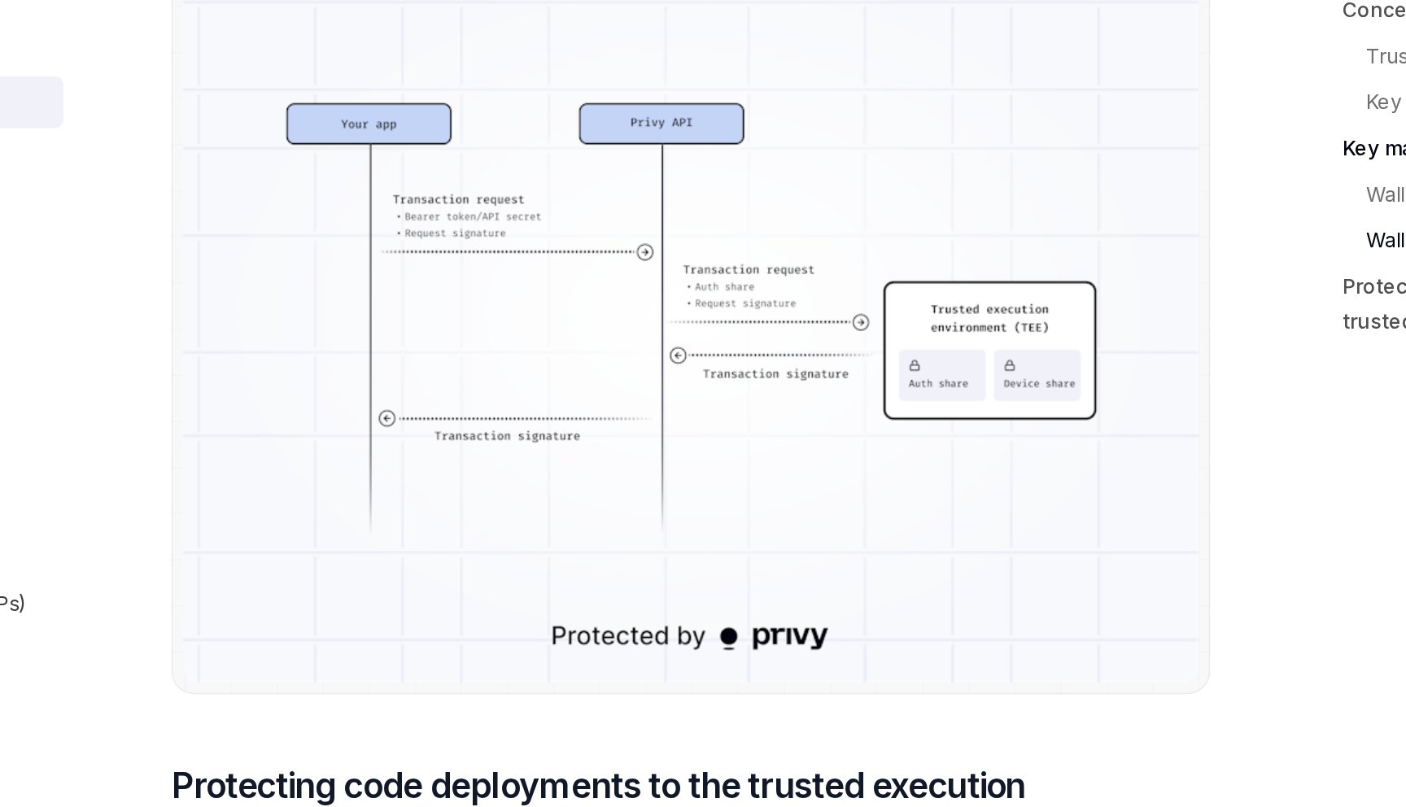
click at [1028, 430] on div "On this page Concepts Trusted execution environments Key shares Key management …" at bounding box center [1151, 465] width 247 height 683
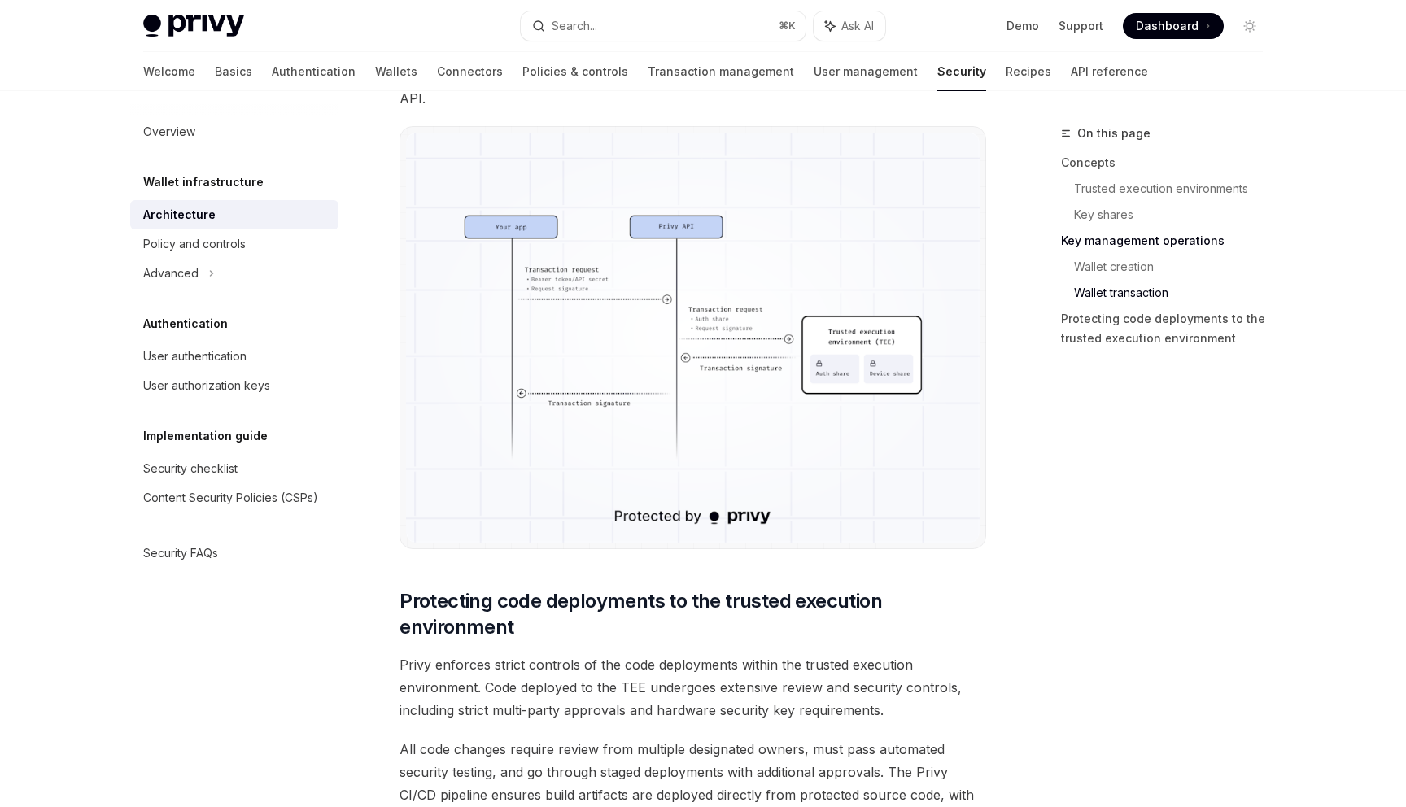
click at [1176, 572] on div "On this page Concepts Trusted execution environments Key shares Key management …" at bounding box center [1151, 465] width 247 height 683
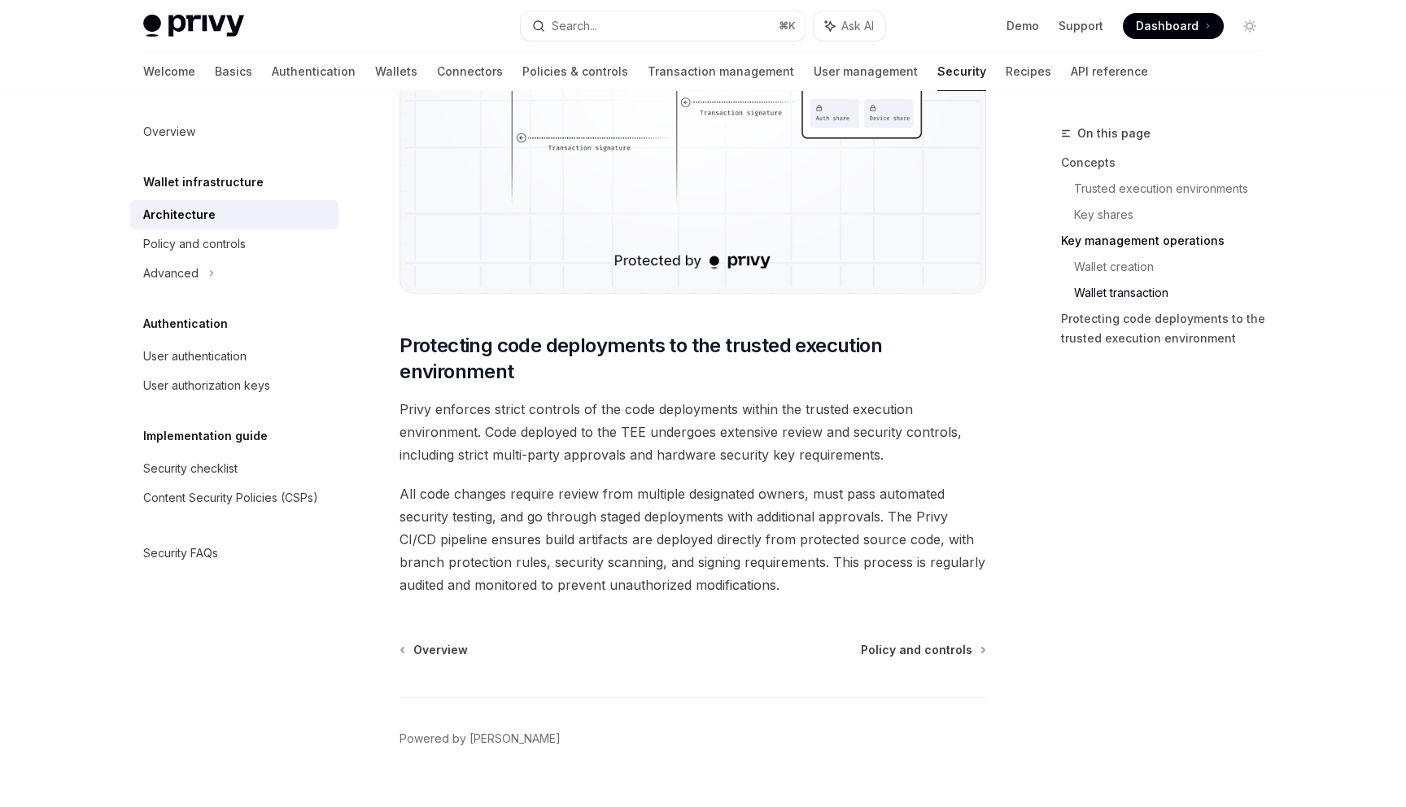
scroll to position [3295, 0]
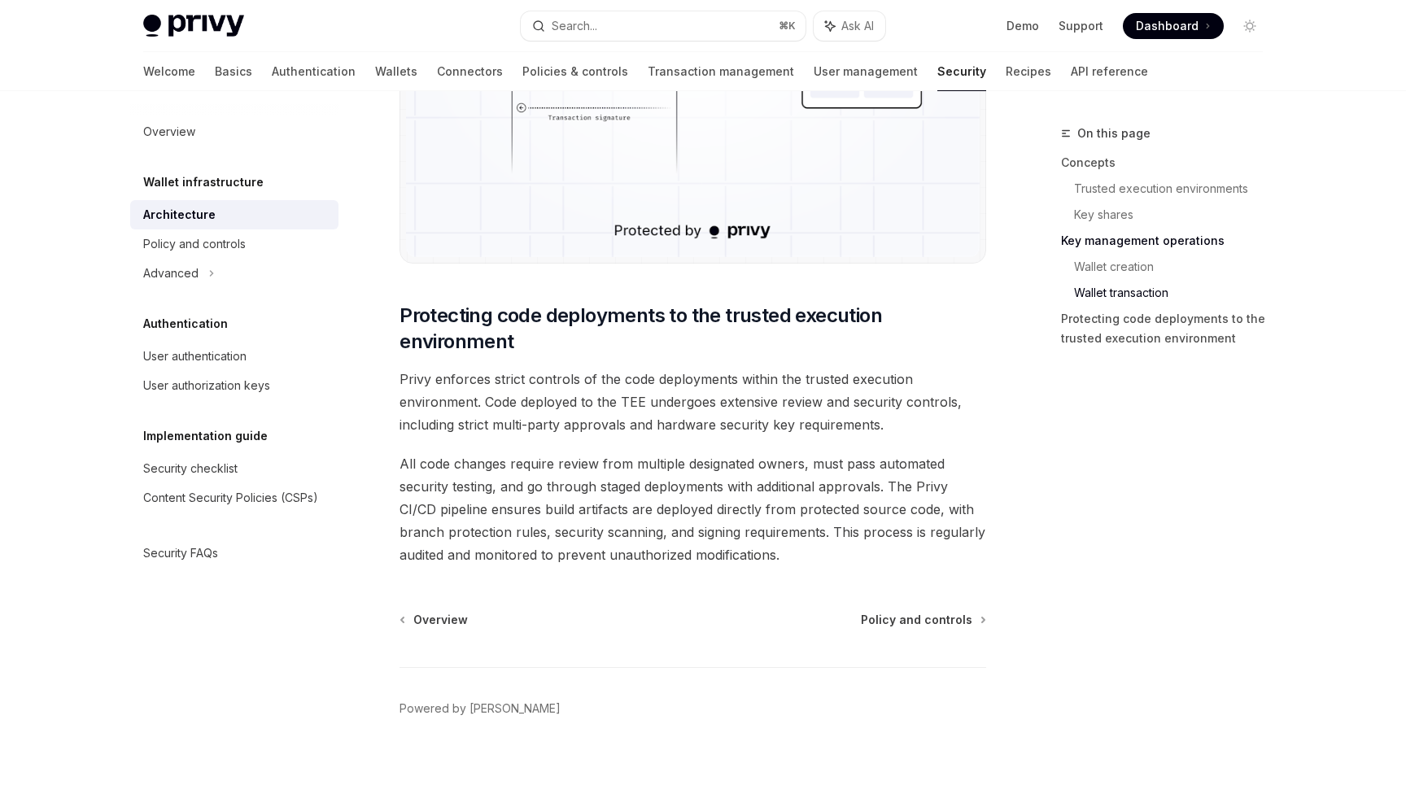
click at [1176, 572] on div "On this page Concepts Trusted execution environments Key shares Key management …" at bounding box center [1151, 465] width 247 height 683
click at [818, 474] on span "All code changes require review from multiple designated owners, must pass auto…" at bounding box center [693, 509] width 587 height 114
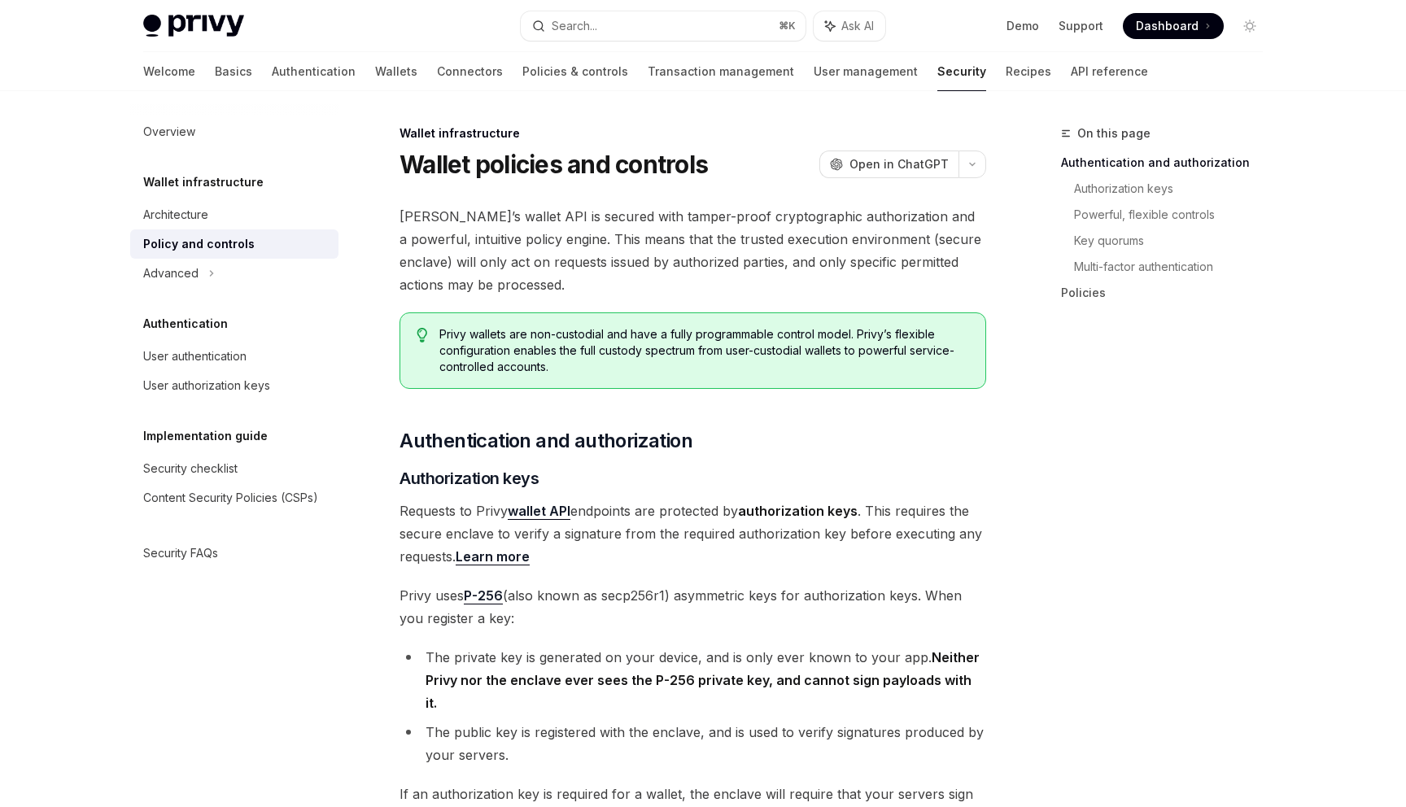
click at [1118, 510] on div "On this page Authentication and authorization Authorization keys Powerful, flex…" at bounding box center [1151, 465] width 247 height 683
click at [182, 277] on div "Advanced" at bounding box center [170, 274] width 55 height 20
type textarea "*"
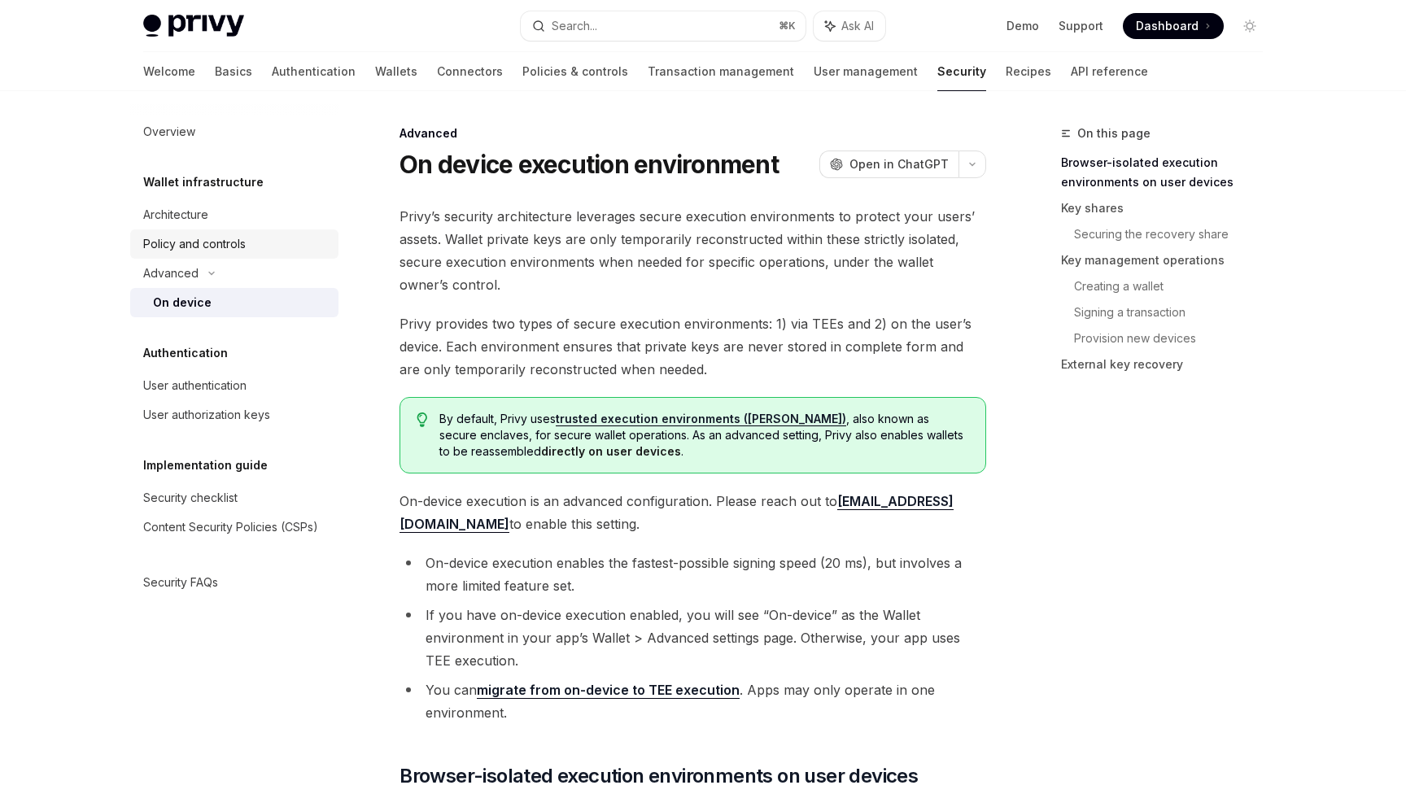
click at [199, 241] on div "Policy and controls" at bounding box center [194, 244] width 103 height 20
click at [1142, 504] on div "On this page Browser-isolated execution environments on user devices Key shares…" at bounding box center [1151, 465] width 247 height 683
